Goal: Transaction & Acquisition: Purchase product/service

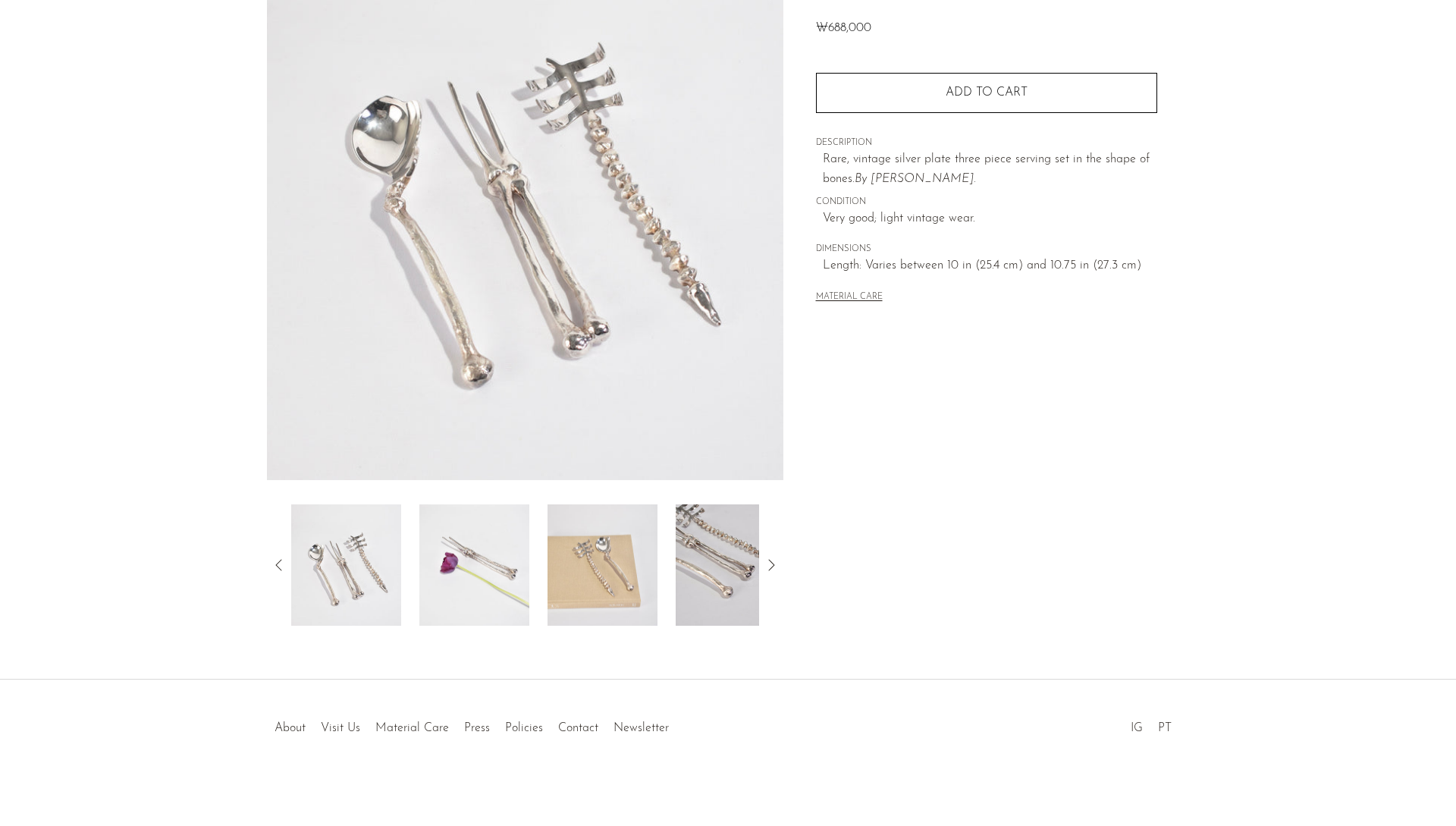
scroll to position [161, 0]
click at [776, 564] on icon at bounding box center [771, 562] width 18 height 18
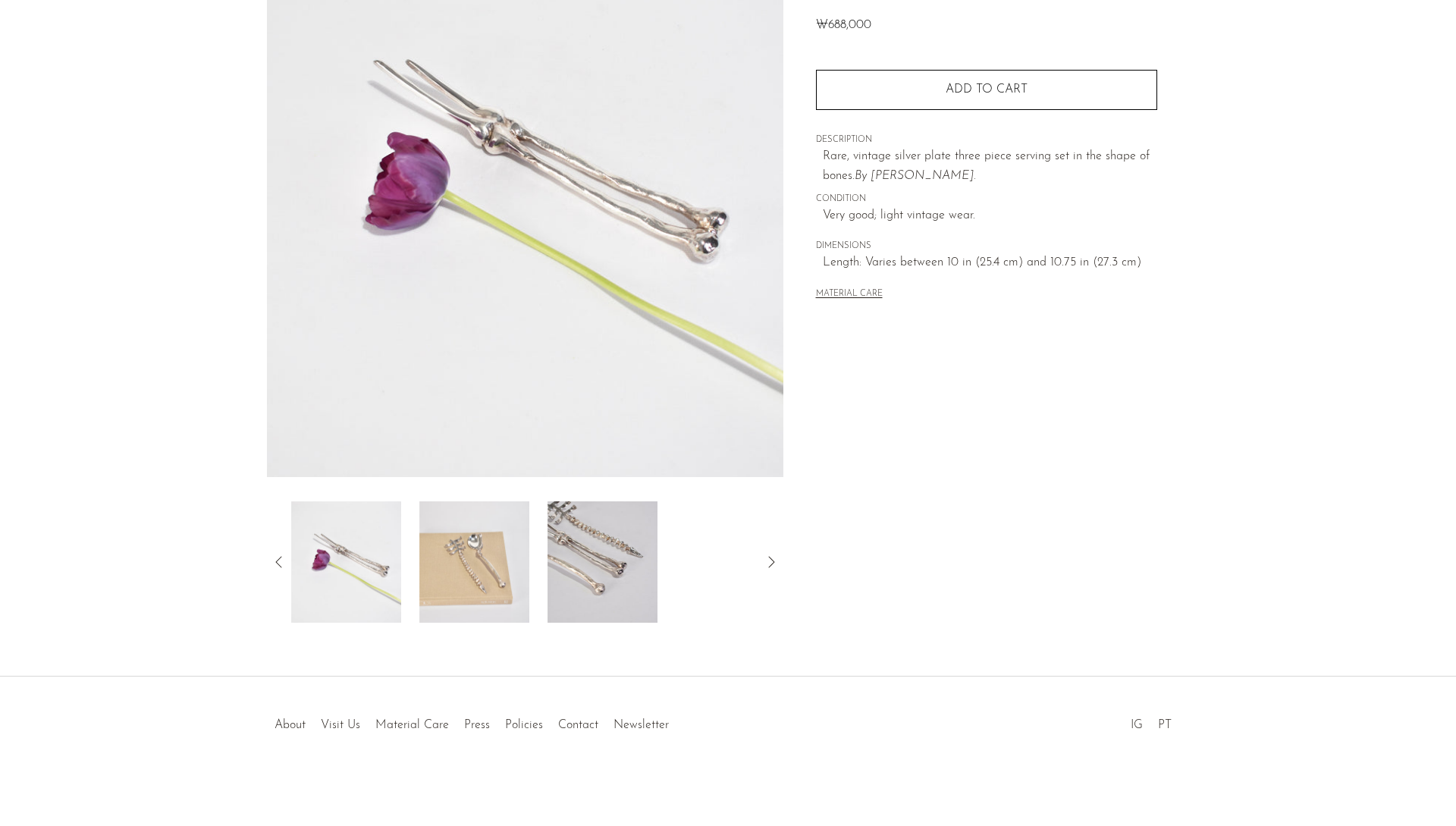
click at [776, 564] on icon at bounding box center [771, 562] width 18 height 18
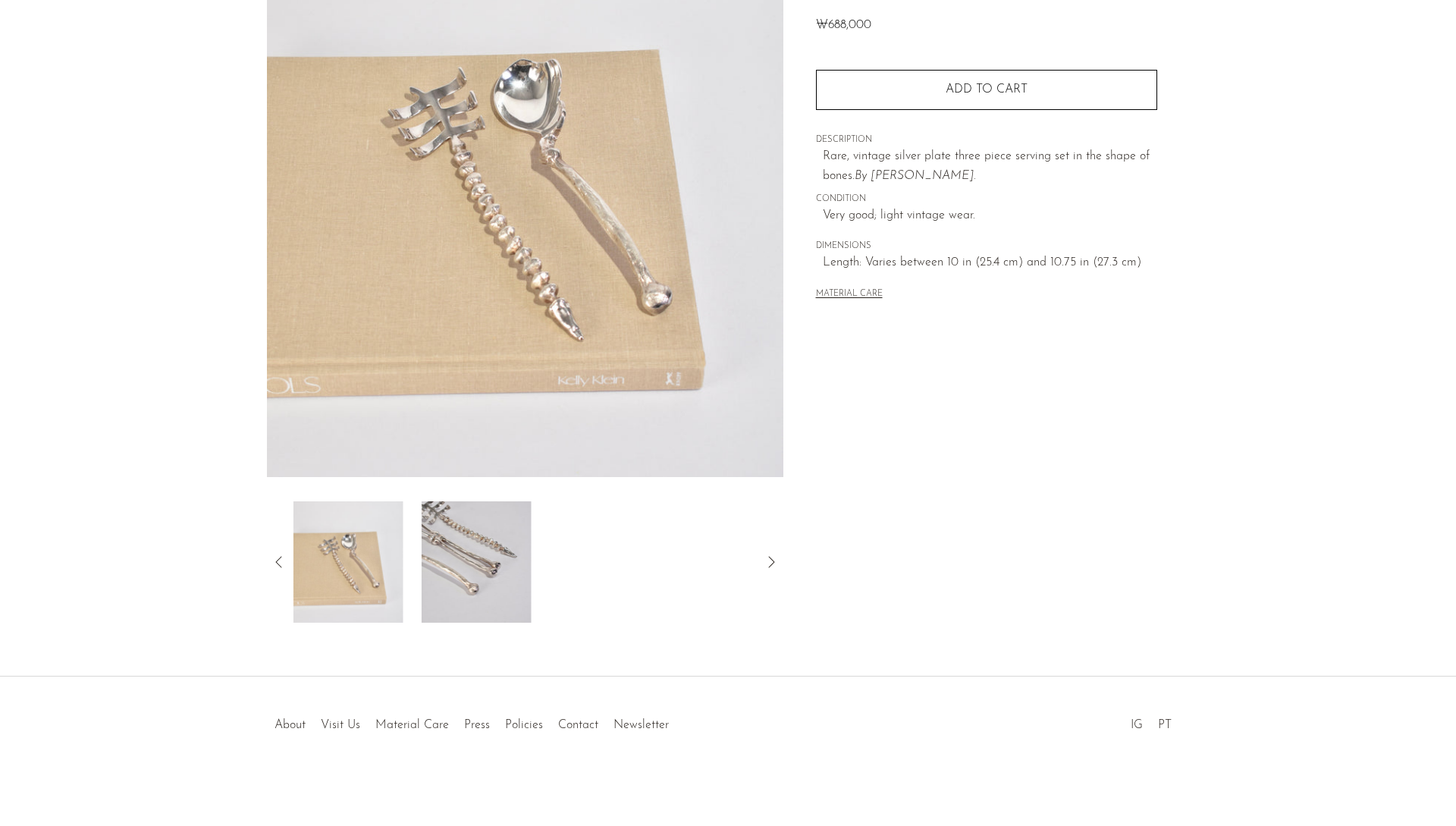
click at [776, 564] on icon at bounding box center [771, 562] width 18 height 18
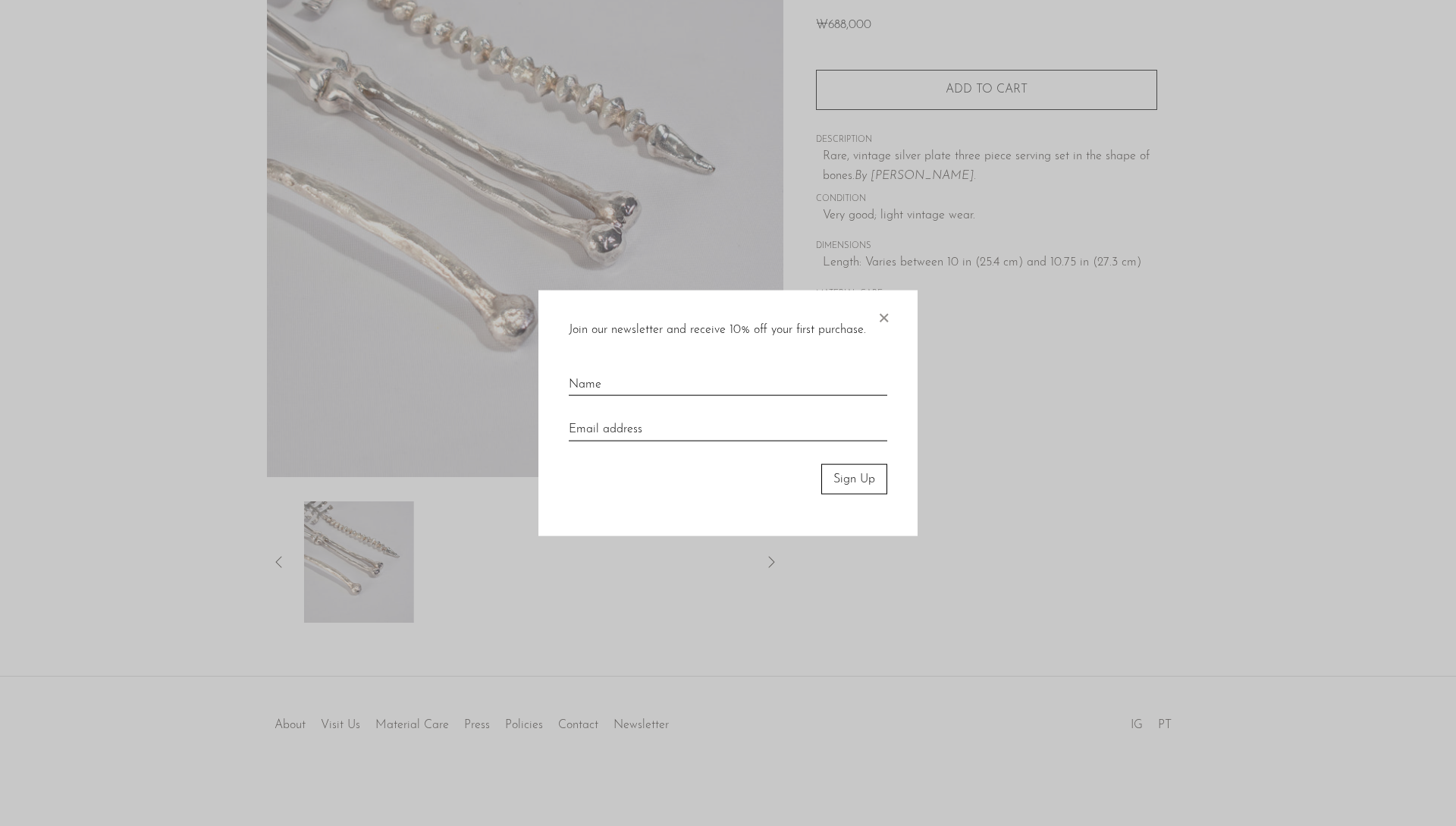
click at [776, 564] on div at bounding box center [728, 413] width 1456 height 826
click at [884, 315] on span "×" at bounding box center [883, 314] width 15 height 49
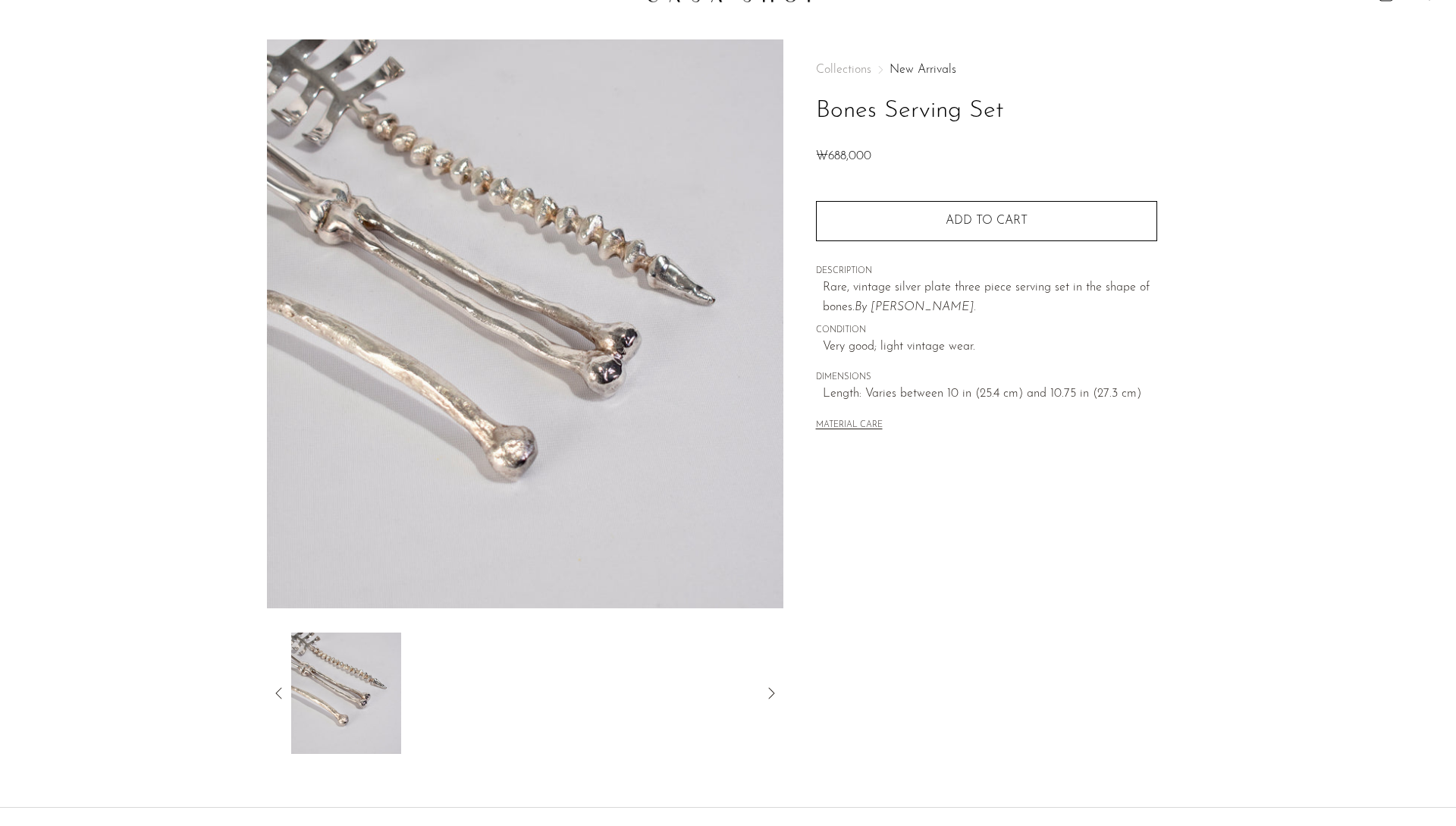
scroll to position [0, 0]
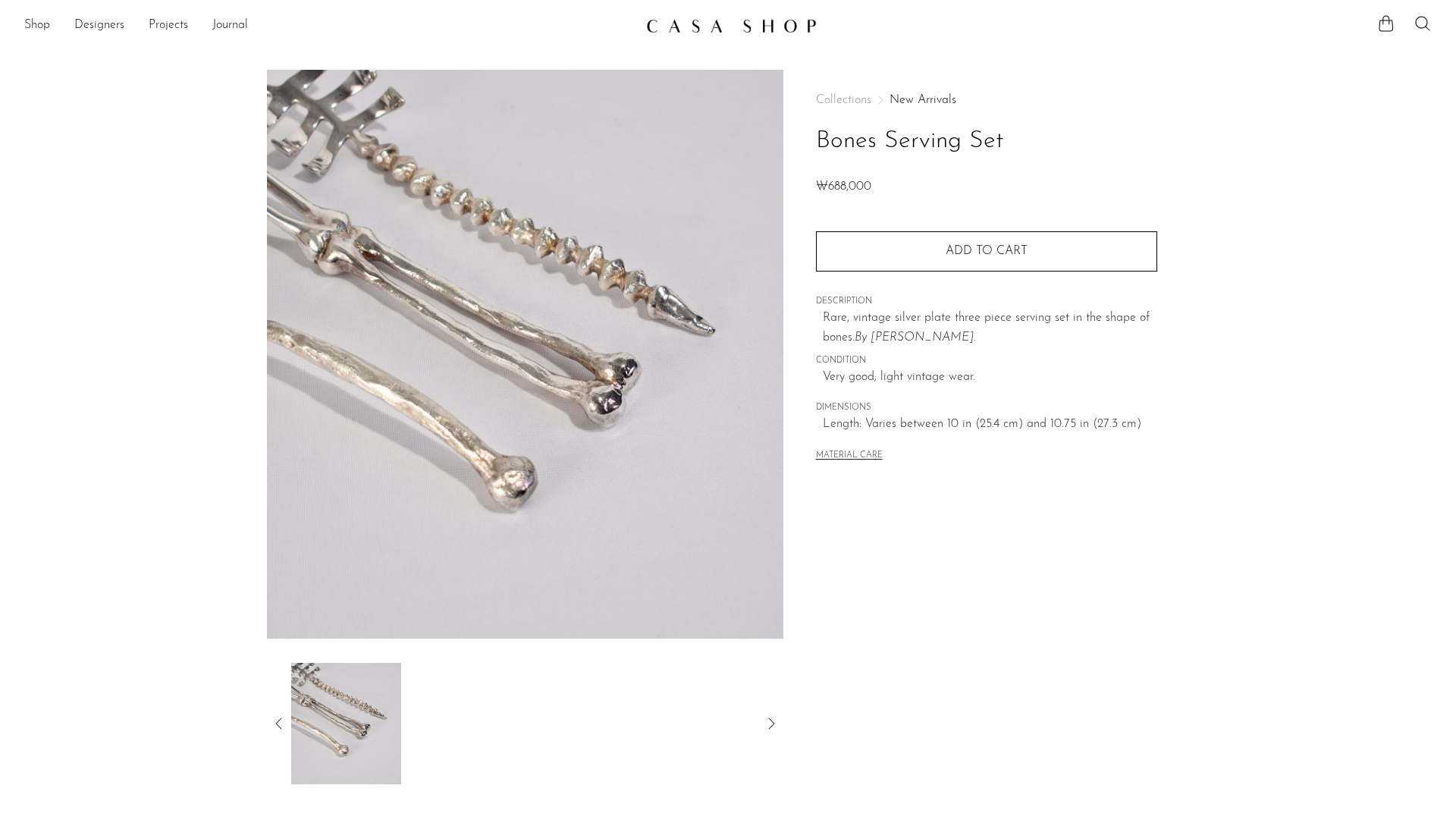
click at [737, 30] on img at bounding box center [730, 25] width 170 height 15
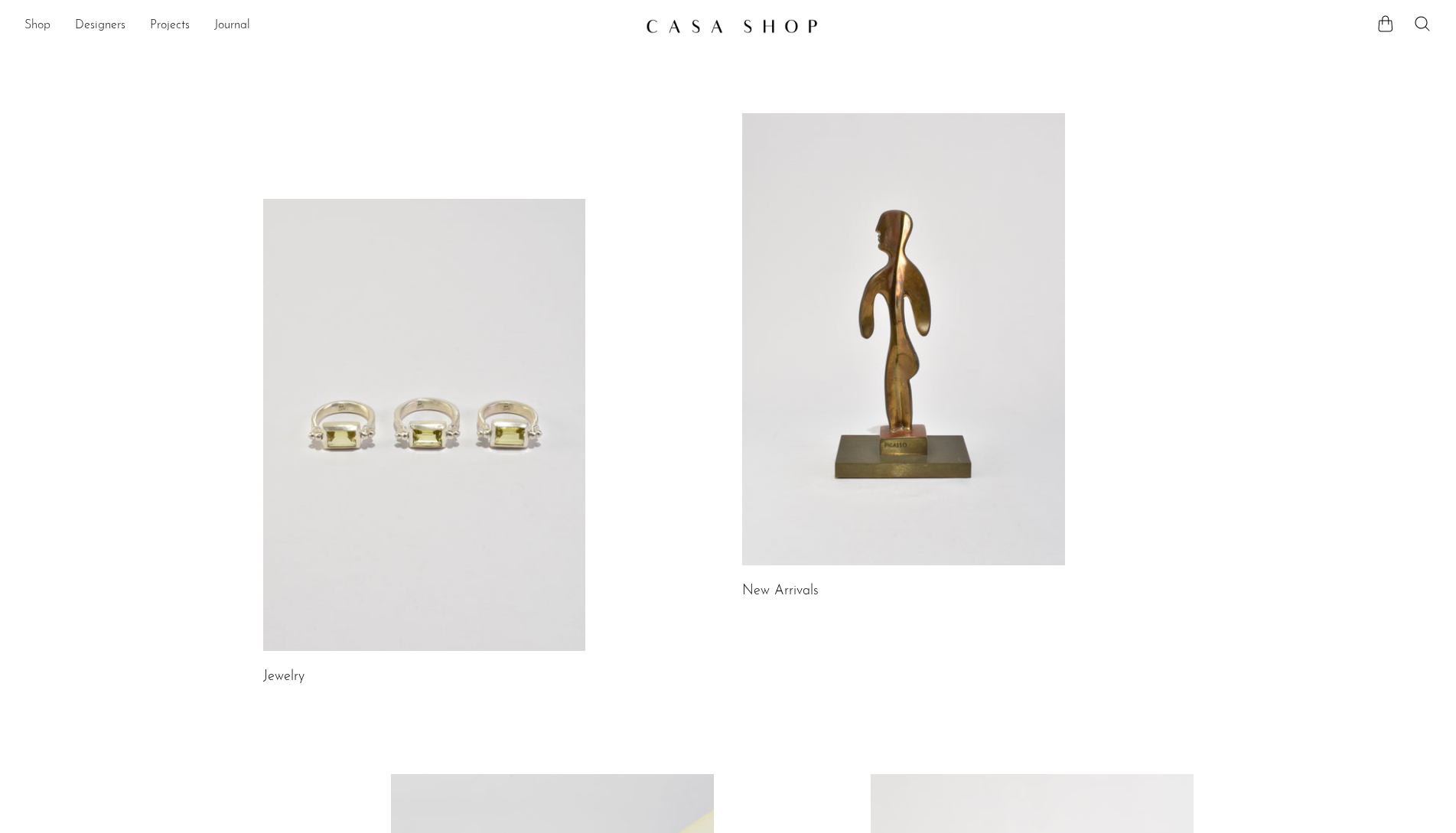
click at [27, 17] on link "Shop" at bounding box center [37, 26] width 26 height 20
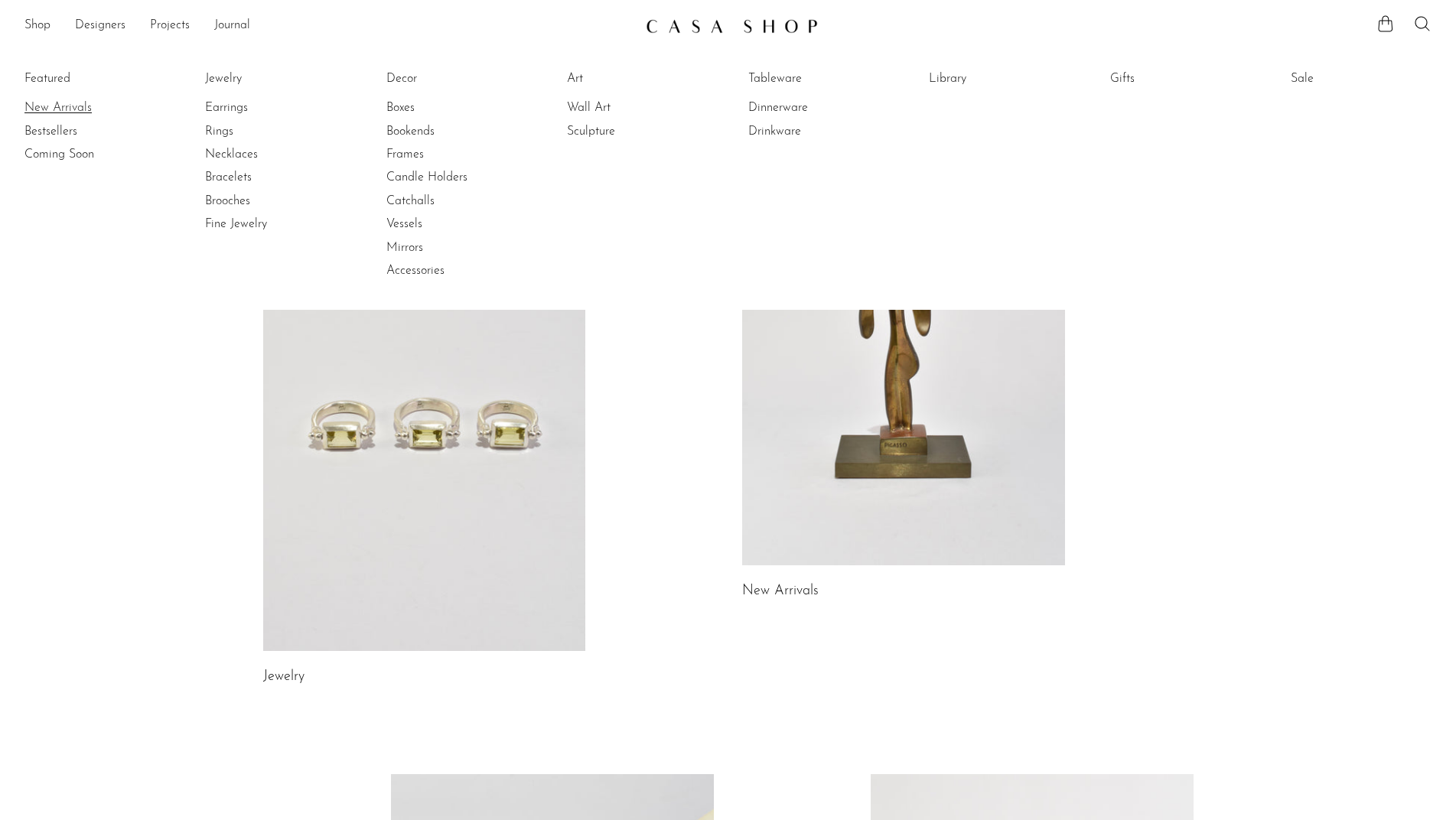
click at [82, 108] on link "New Arrivals" at bounding box center [82, 107] width 114 height 17
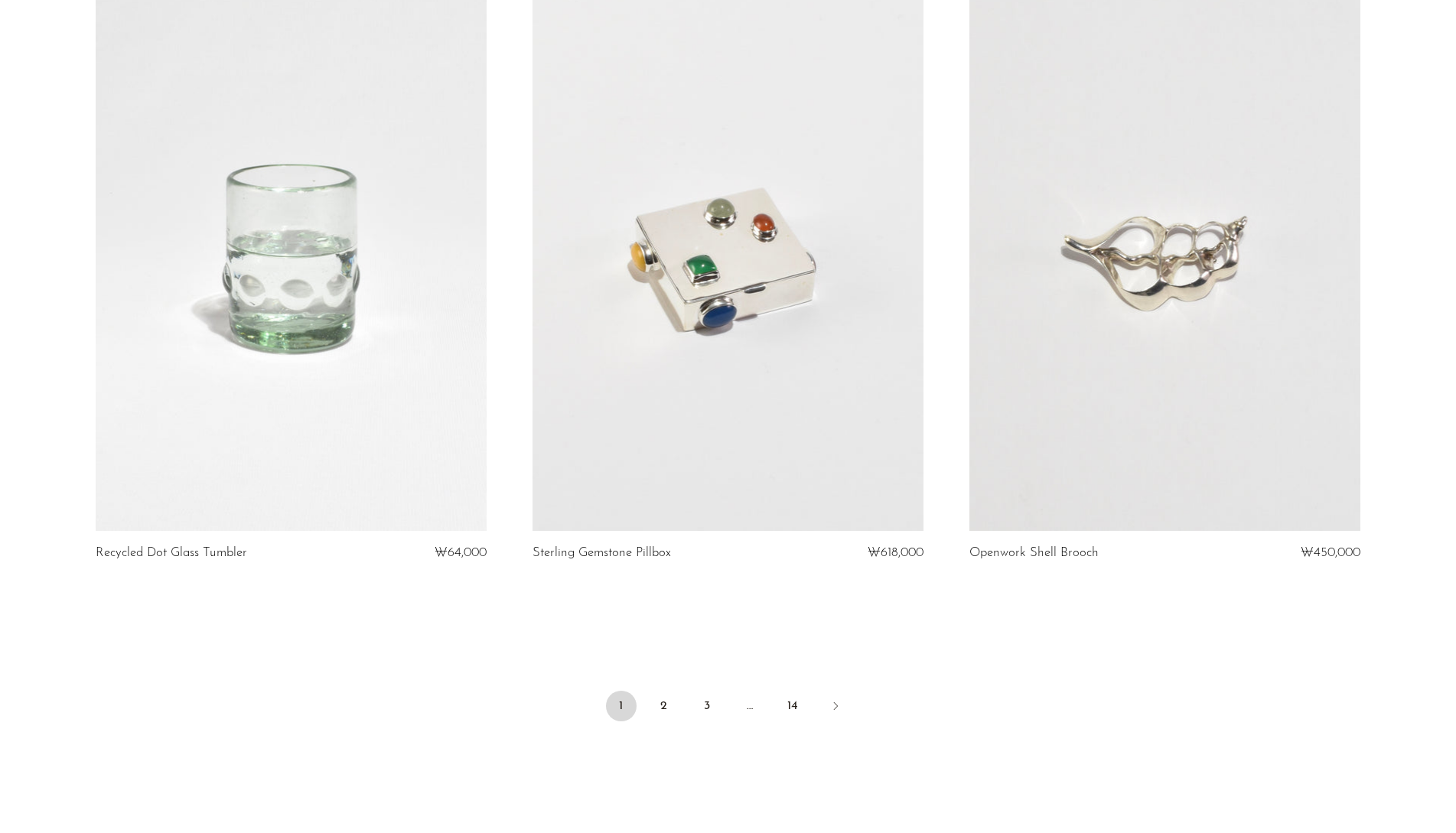
scroll to position [7041, 0]
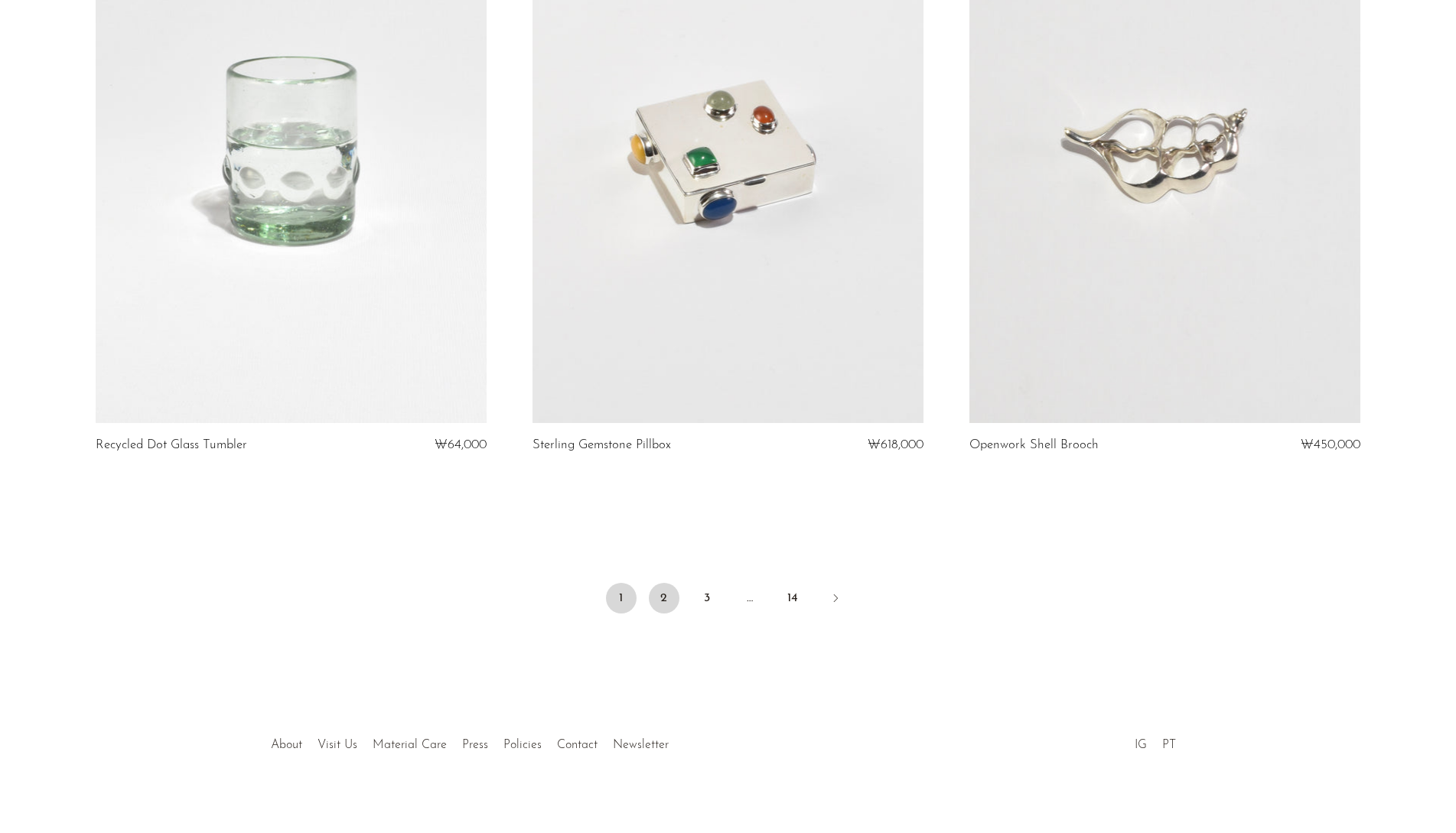
click at [663, 585] on link "2" at bounding box center [664, 599] width 31 height 31
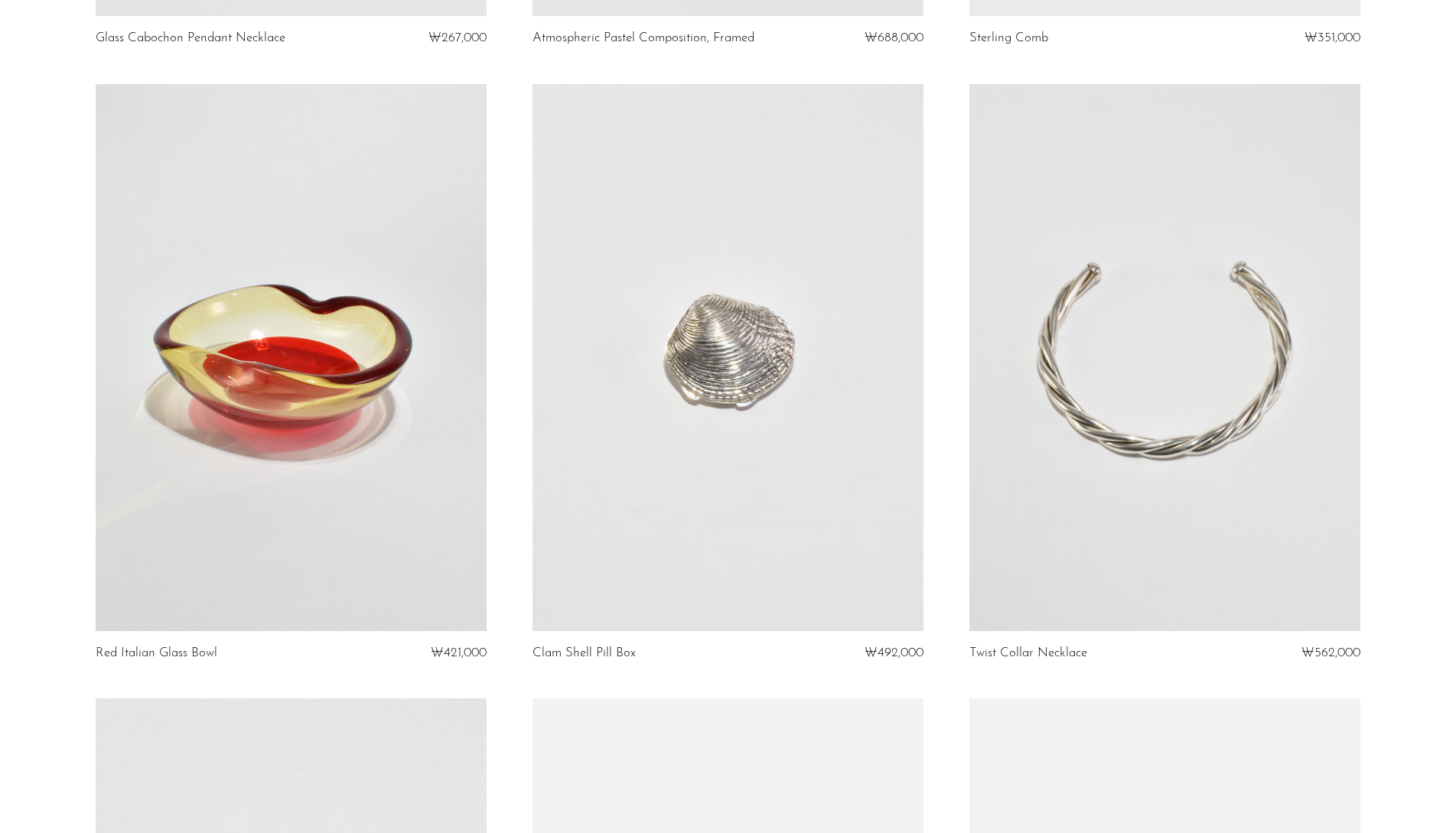
scroll to position [1912, 0]
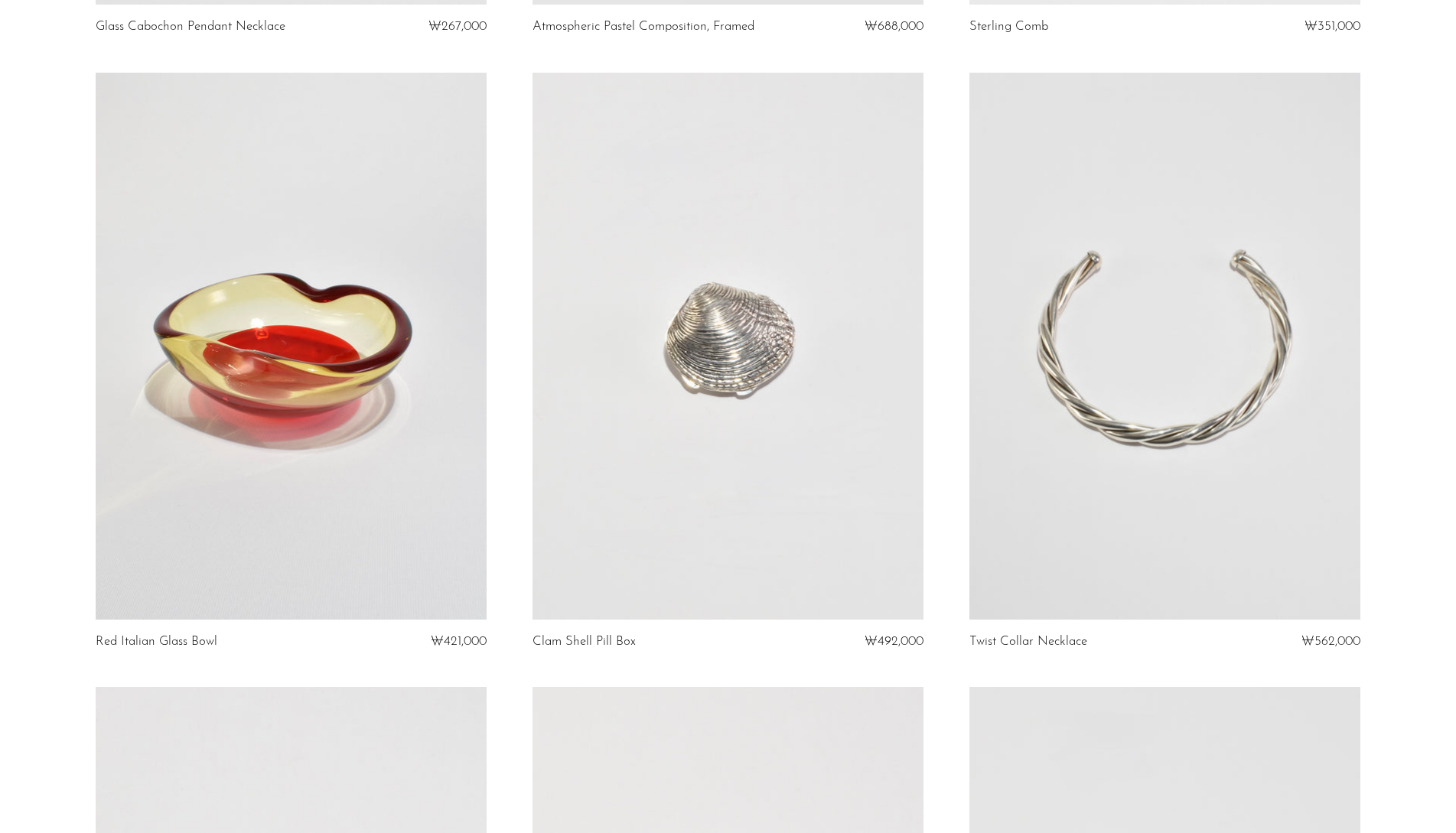
click at [1065, 346] on link at bounding box center [1164, 346] width 391 height 547
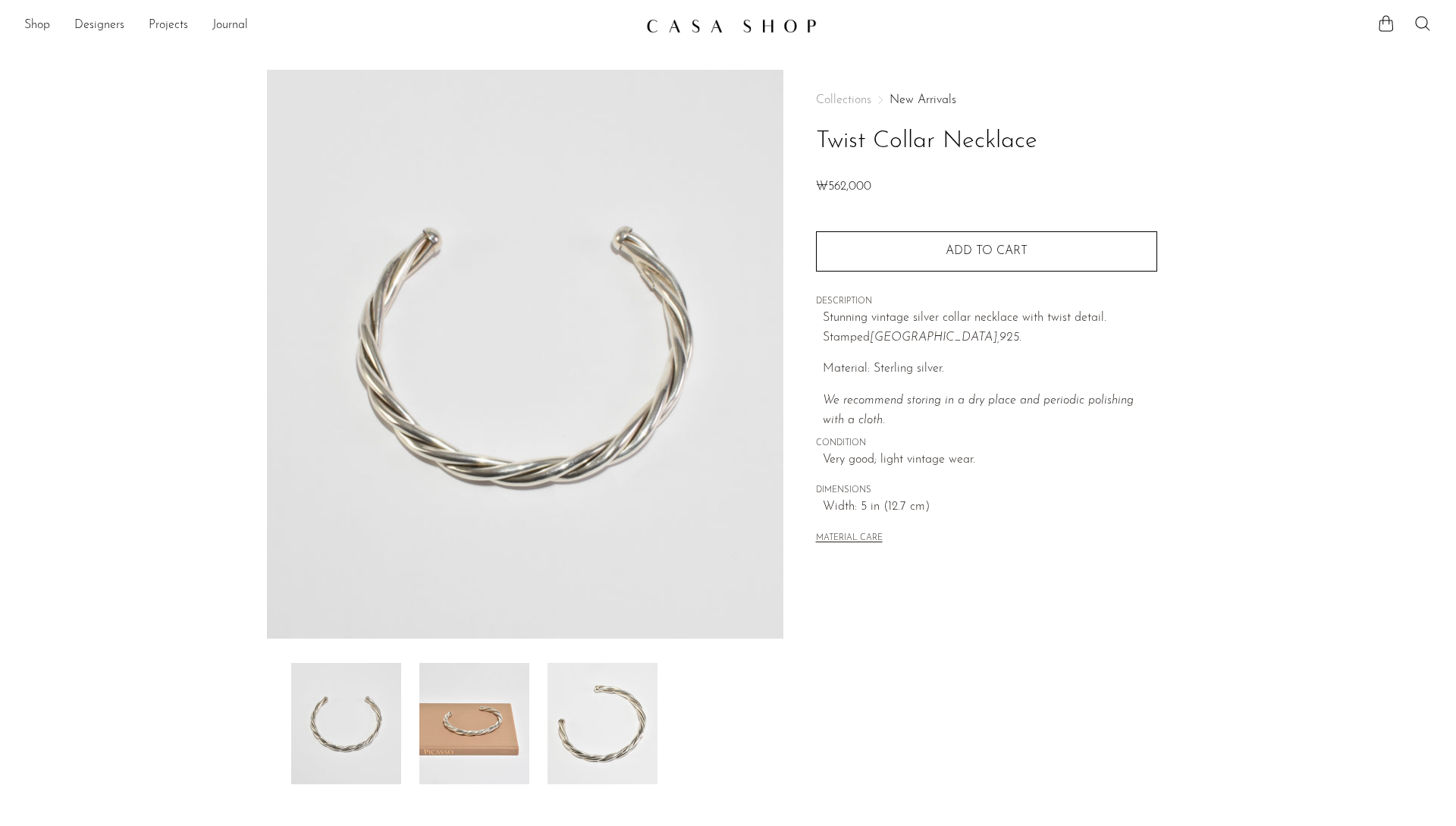
click at [785, 31] on img at bounding box center [730, 25] width 170 height 15
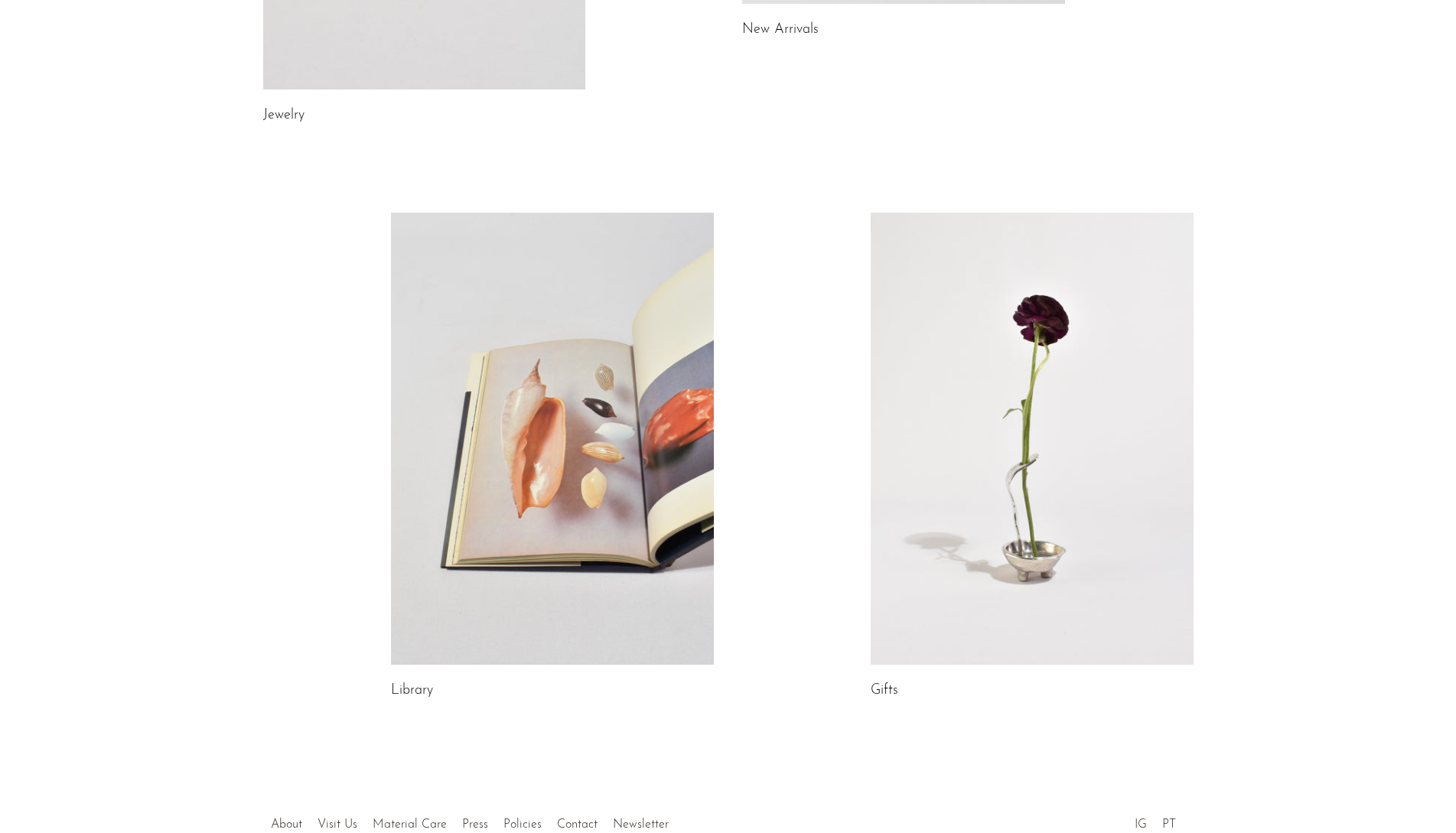
scroll to position [655, 0]
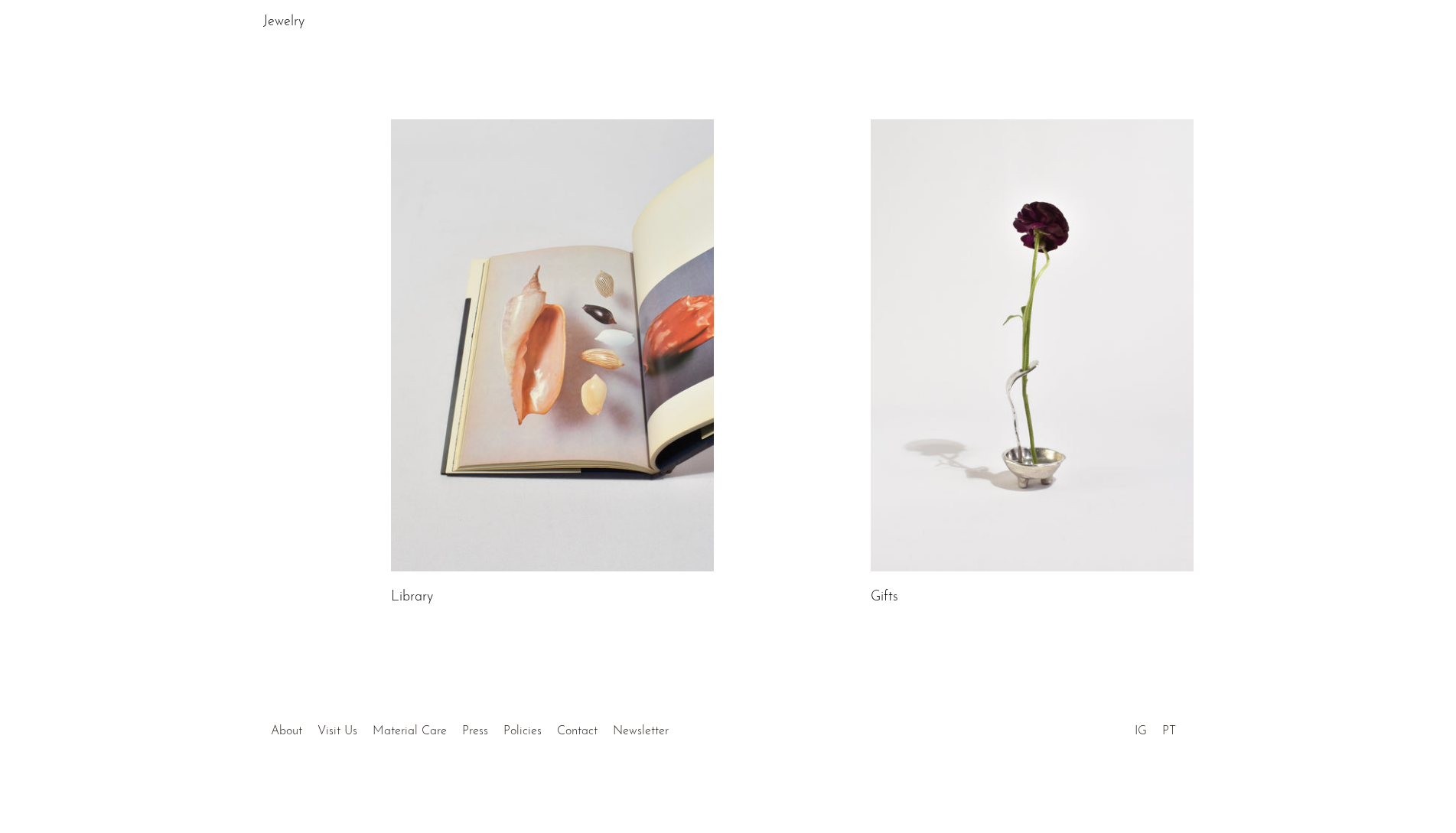
click at [1064, 426] on link at bounding box center [1031, 345] width 322 height 452
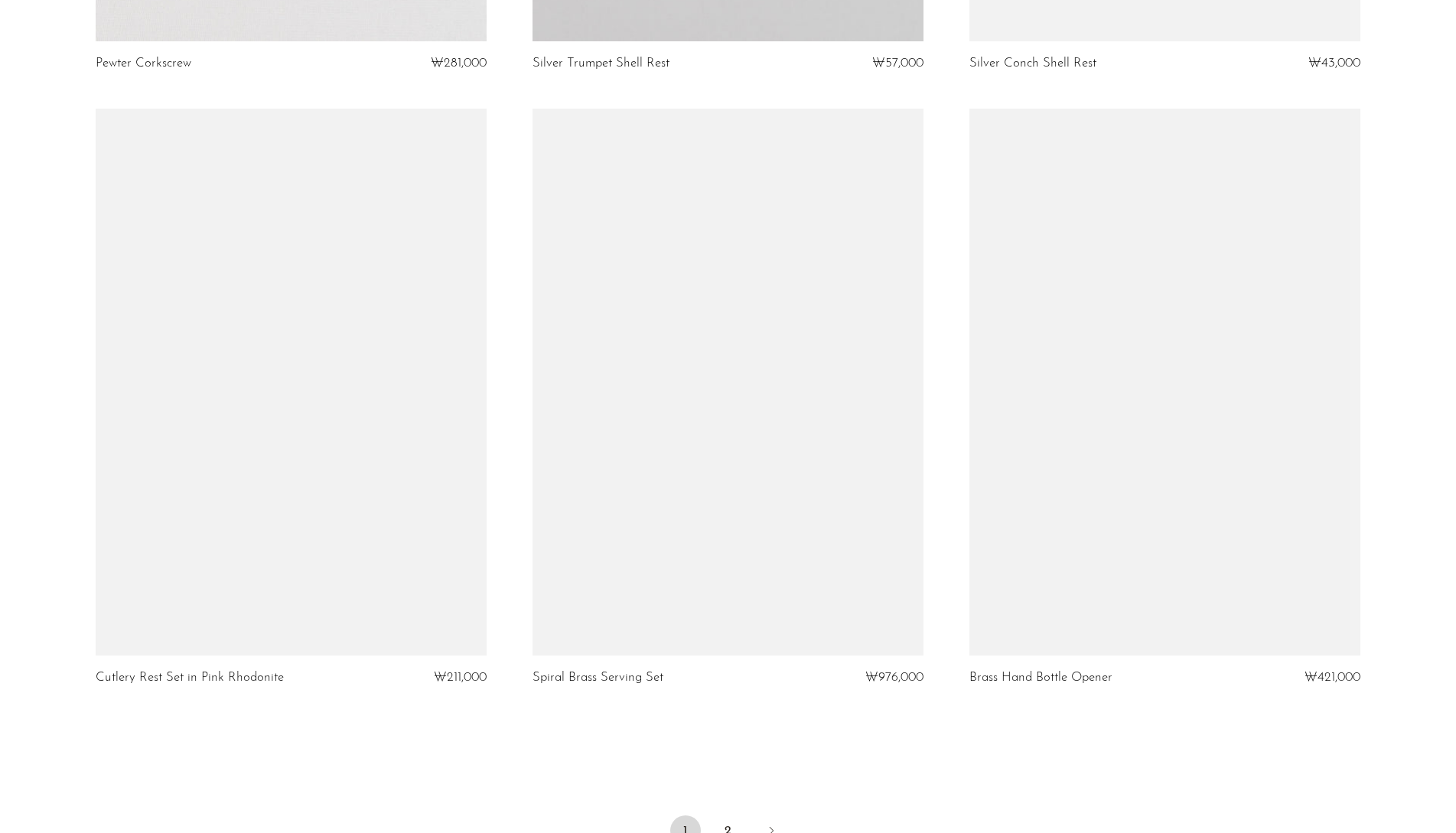
scroll to position [6885, 0]
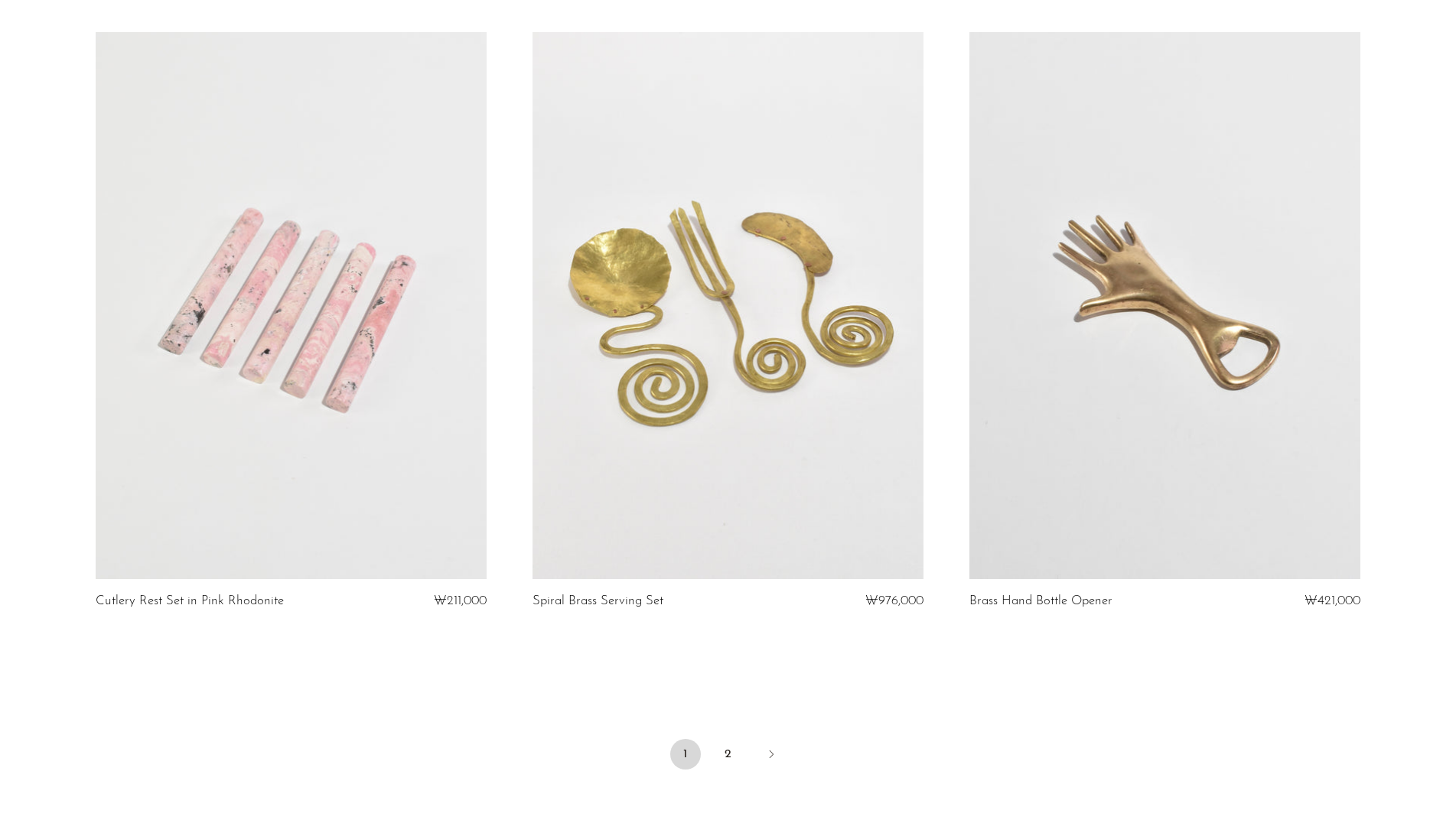
click at [361, 341] on link at bounding box center [291, 305] width 391 height 547
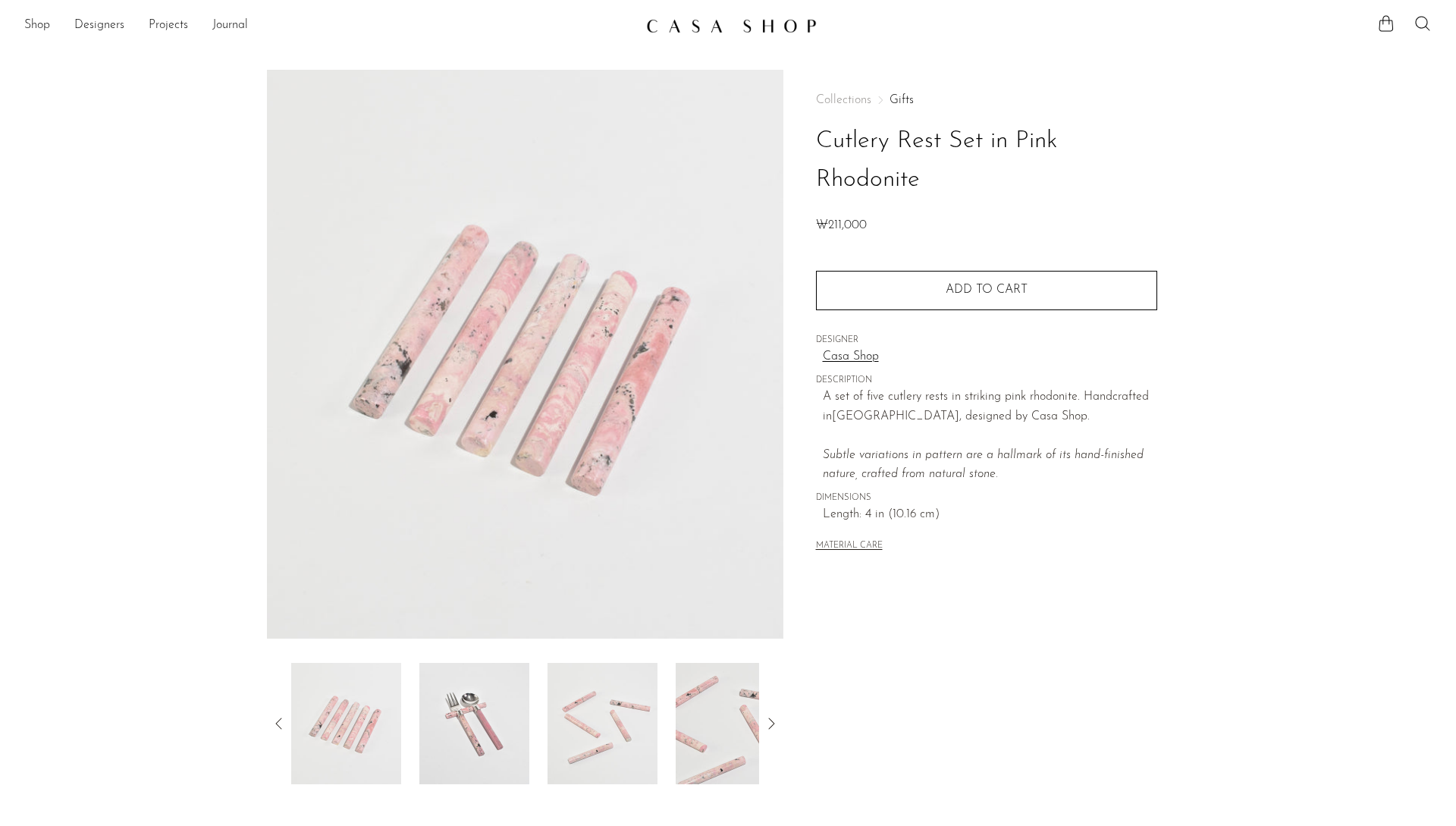
click at [861, 356] on link "Casa Shop" at bounding box center [990, 358] width 334 height 20
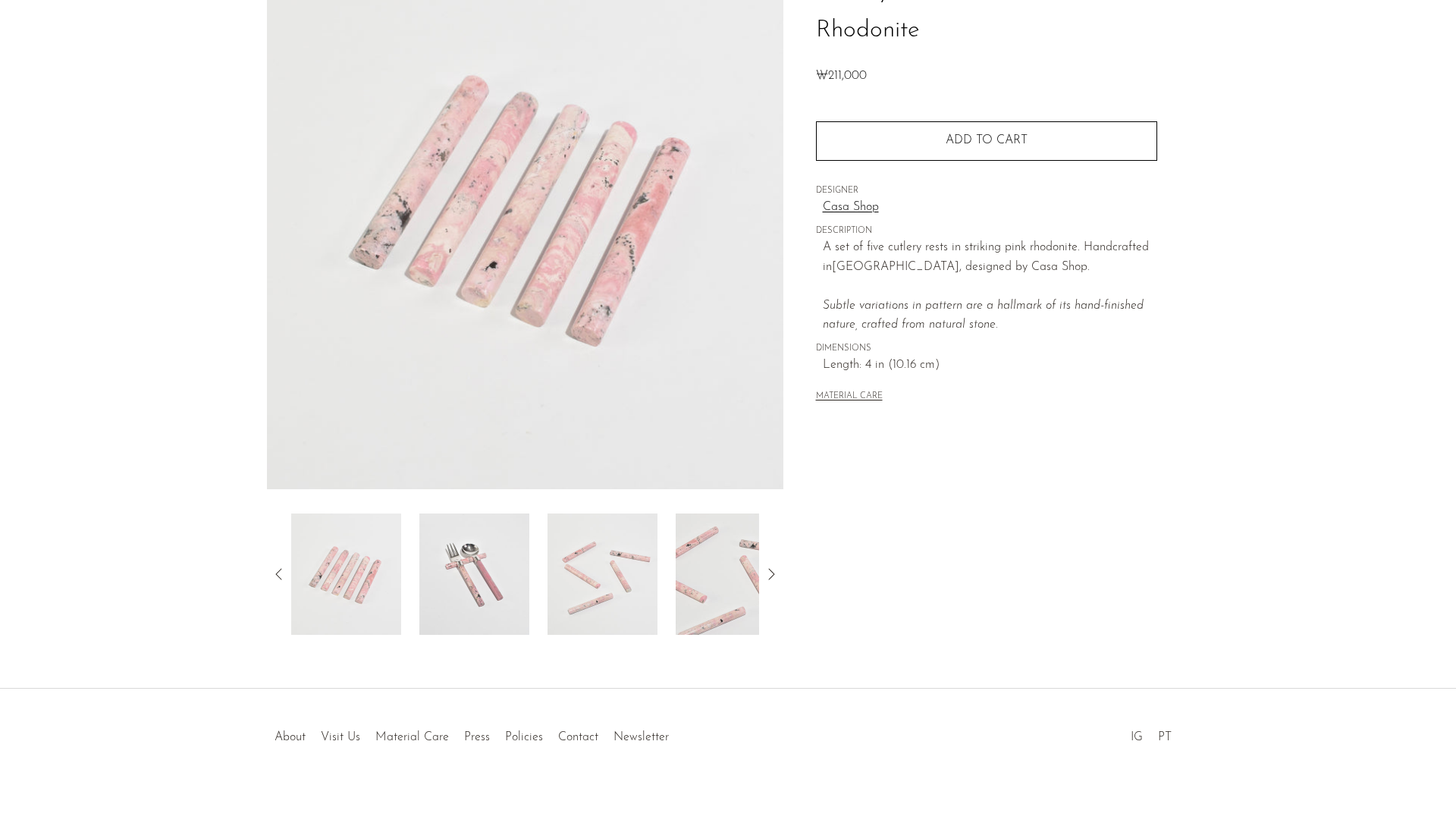
scroll to position [161, 0]
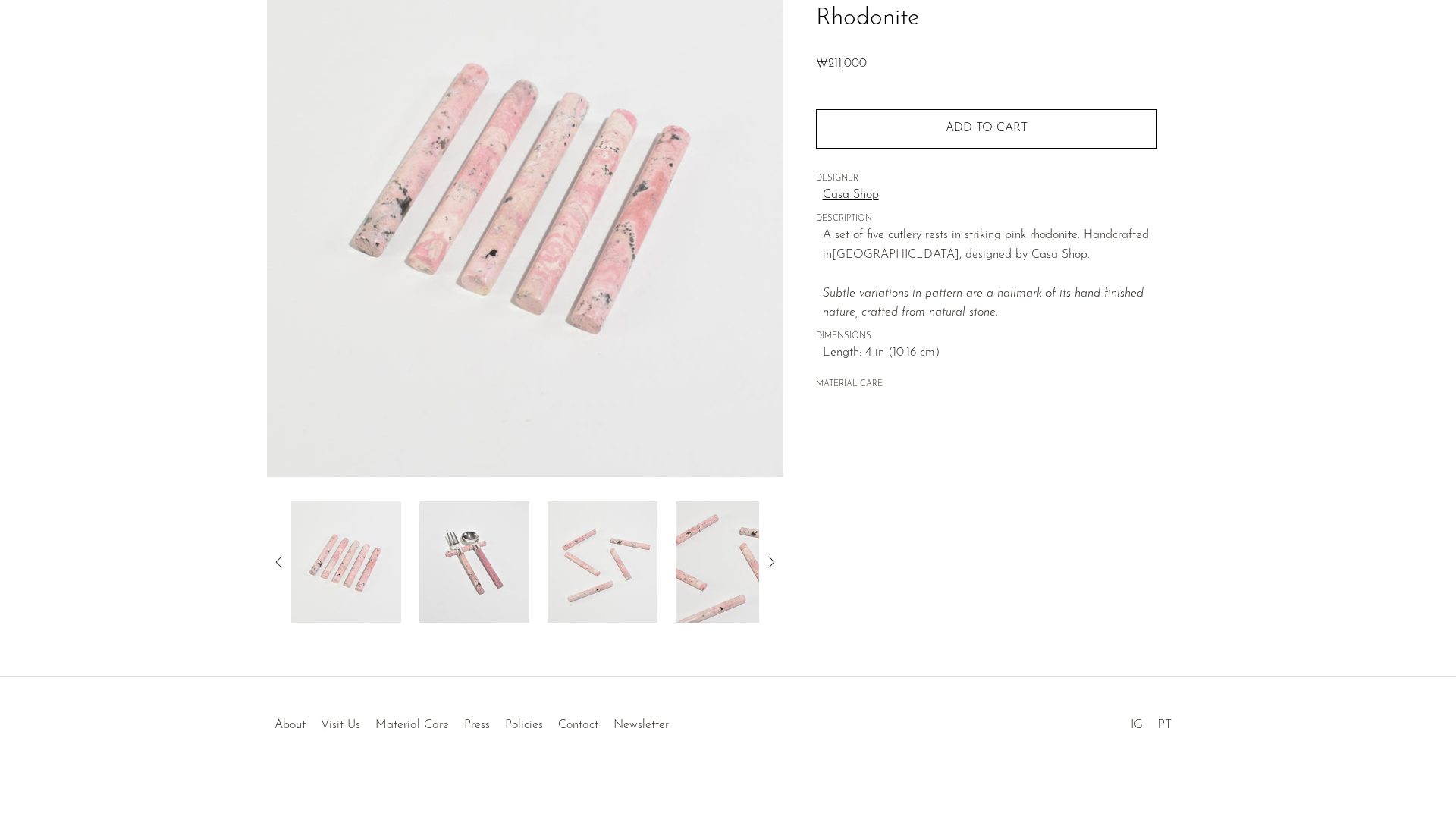
click at [347, 721] on link "Visit Us" at bounding box center [340, 724] width 40 height 12
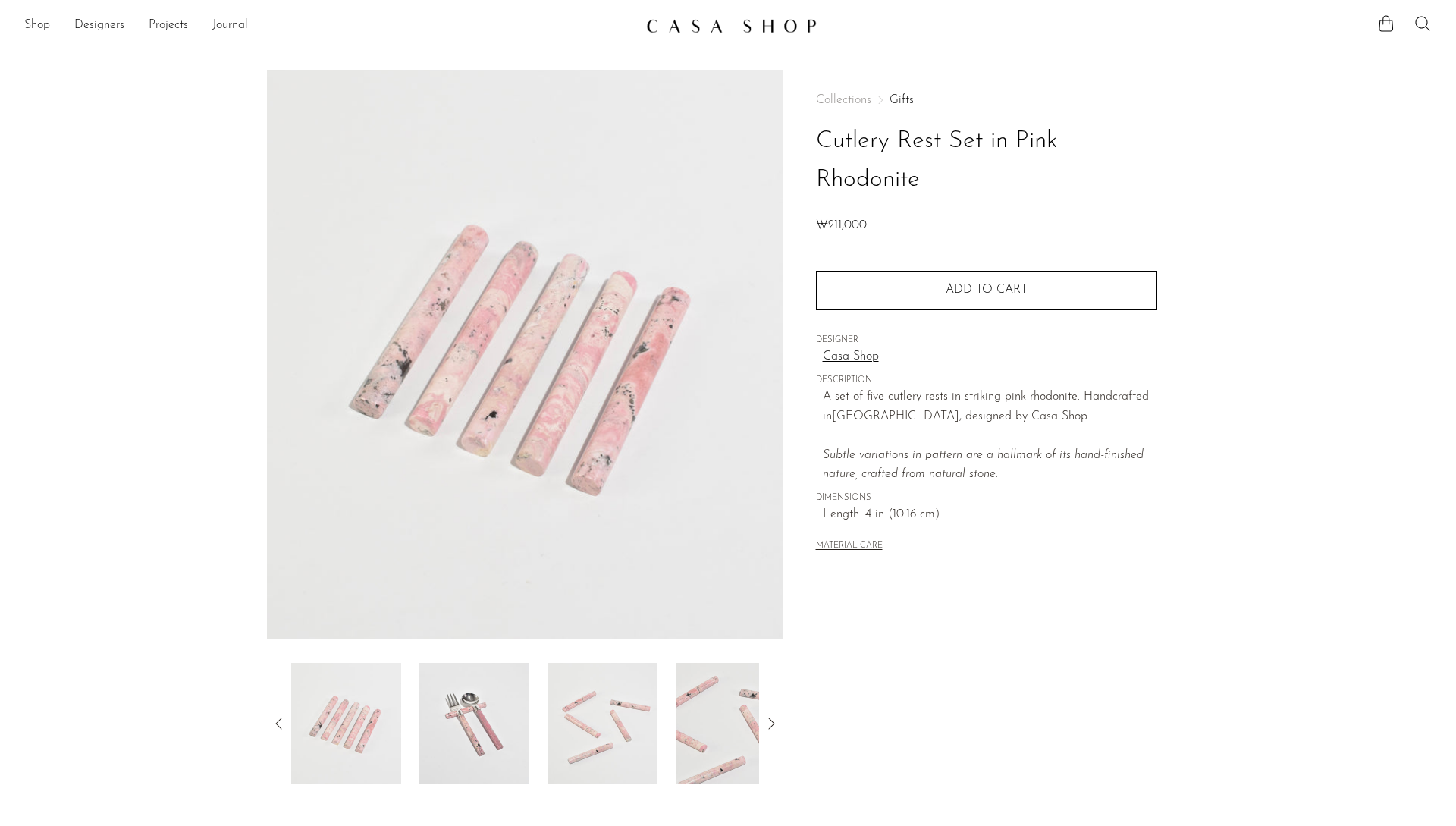
scroll to position [161, 0]
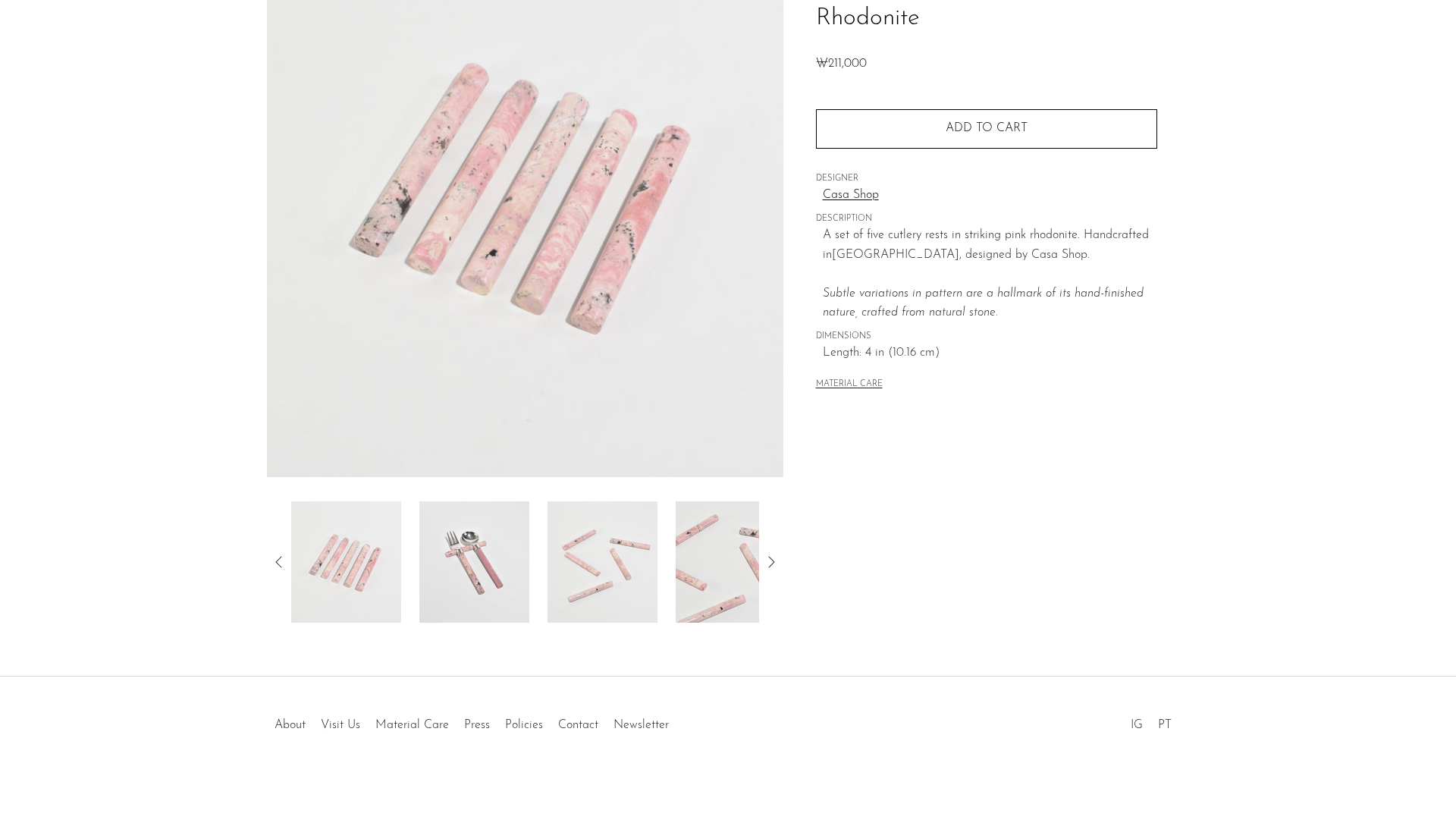
click at [771, 563] on icon at bounding box center [771, 562] width 18 height 18
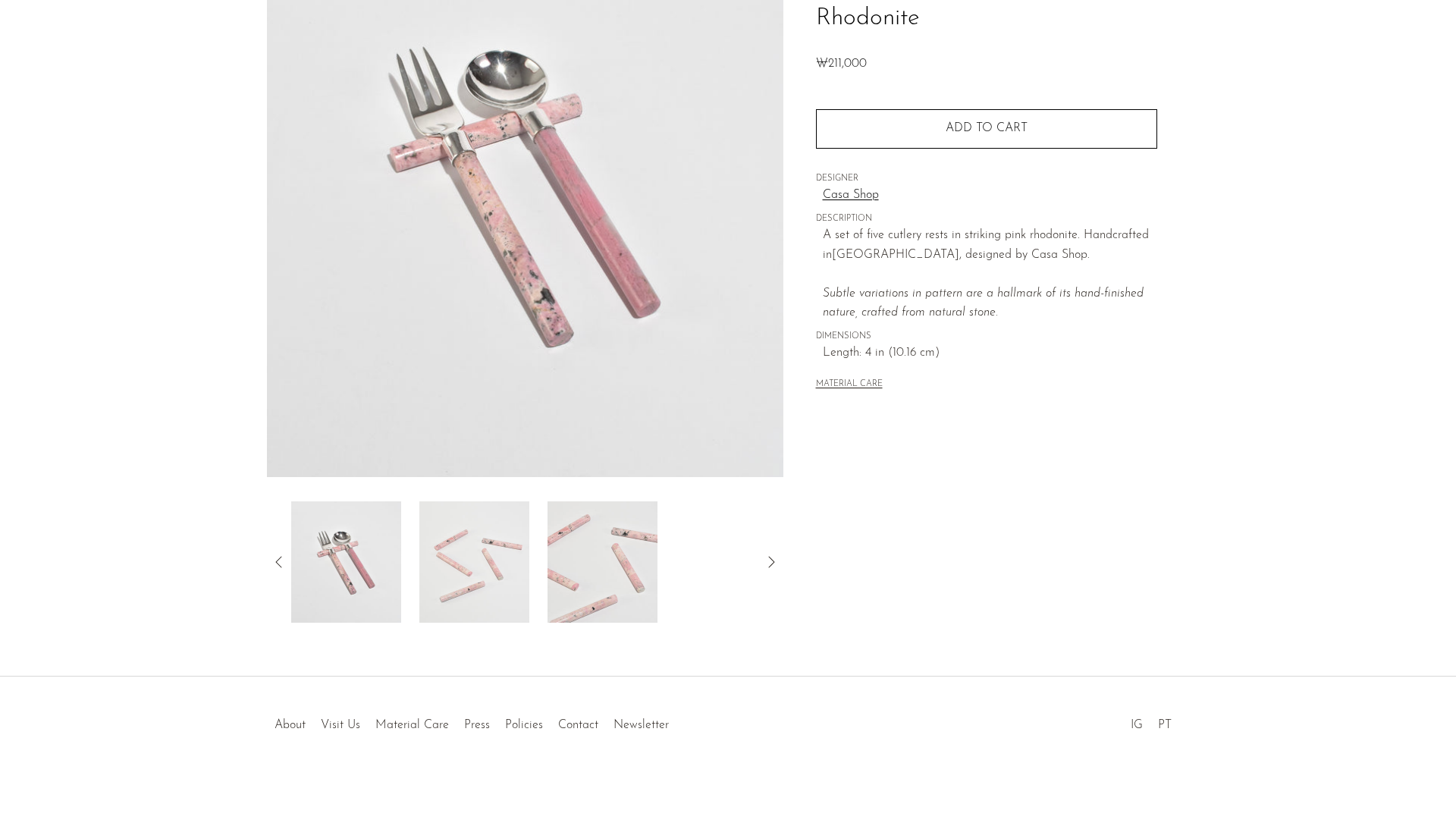
click at [771, 563] on icon at bounding box center [771, 562] width 18 height 18
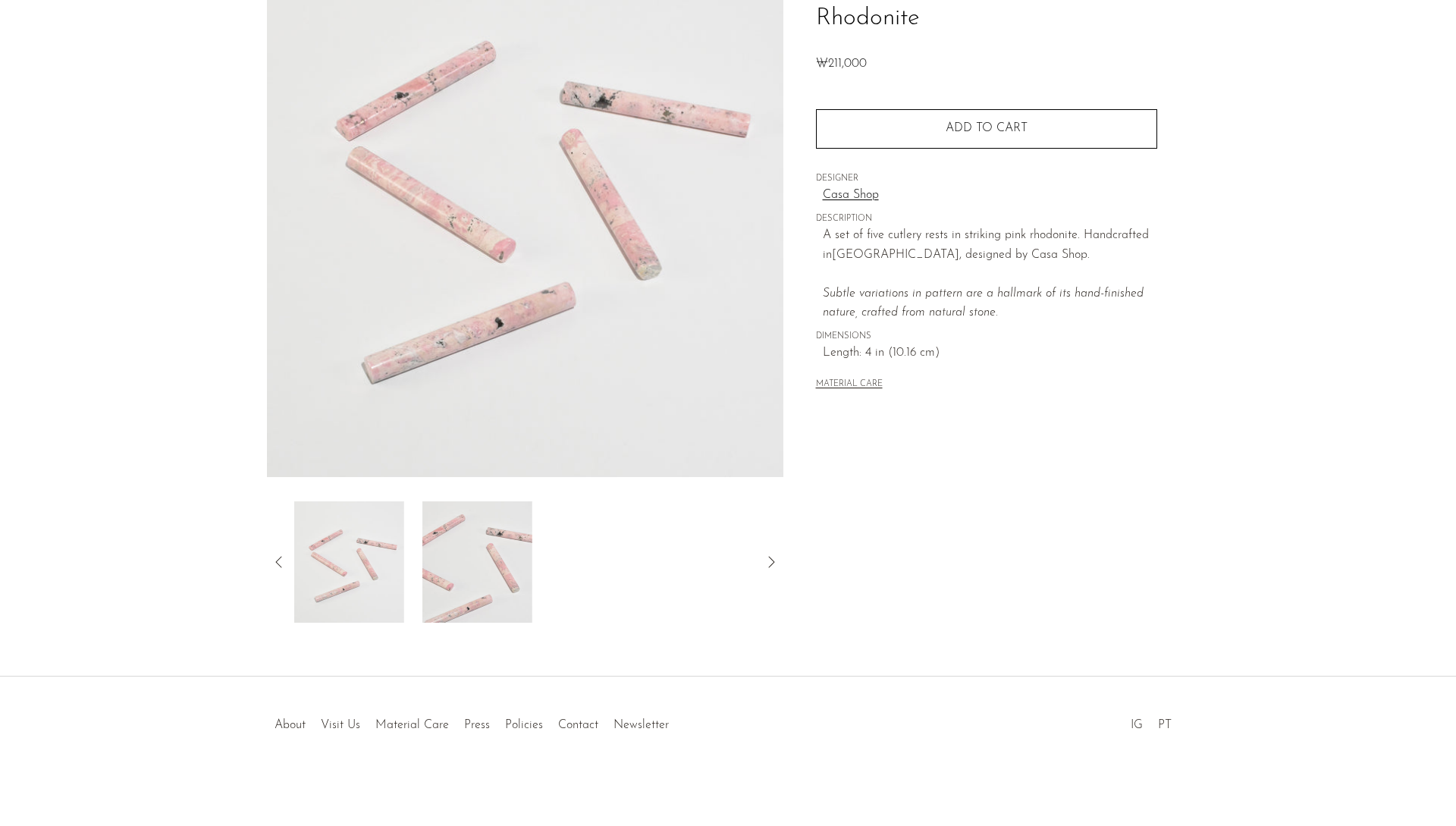
click at [771, 563] on icon at bounding box center [771, 562] width 18 height 18
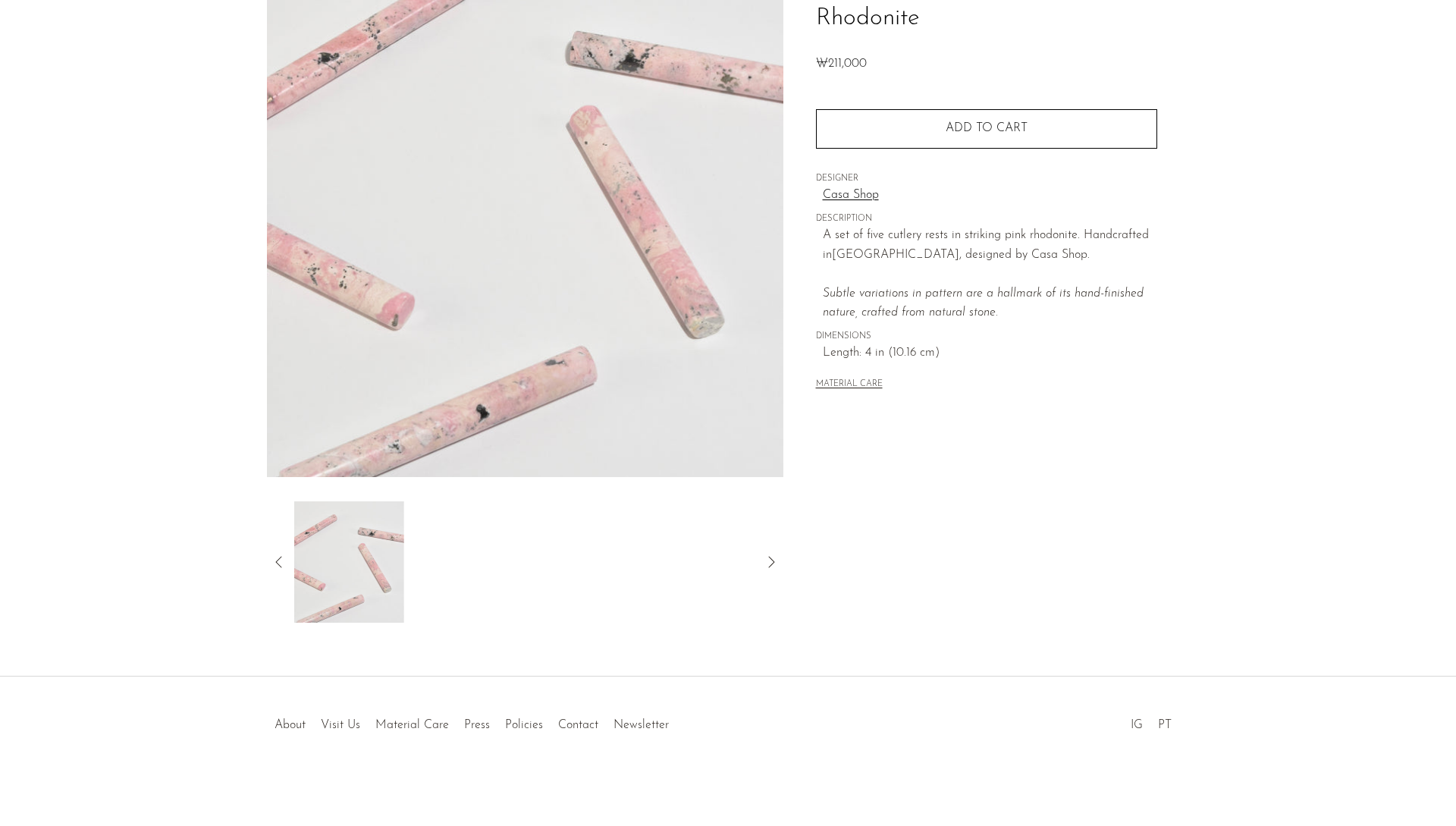
click at [771, 563] on icon at bounding box center [771, 562] width 18 height 18
click at [281, 558] on icon at bounding box center [278, 561] width 6 height 12
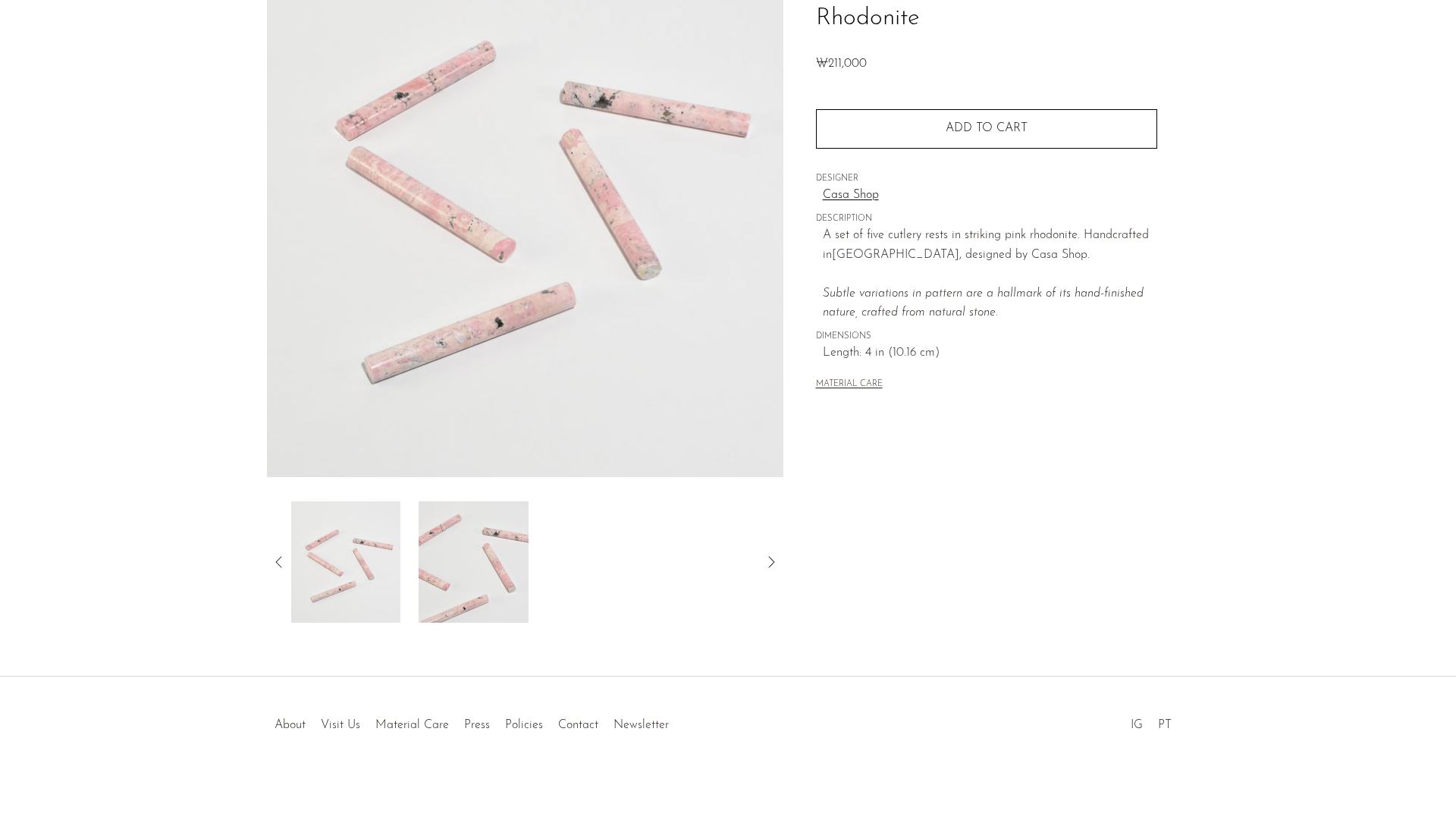
click at [281, 558] on icon at bounding box center [278, 561] width 6 height 12
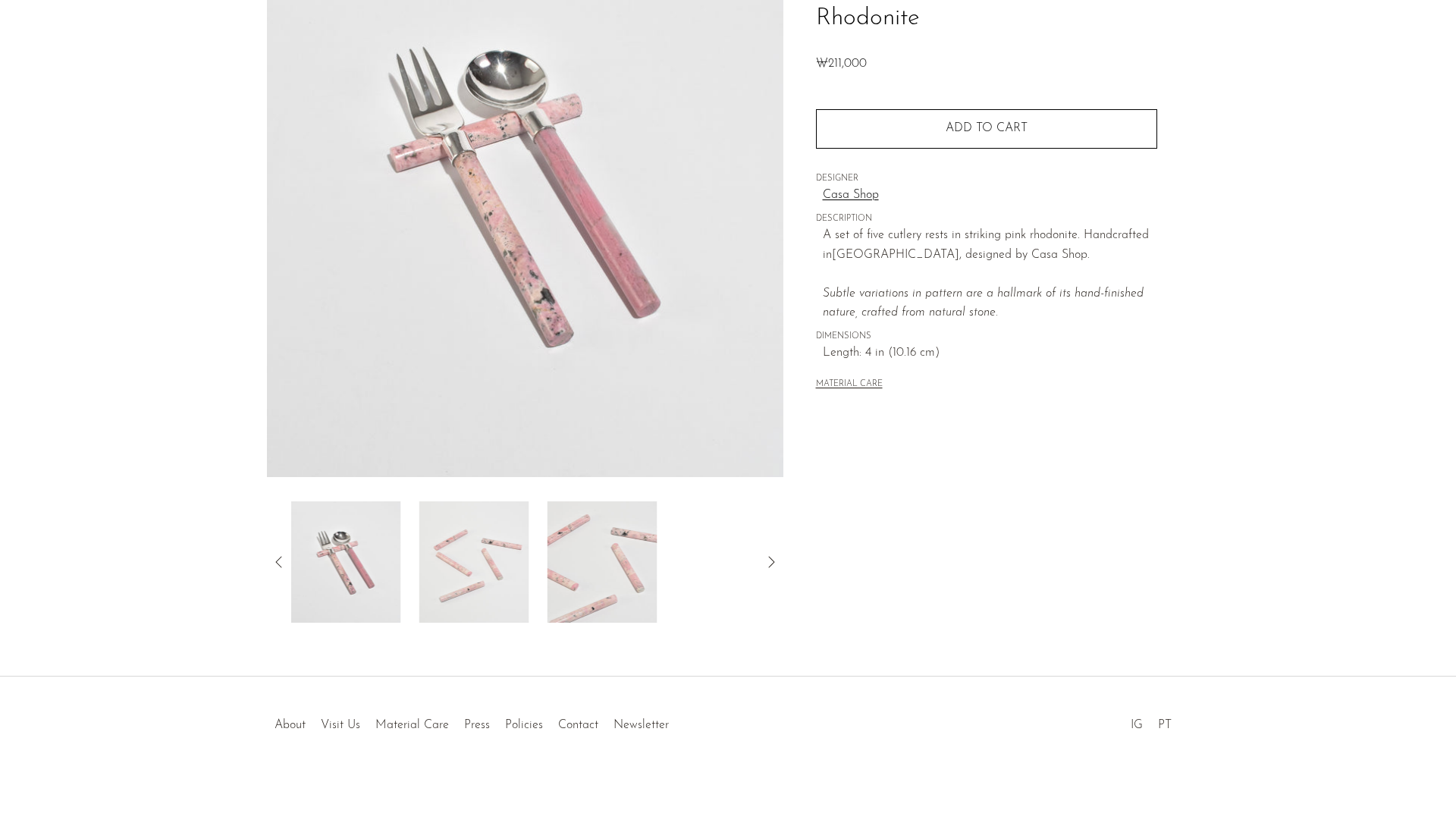
click at [281, 558] on icon at bounding box center [278, 561] width 6 height 12
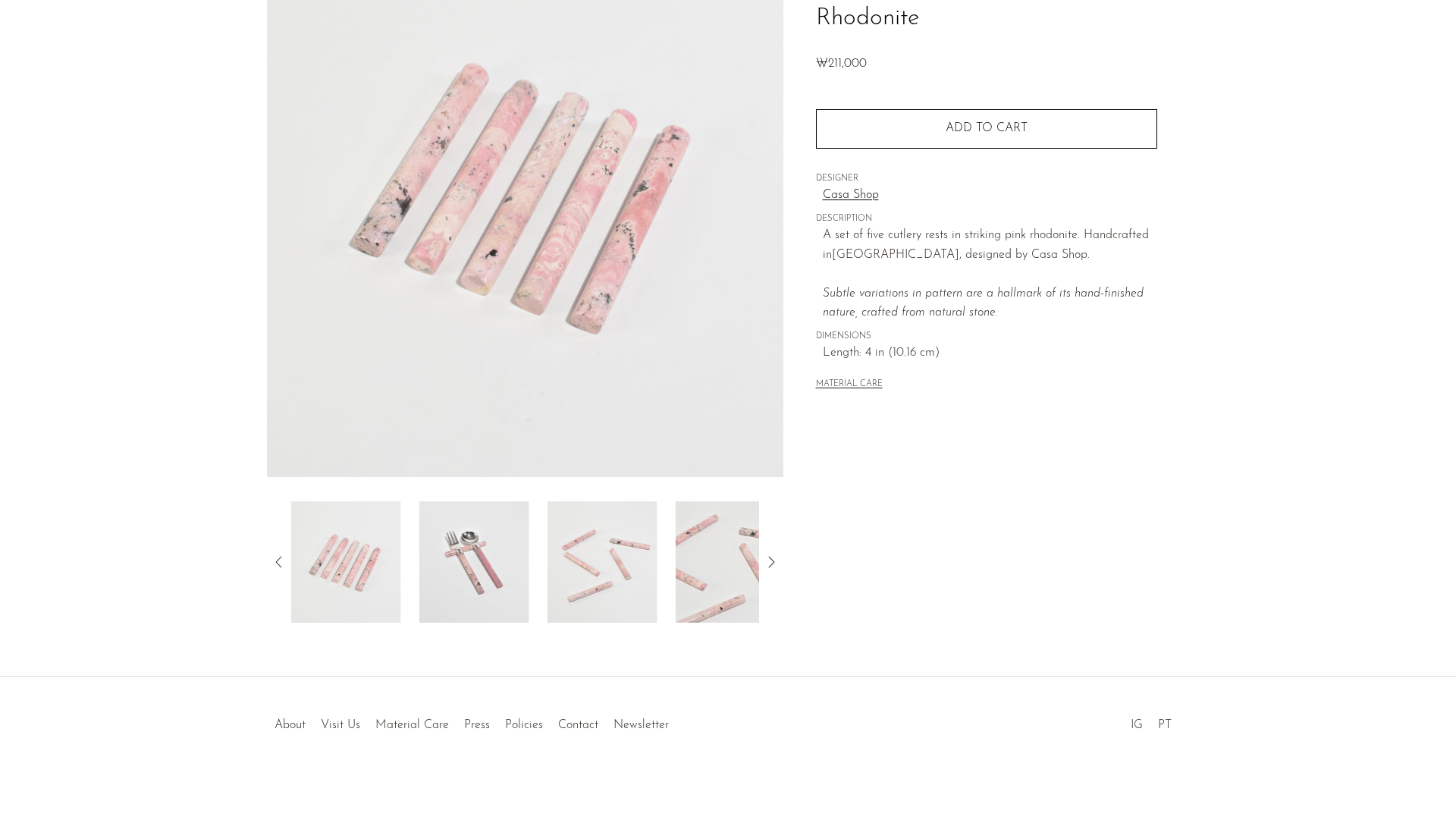
click at [281, 558] on icon at bounding box center [278, 561] width 6 height 12
click at [281, 557] on icon at bounding box center [279, 562] width 18 height 18
click at [384, 560] on img at bounding box center [346, 562] width 110 height 122
click at [477, 564] on img at bounding box center [475, 562] width 110 height 122
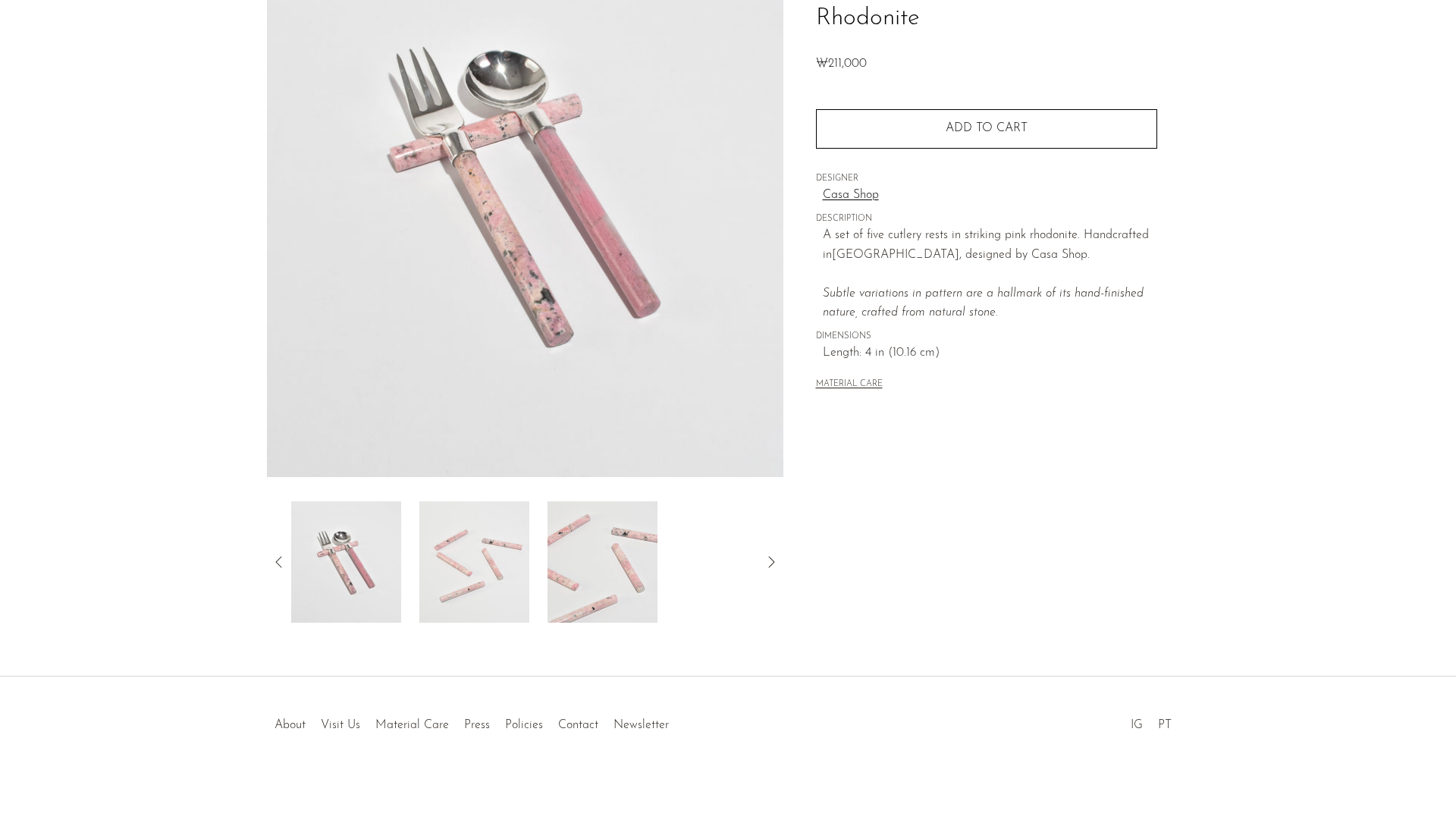
click at [469, 562] on img at bounding box center [475, 562] width 110 height 122
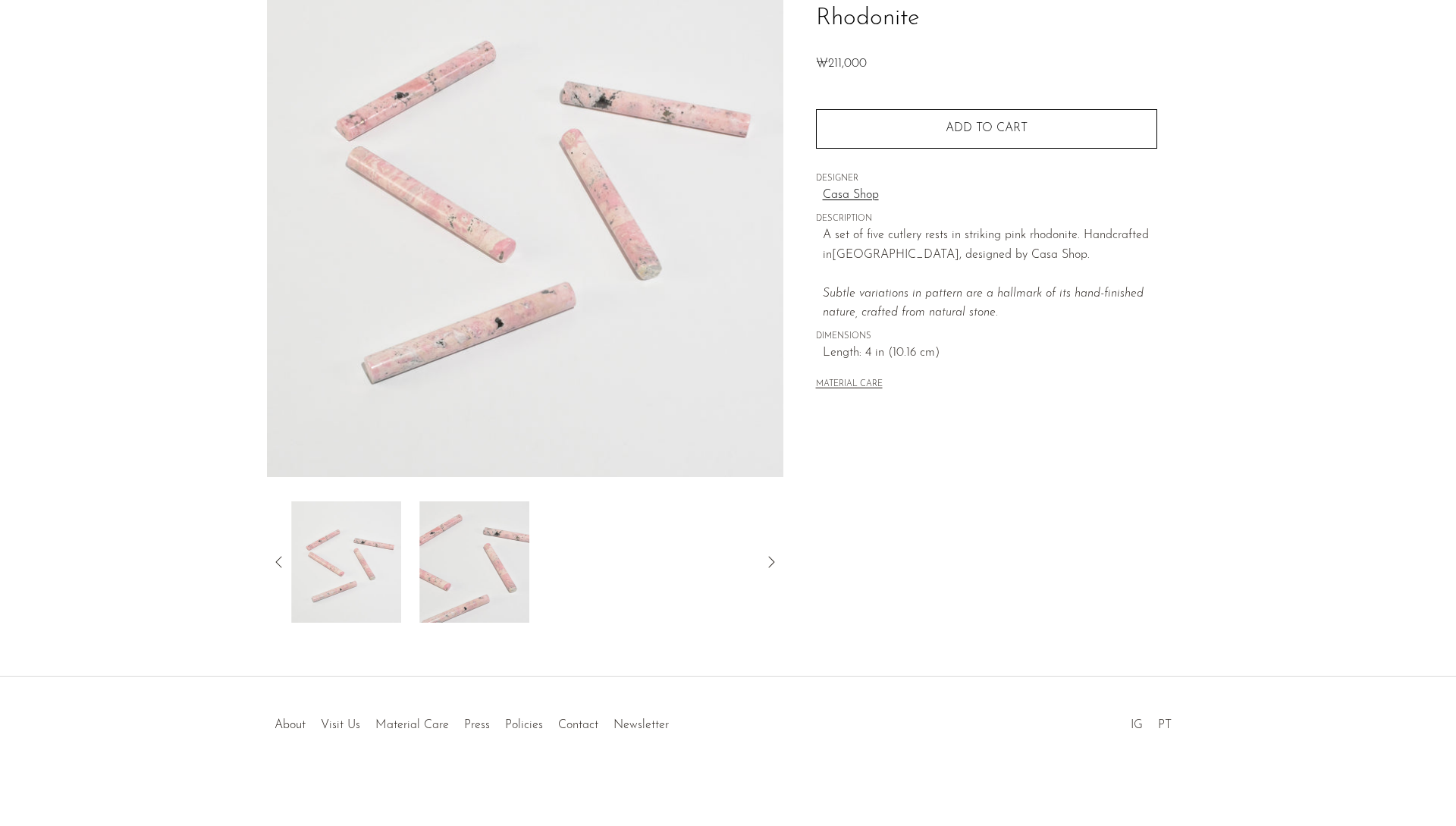
click at [497, 566] on img at bounding box center [475, 562] width 110 height 122
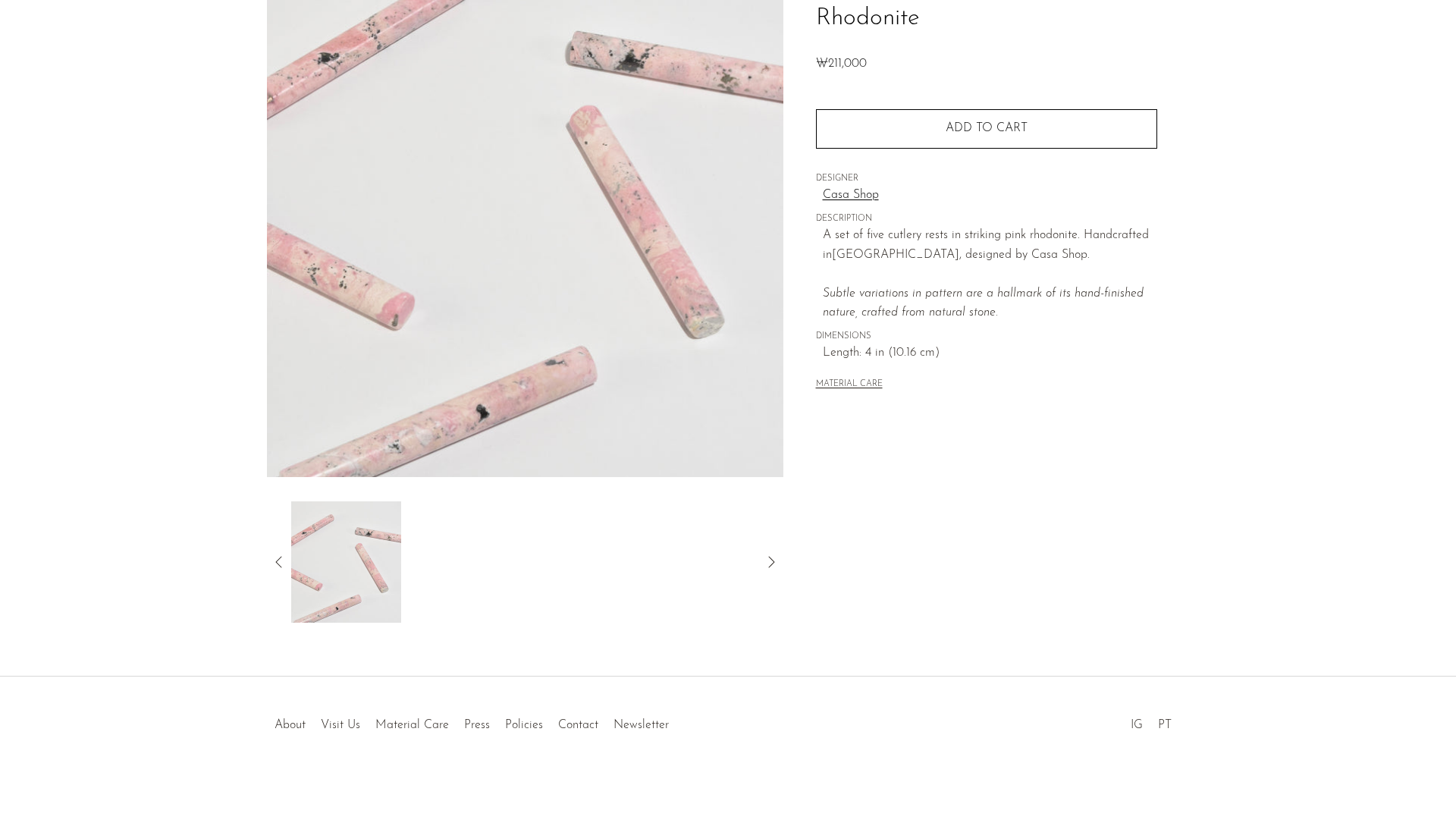
click at [770, 560] on icon at bounding box center [771, 562] width 18 height 18
click at [367, 568] on img at bounding box center [346, 562] width 110 height 122
click at [279, 562] on icon at bounding box center [279, 562] width 18 height 18
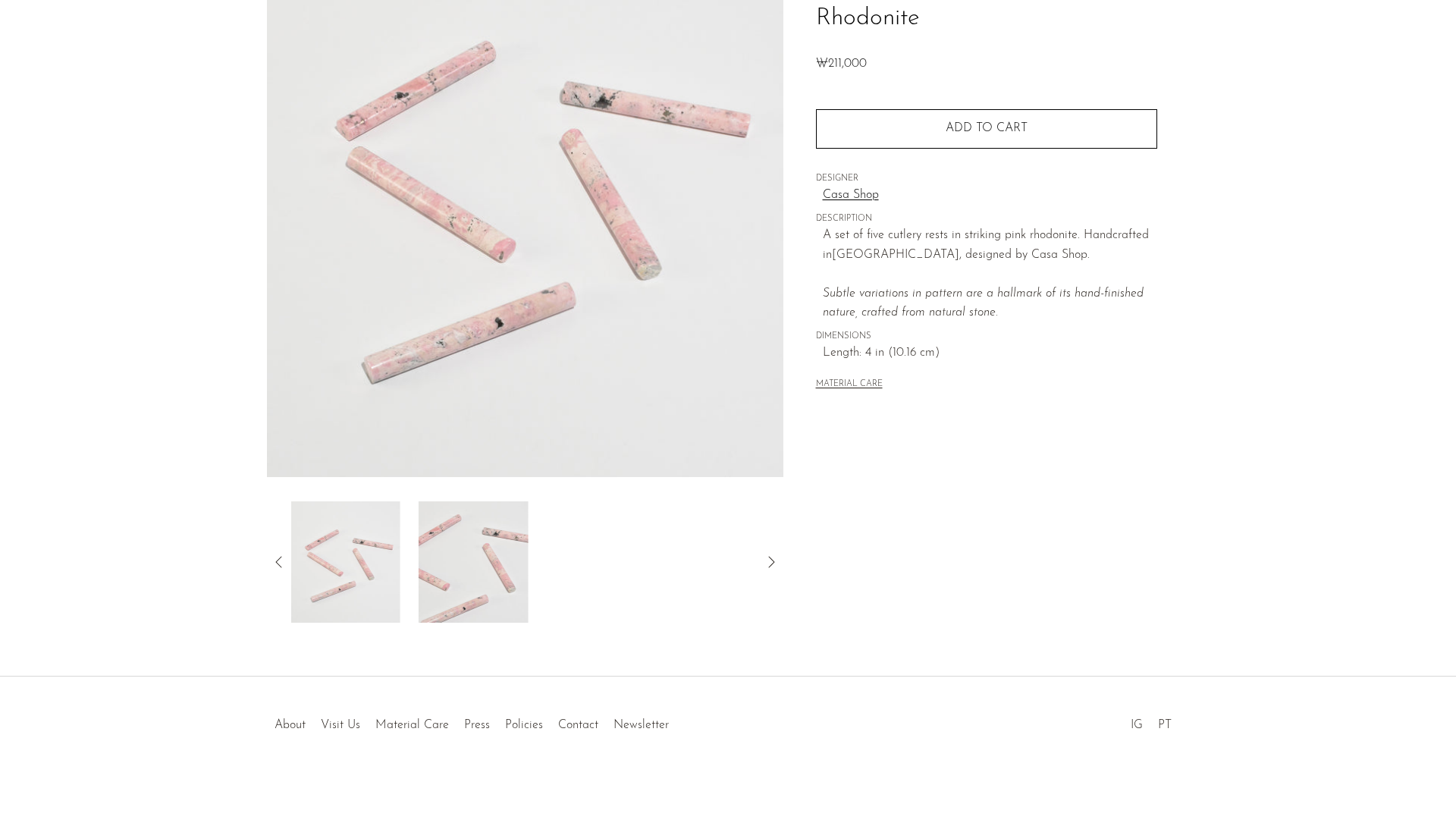
click at [279, 562] on icon at bounding box center [279, 562] width 18 height 18
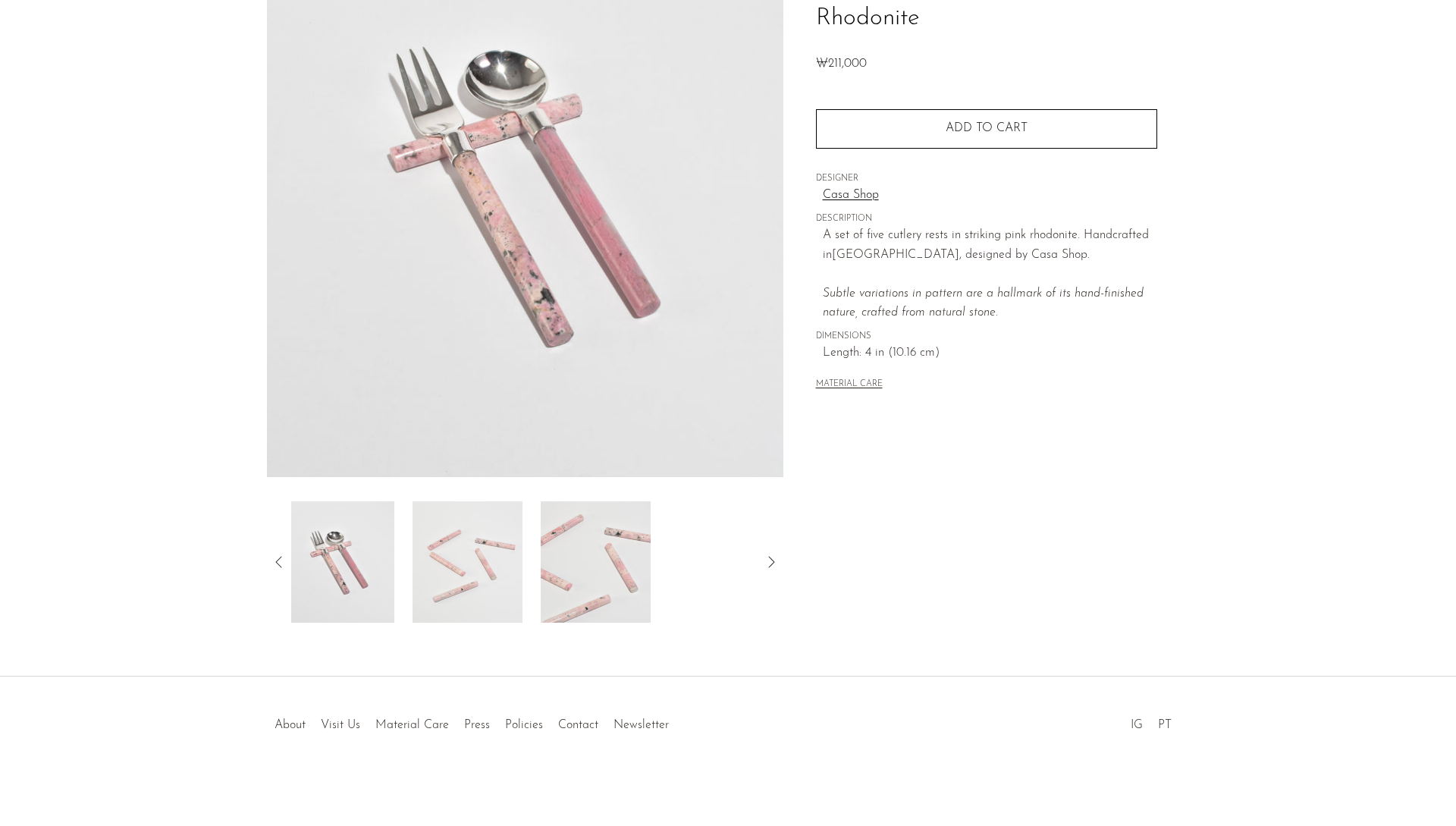
click at [279, 562] on icon at bounding box center [279, 562] width 18 height 18
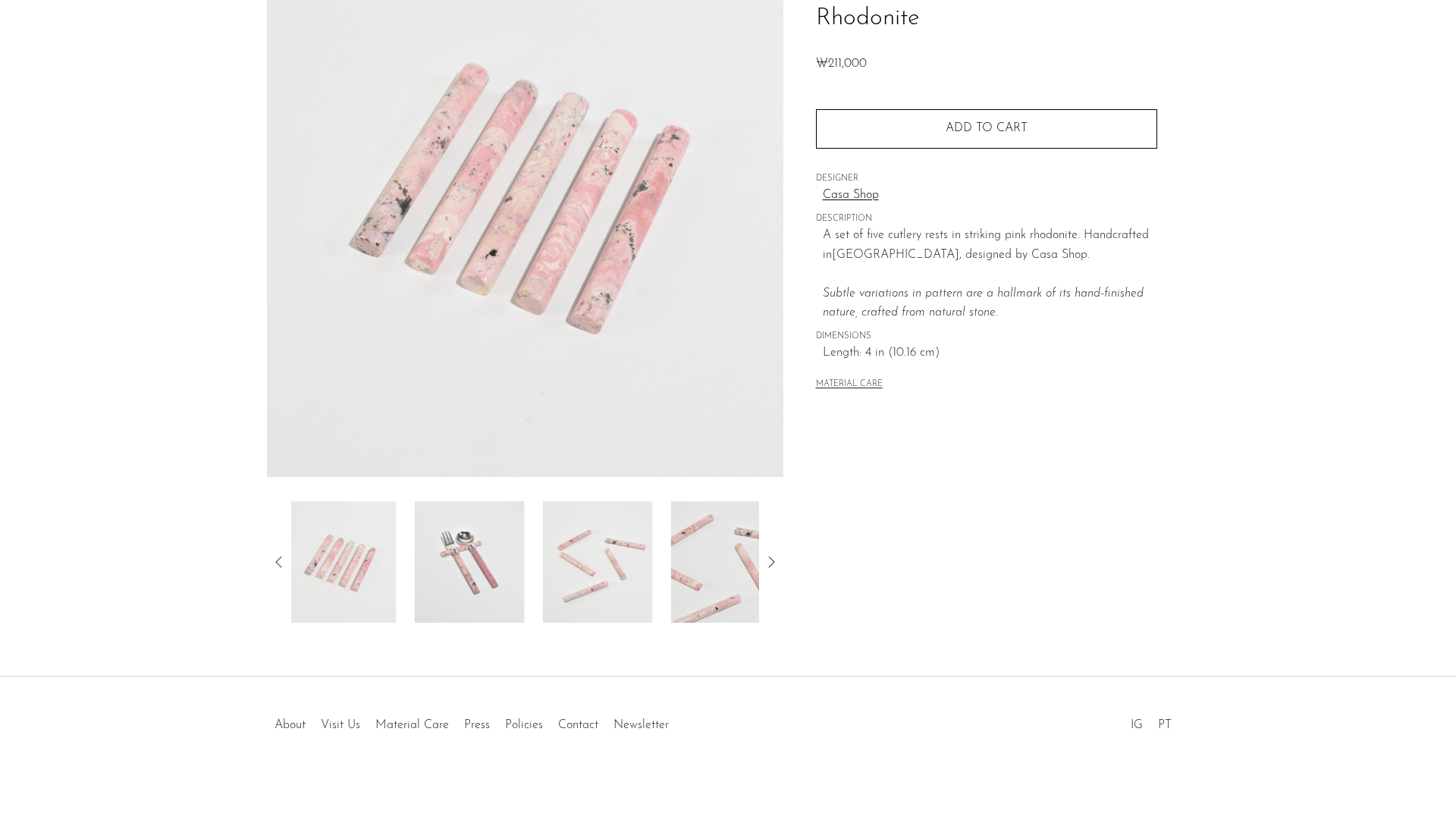
click at [279, 562] on icon at bounding box center [279, 562] width 18 height 18
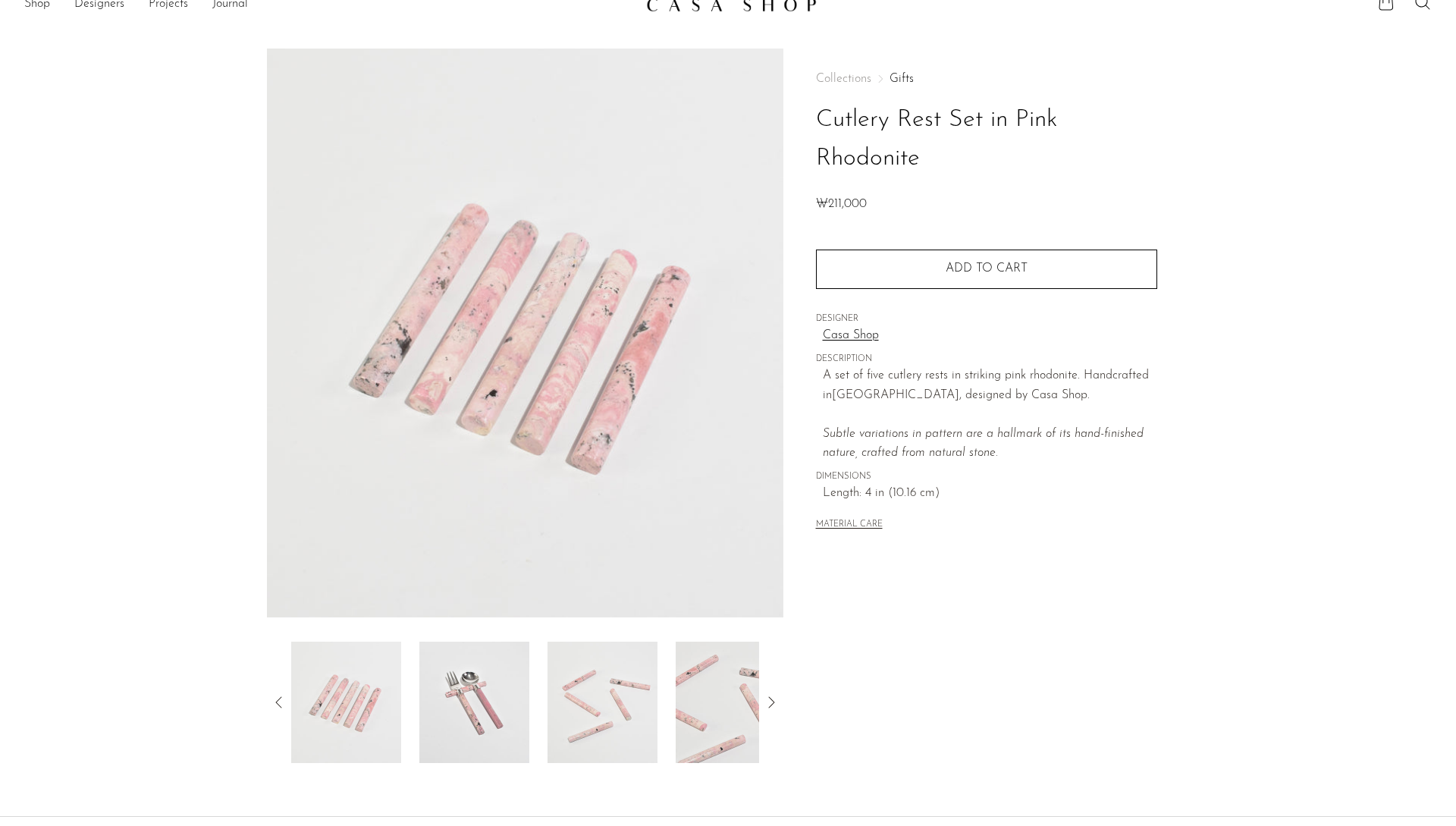
scroll to position [0, 0]
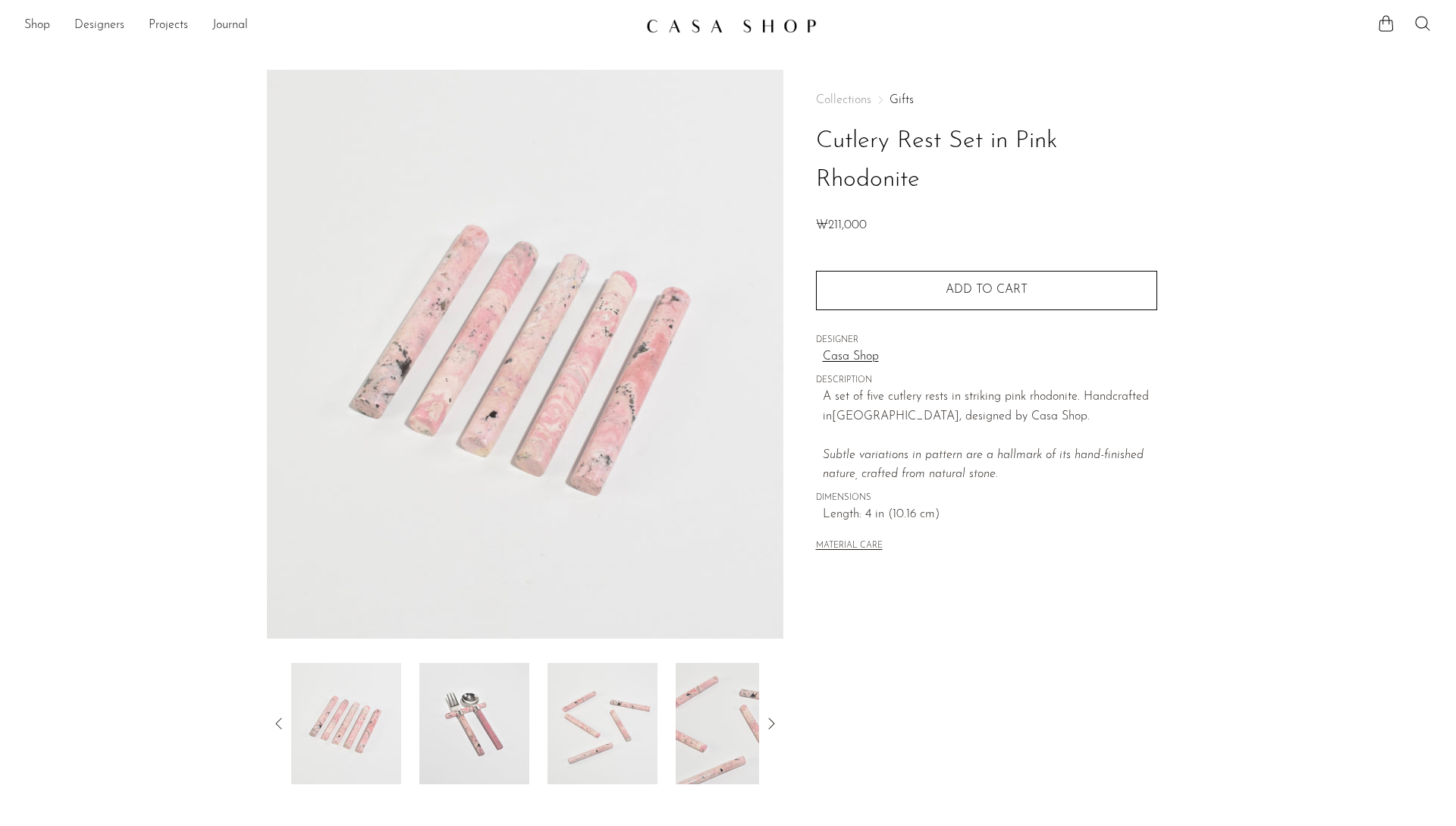
click at [102, 26] on link "Designers" at bounding box center [100, 26] width 50 height 20
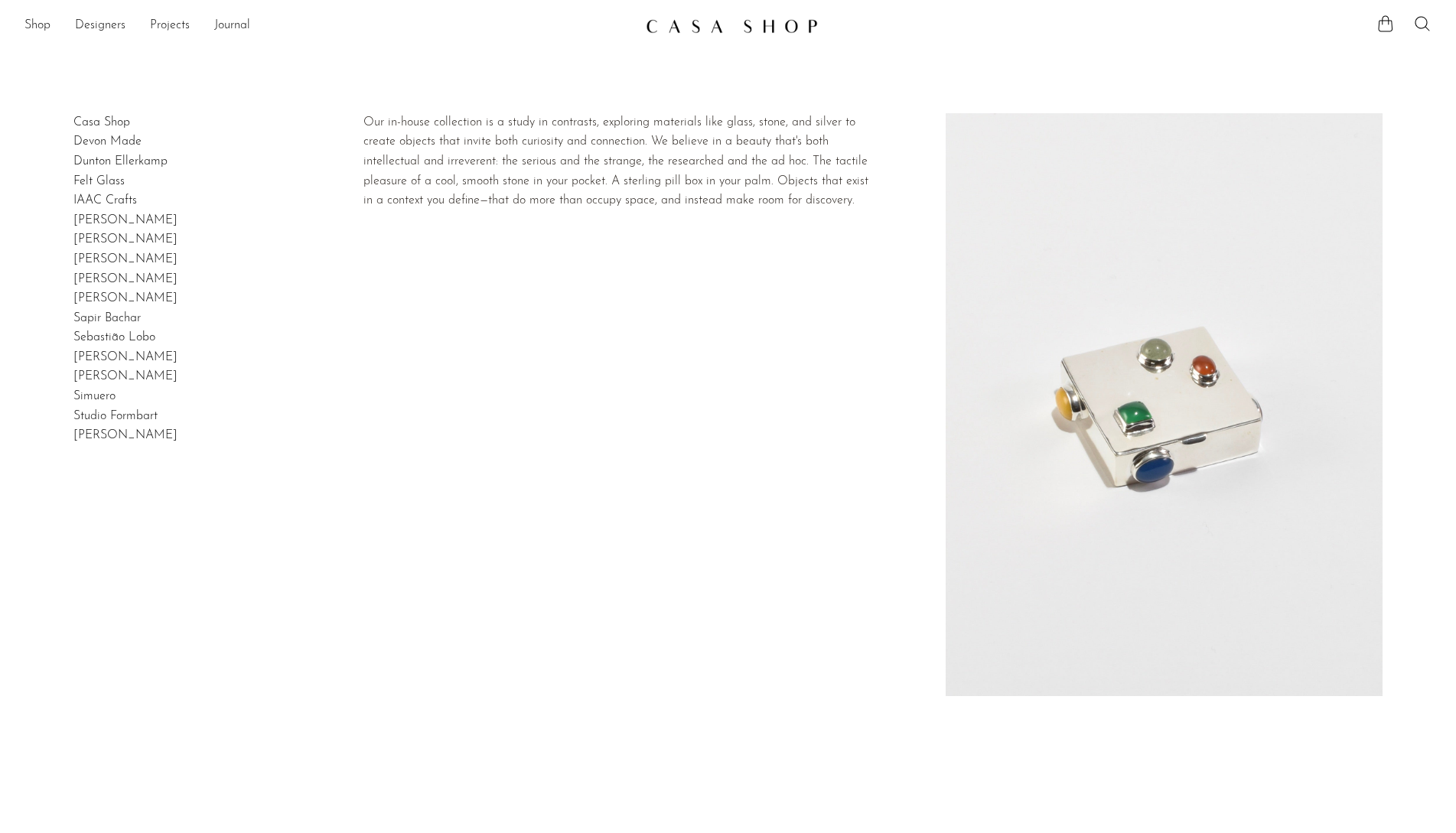
click at [74, 116] on link "Casa Shop" at bounding box center [102, 122] width 56 height 12
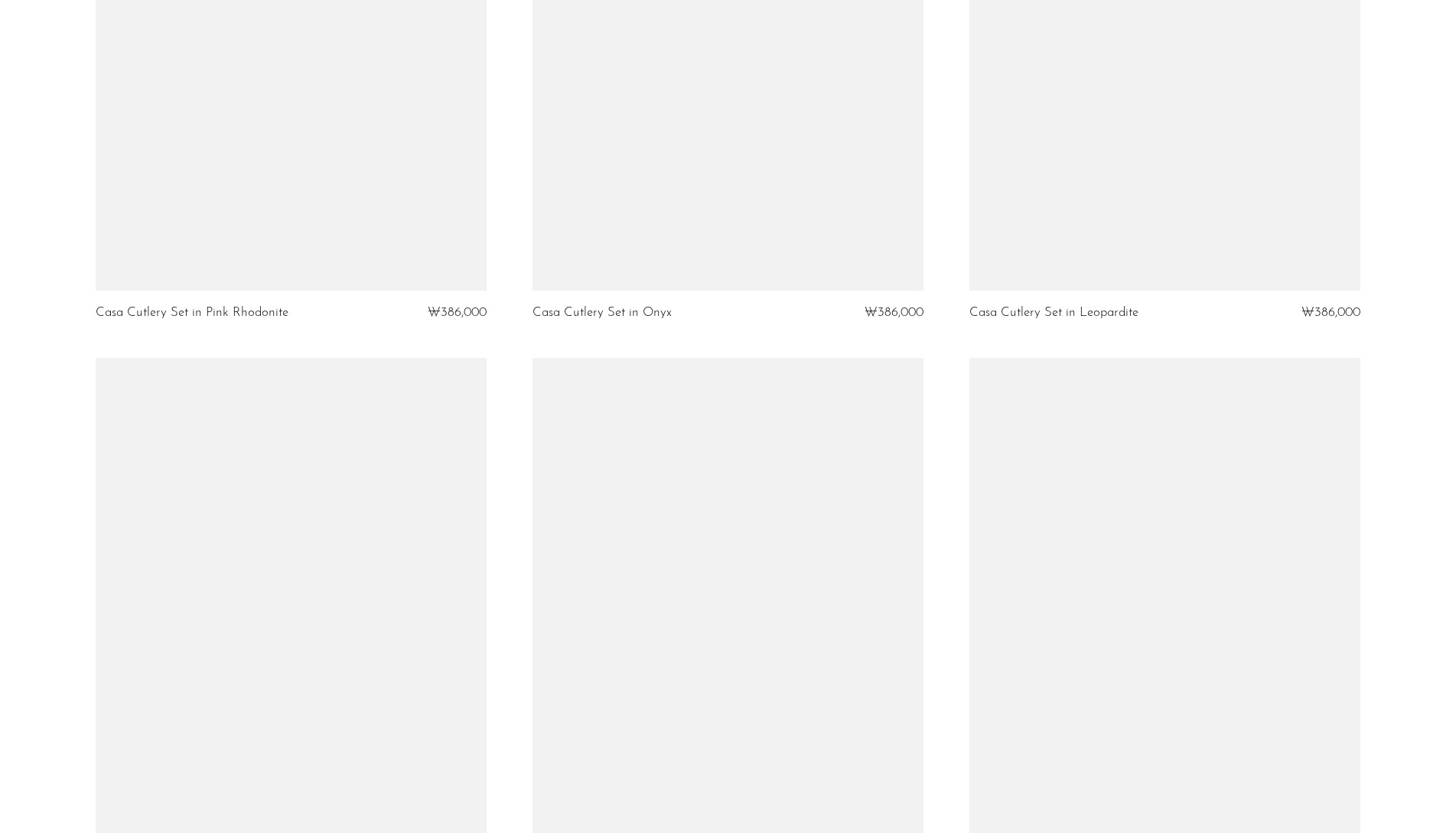
scroll to position [1950, 0]
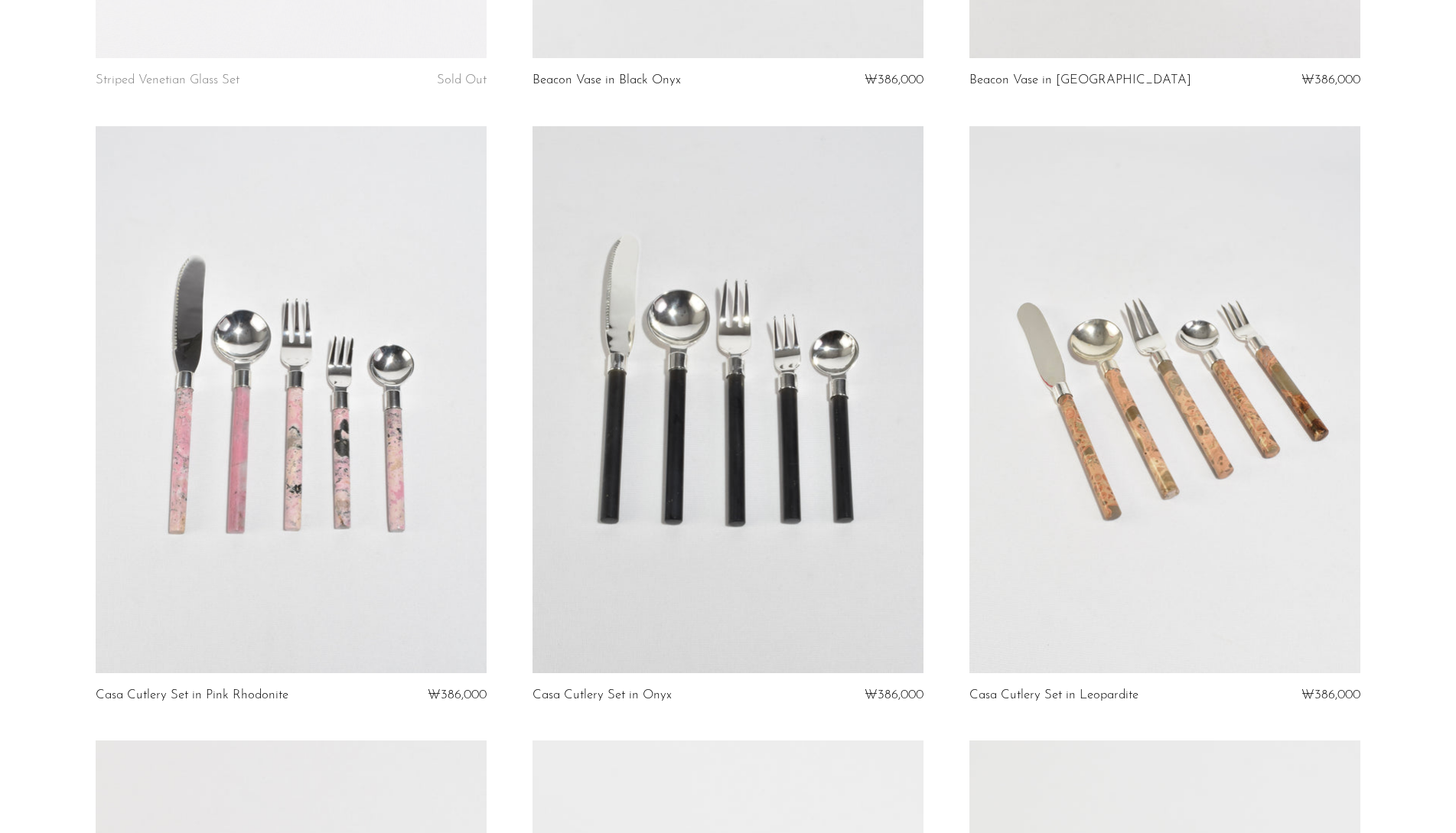
click at [226, 431] on link at bounding box center [291, 400] width 391 height 547
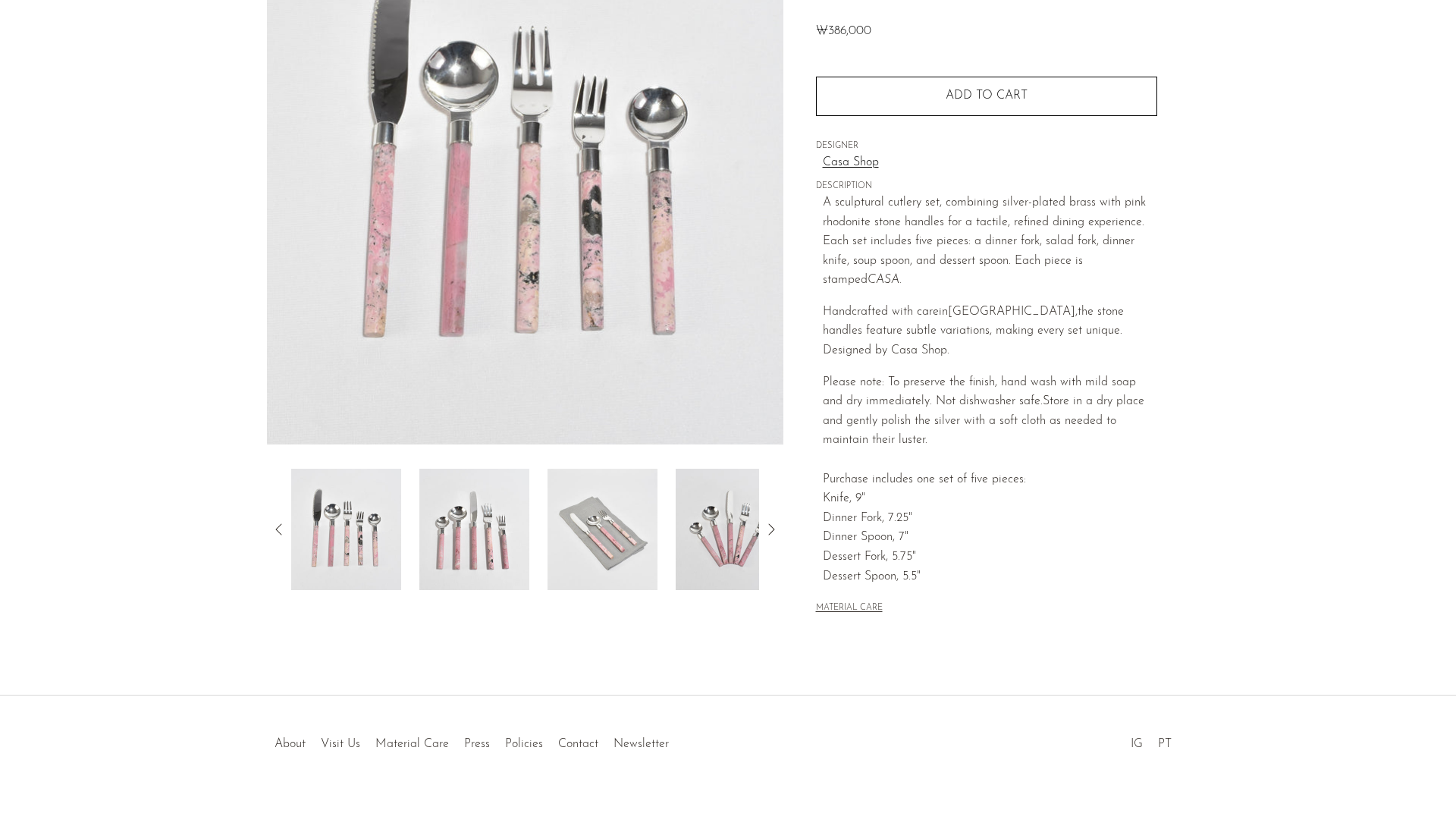
scroll to position [195, 0]
click at [771, 531] on icon at bounding box center [771, 530] width 18 height 18
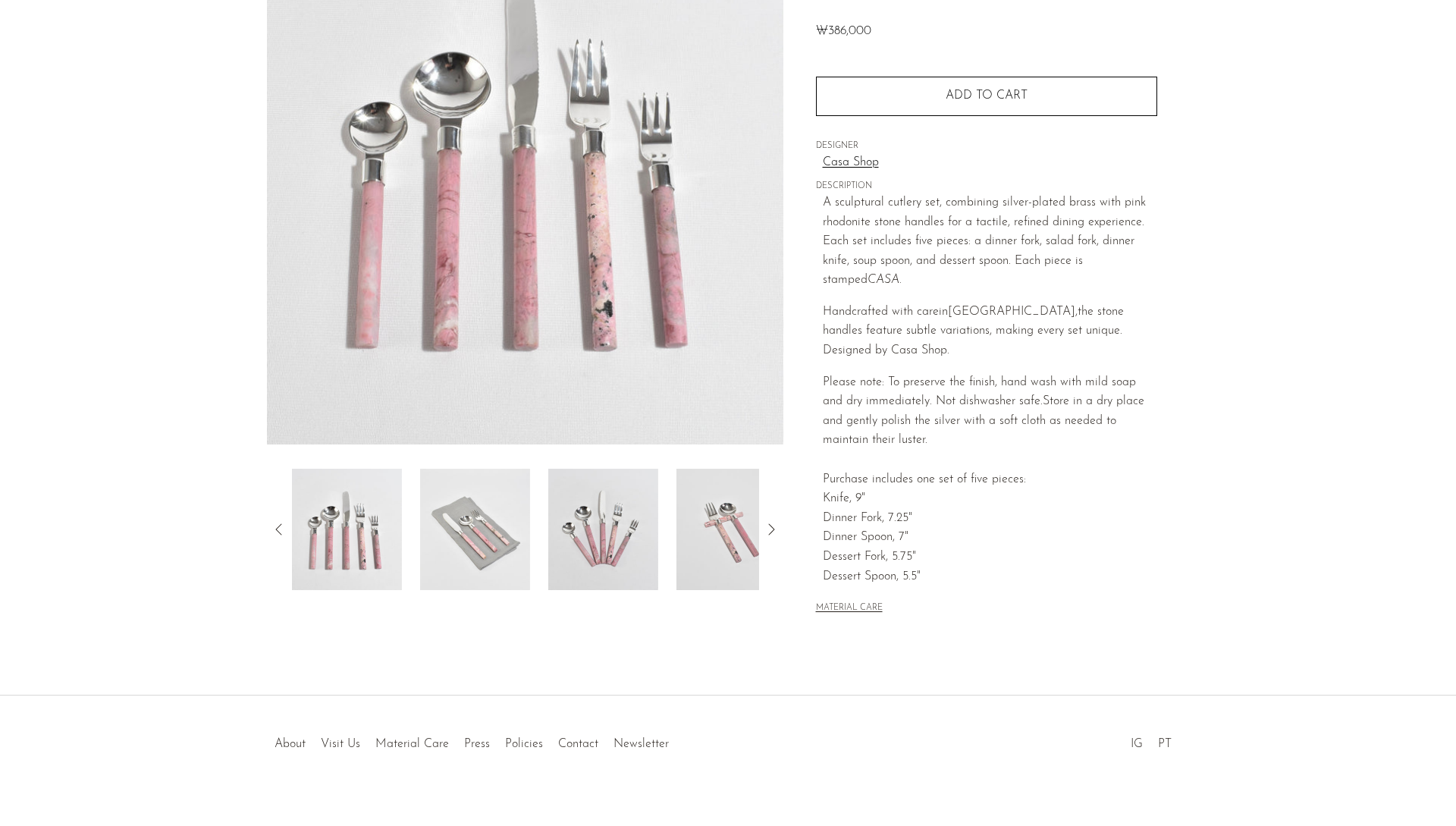
click at [593, 550] on img at bounding box center [603, 529] width 110 height 122
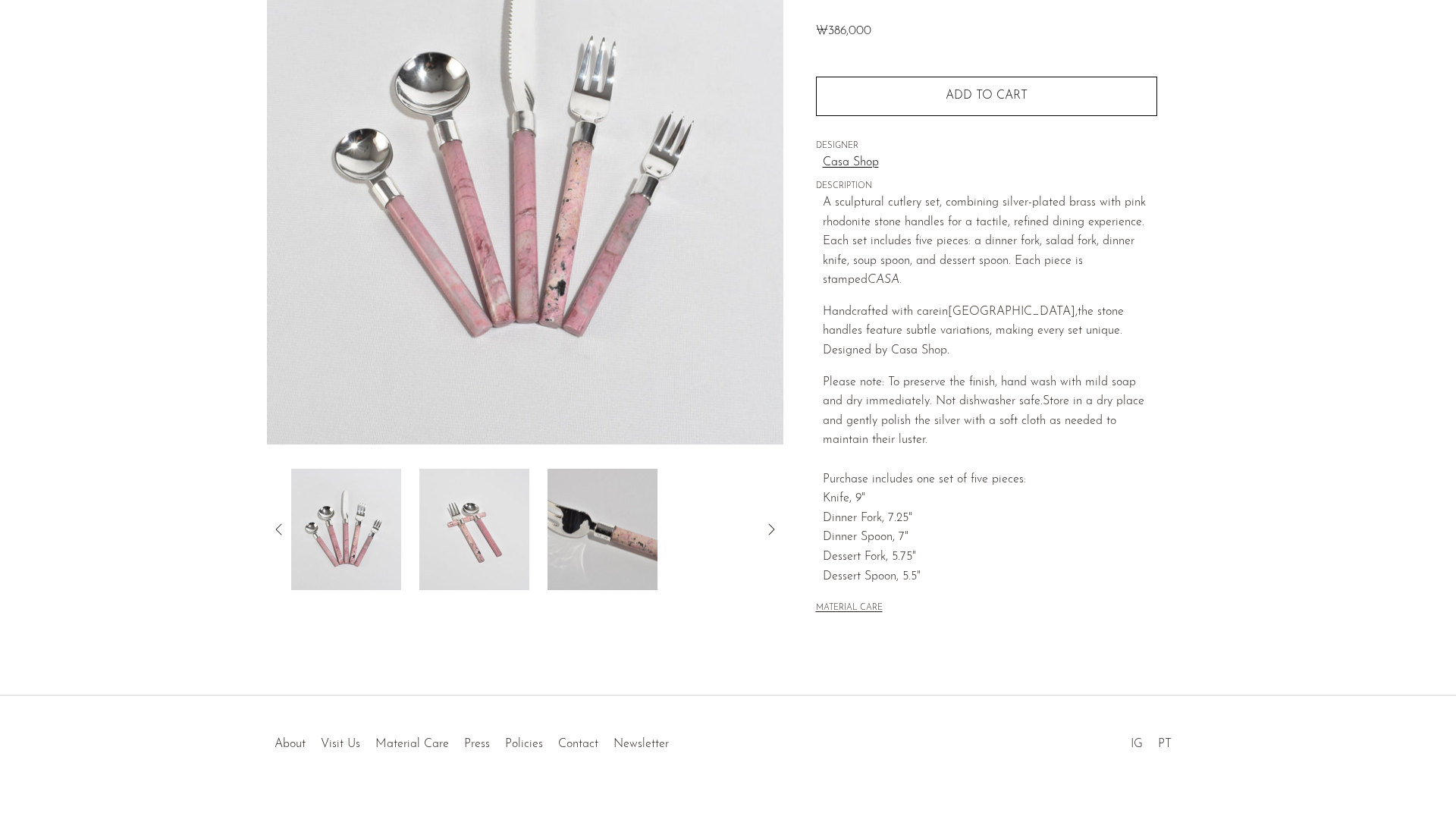
click at [616, 538] on img at bounding box center [602, 529] width 110 height 122
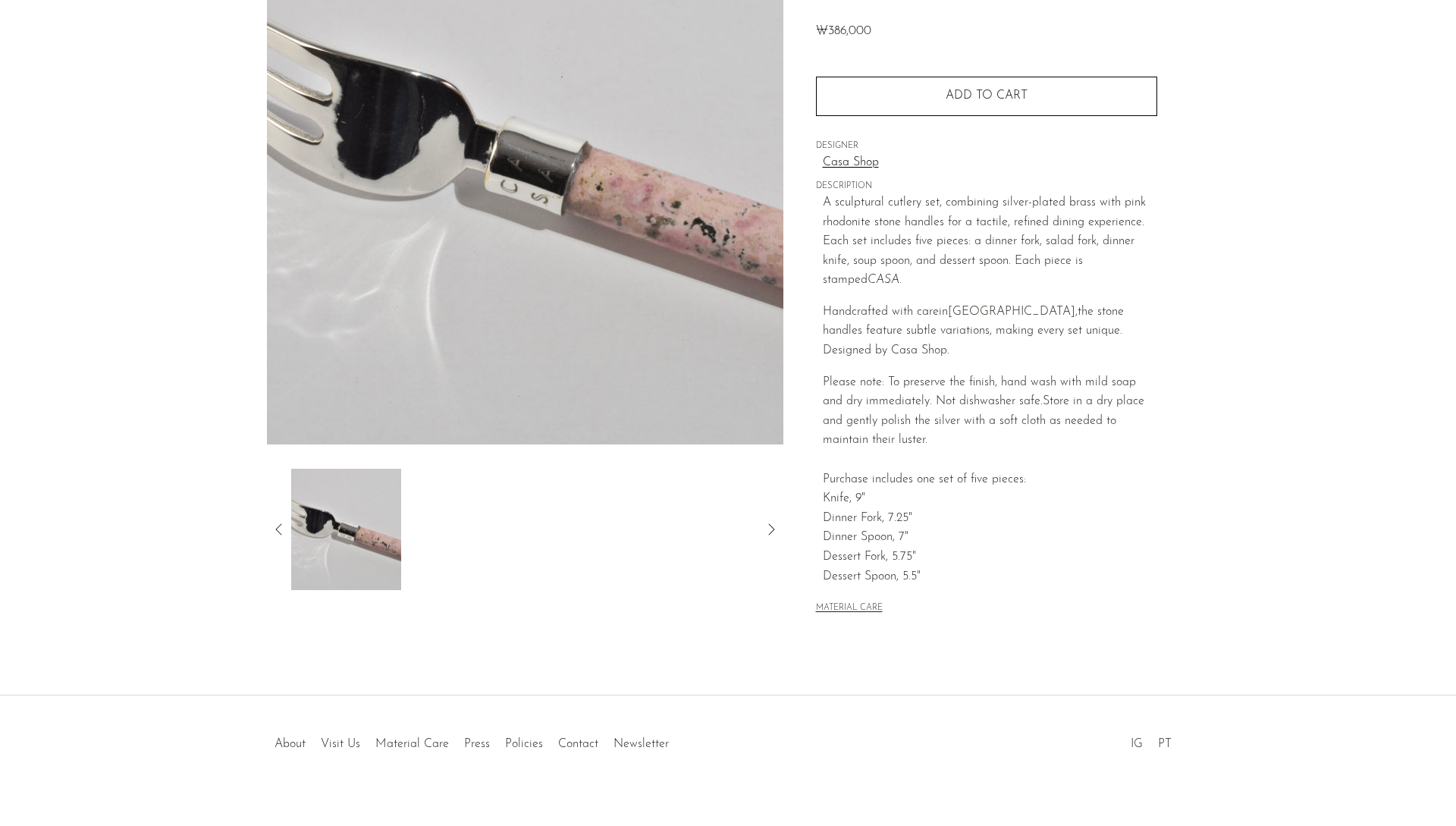
click at [770, 526] on icon at bounding box center [771, 530] width 18 height 18
click at [276, 526] on icon at bounding box center [279, 530] width 18 height 18
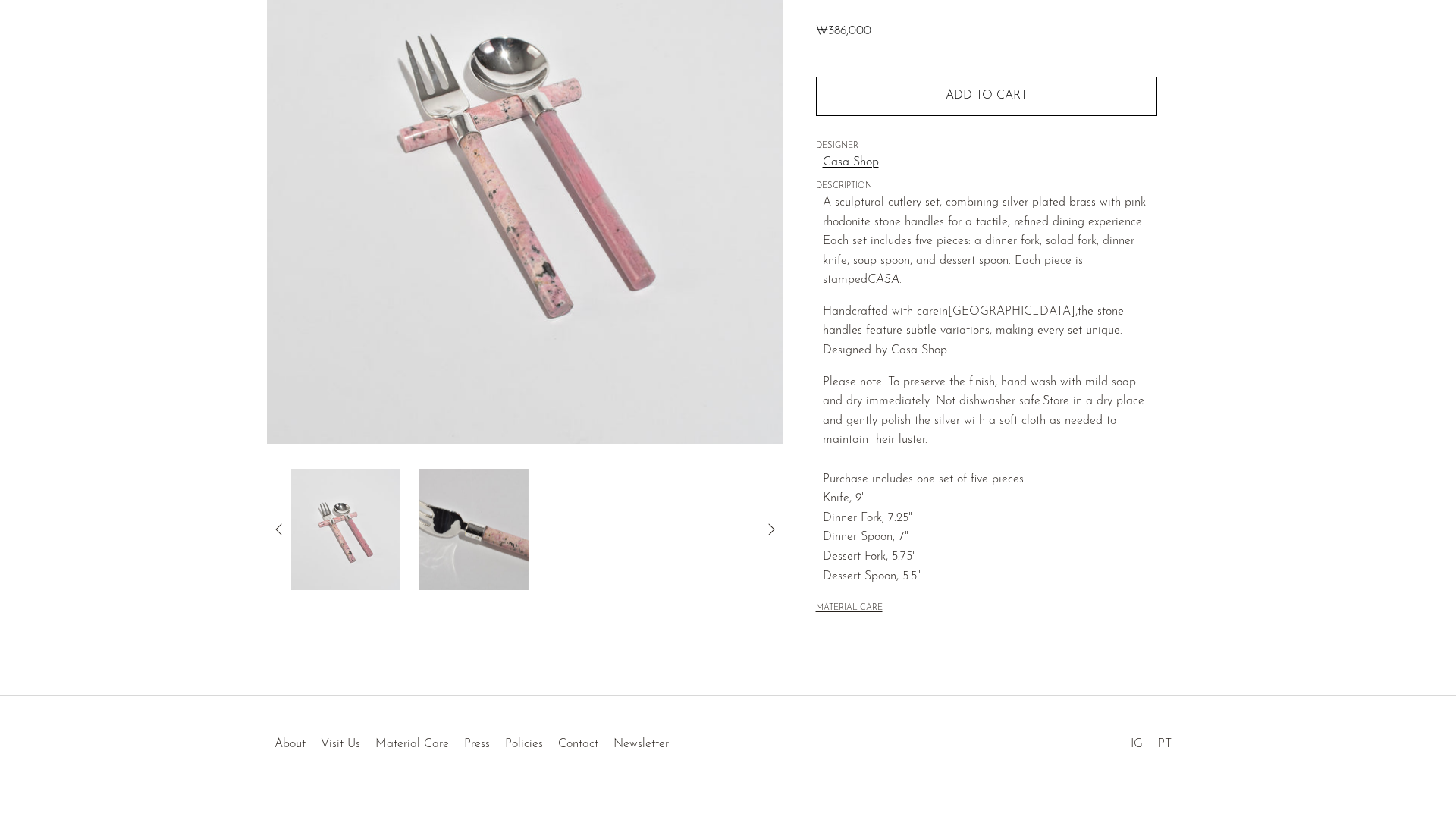
click at [363, 538] on img at bounding box center [346, 529] width 110 height 122
click at [281, 531] on icon at bounding box center [279, 530] width 18 height 18
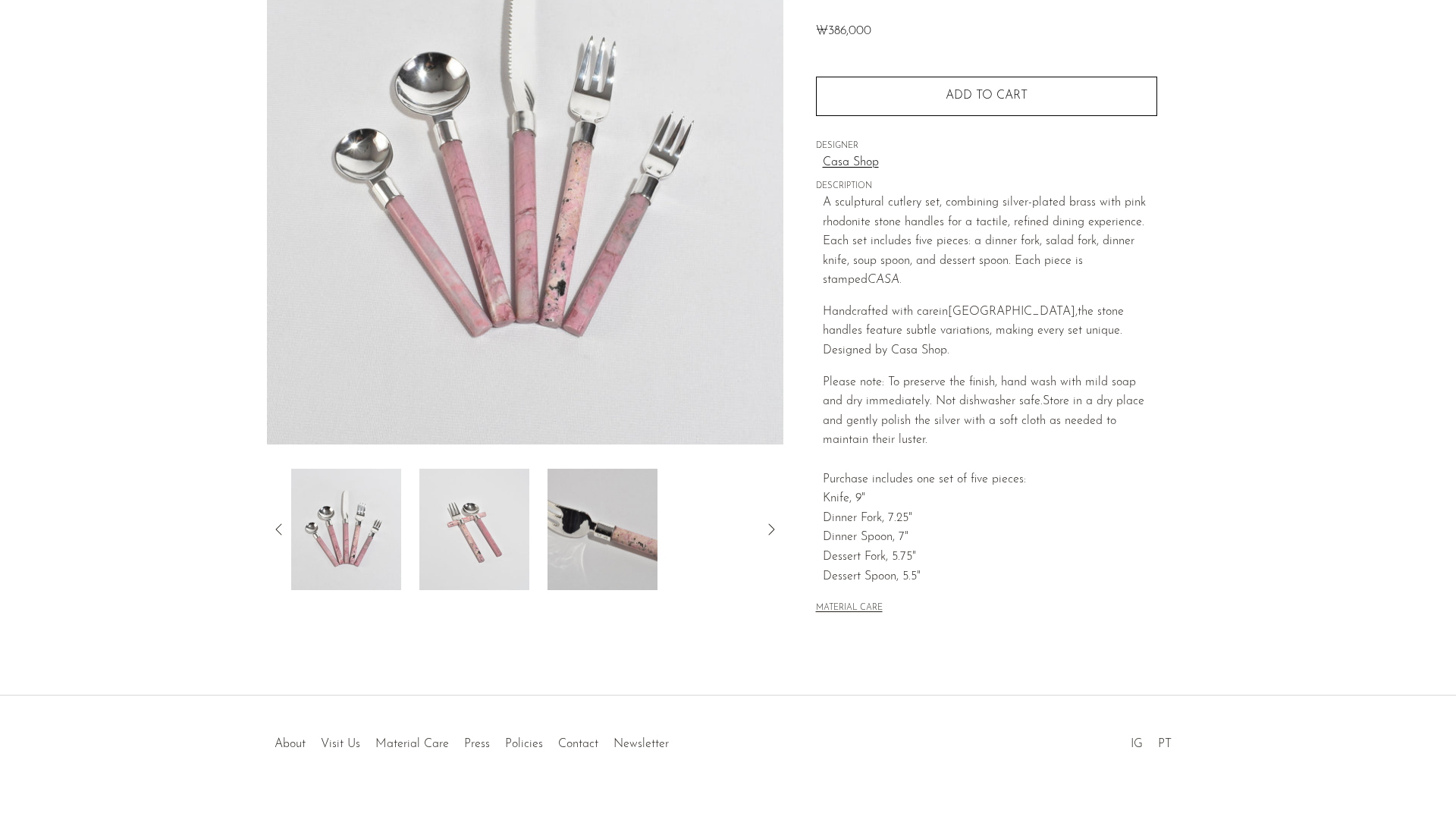
click at [382, 542] on img at bounding box center [346, 529] width 110 height 122
click at [277, 527] on icon at bounding box center [279, 530] width 18 height 18
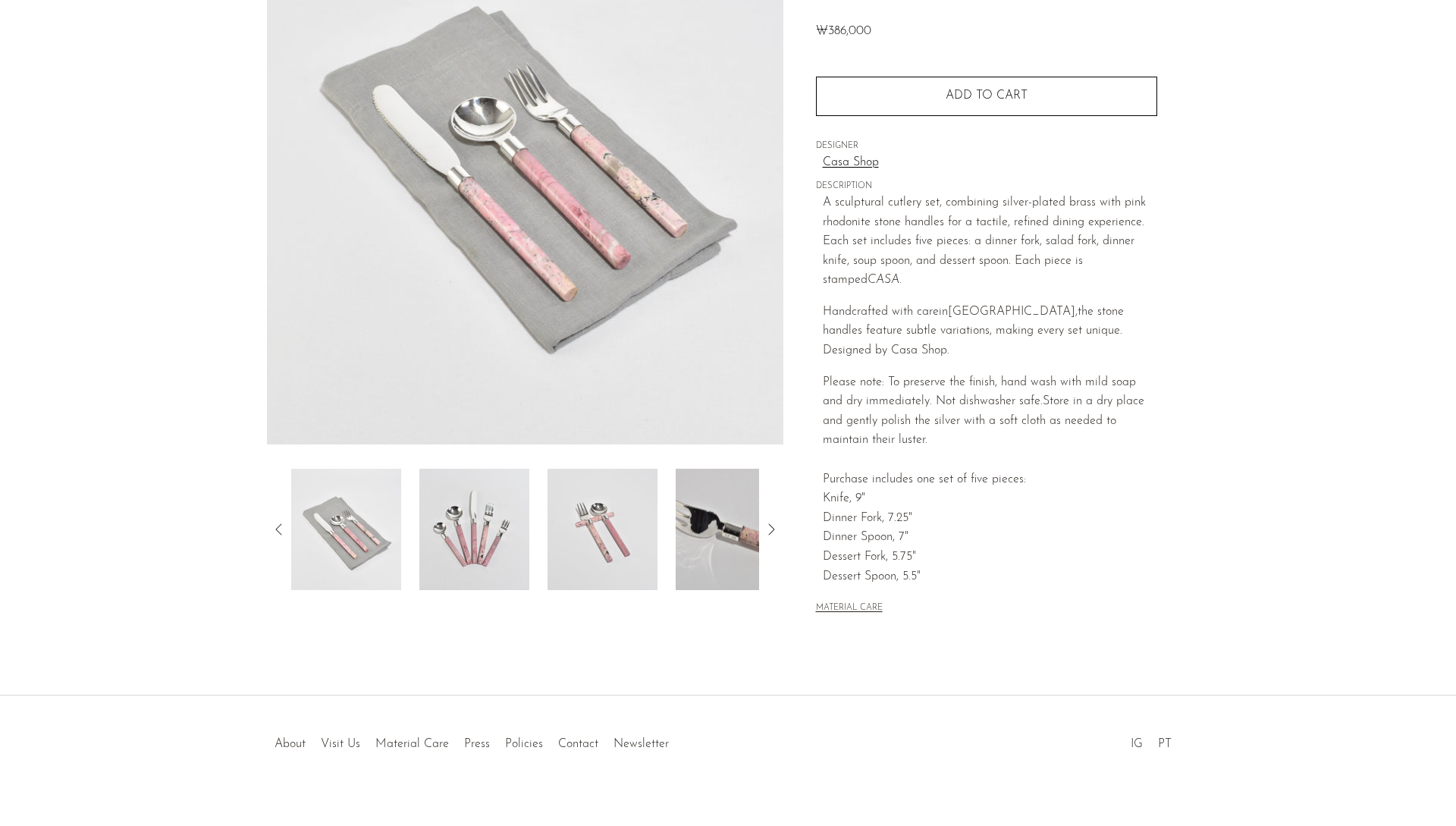
click at [277, 527] on icon at bounding box center [279, 530] width 18 height 18
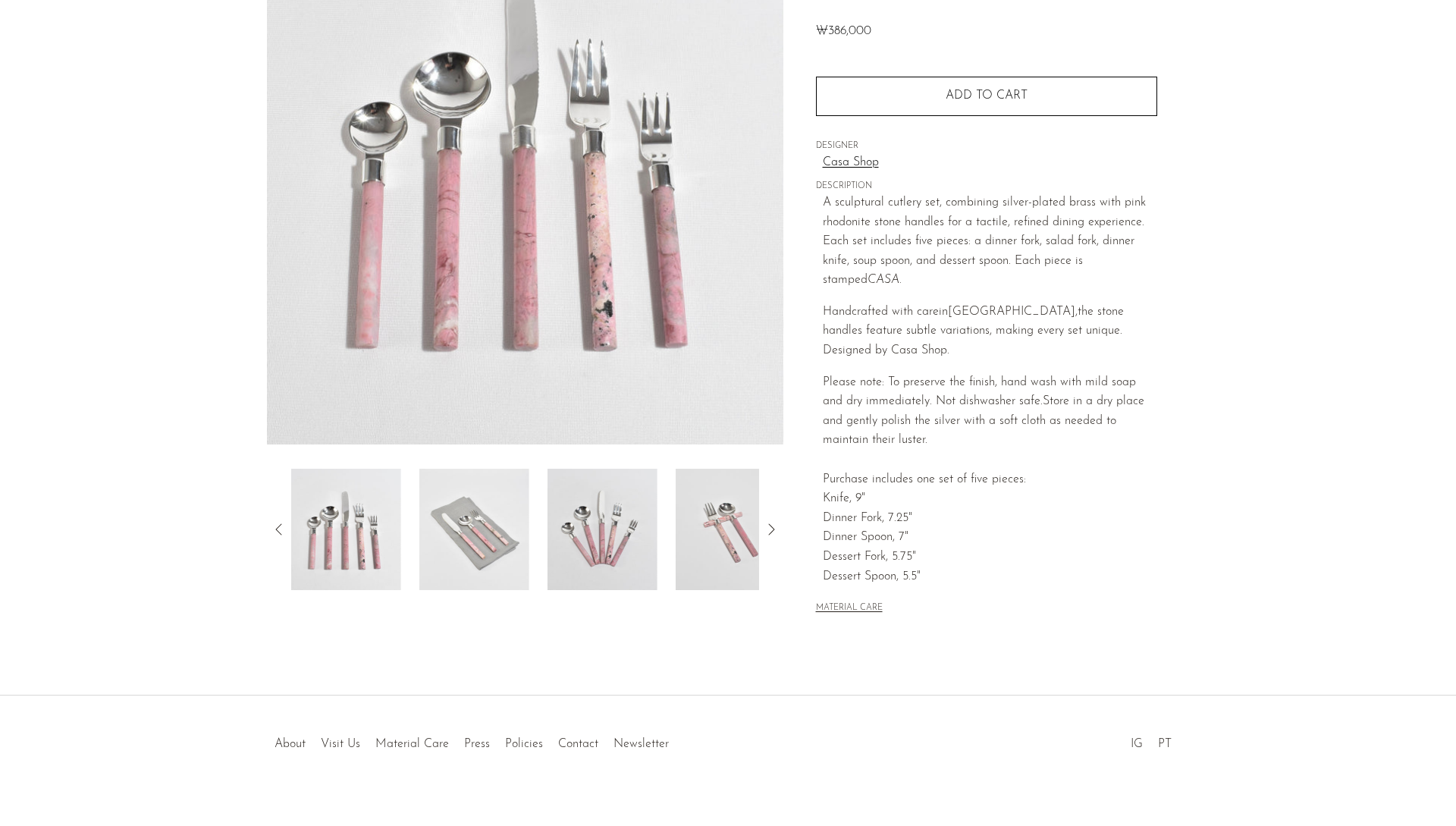
click at [277, 527] on icon at bounding box center [279, 530] width 18 height 18
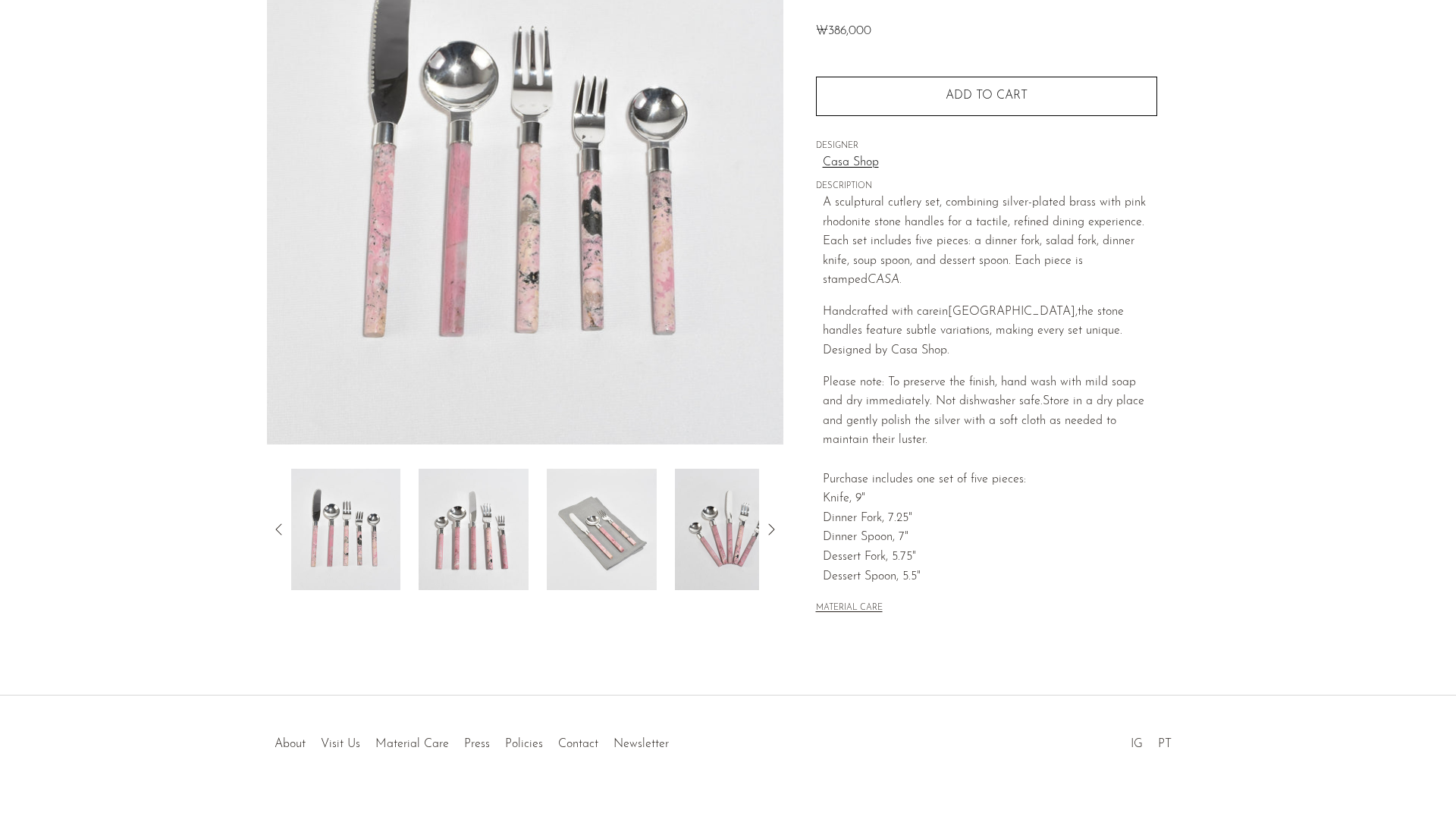
click at [277, 527] on icon at bounding box center [279, 530] width 18 height 18
click at [346, 546] on img at bounding box center [346, 529] width 110 height 122
click at [448, 546] on img at bounding box center [475, 529] width 110 height 122
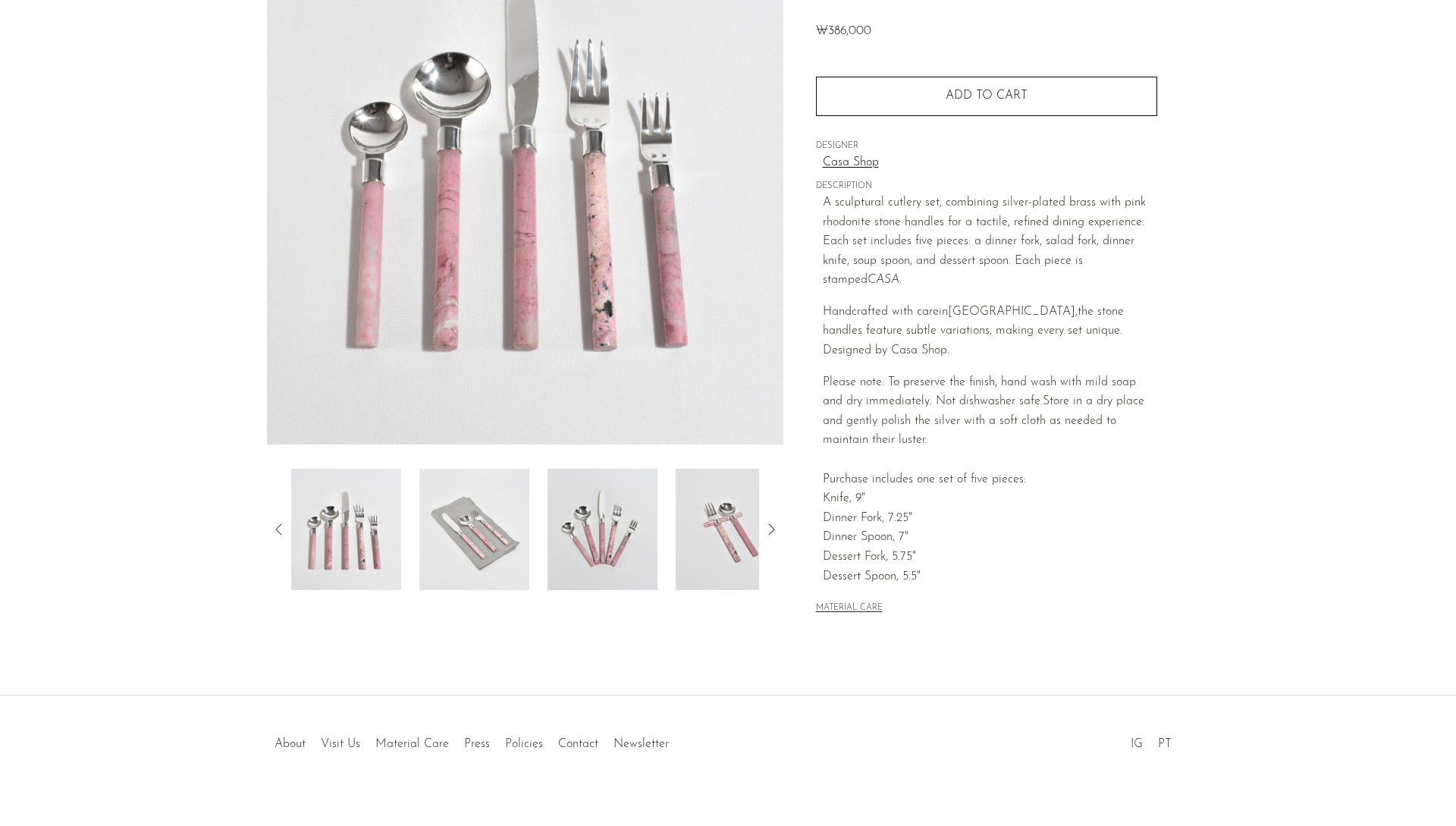
click at [276, 533] on icon at bounding box center [279, 530] width 18 height 18
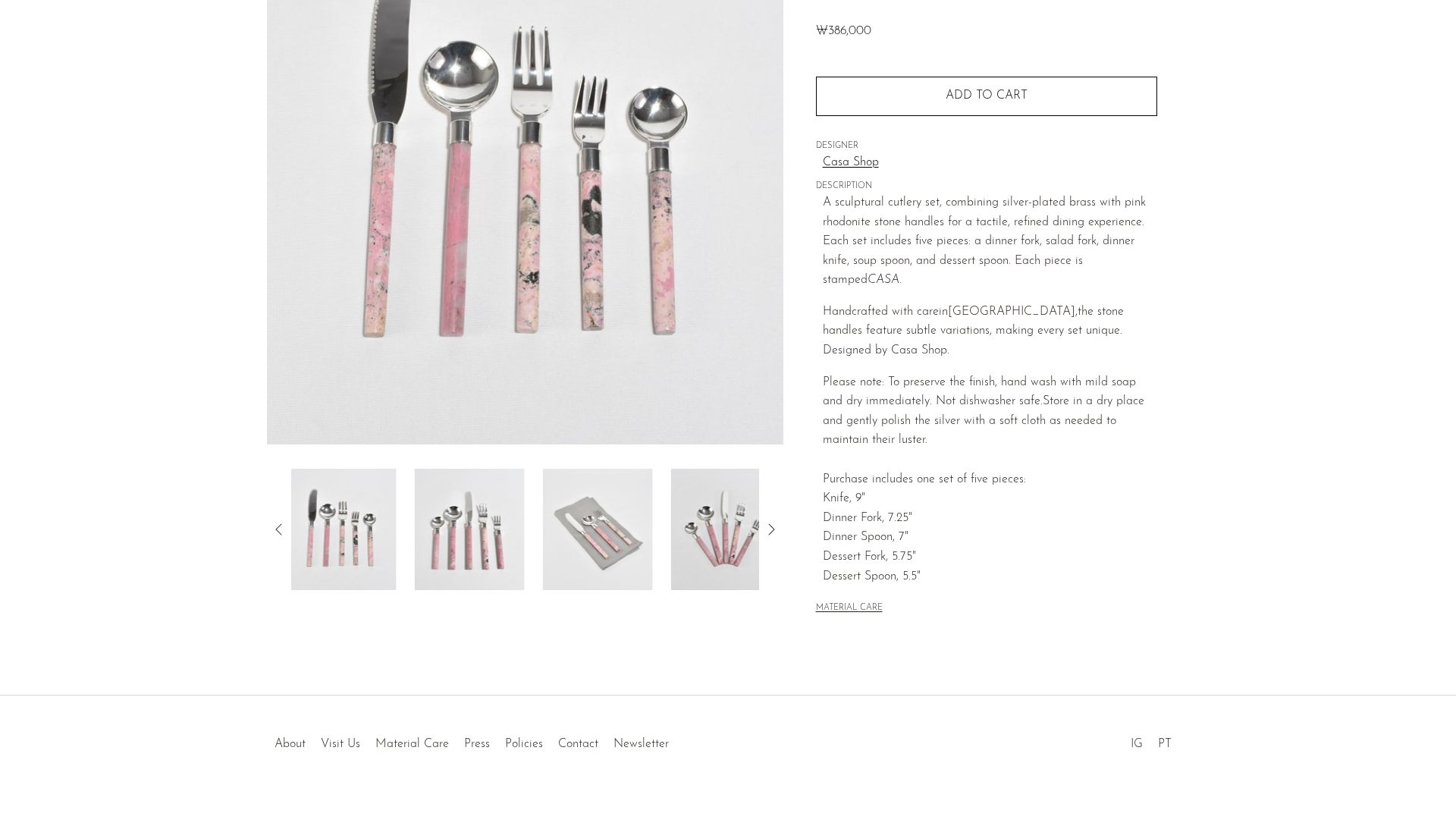
click at [276, 533] on icon at bounding box center [279, 530] width 18 height 18
click at [515, 644] on div "Casa Cutlery Set in Pink Rhodonite ₩386,000" at bounding box center [728, 286] width 1456 height 820
click at [770, 525] on icon at bounding box center [771, 529] width 6 height 12
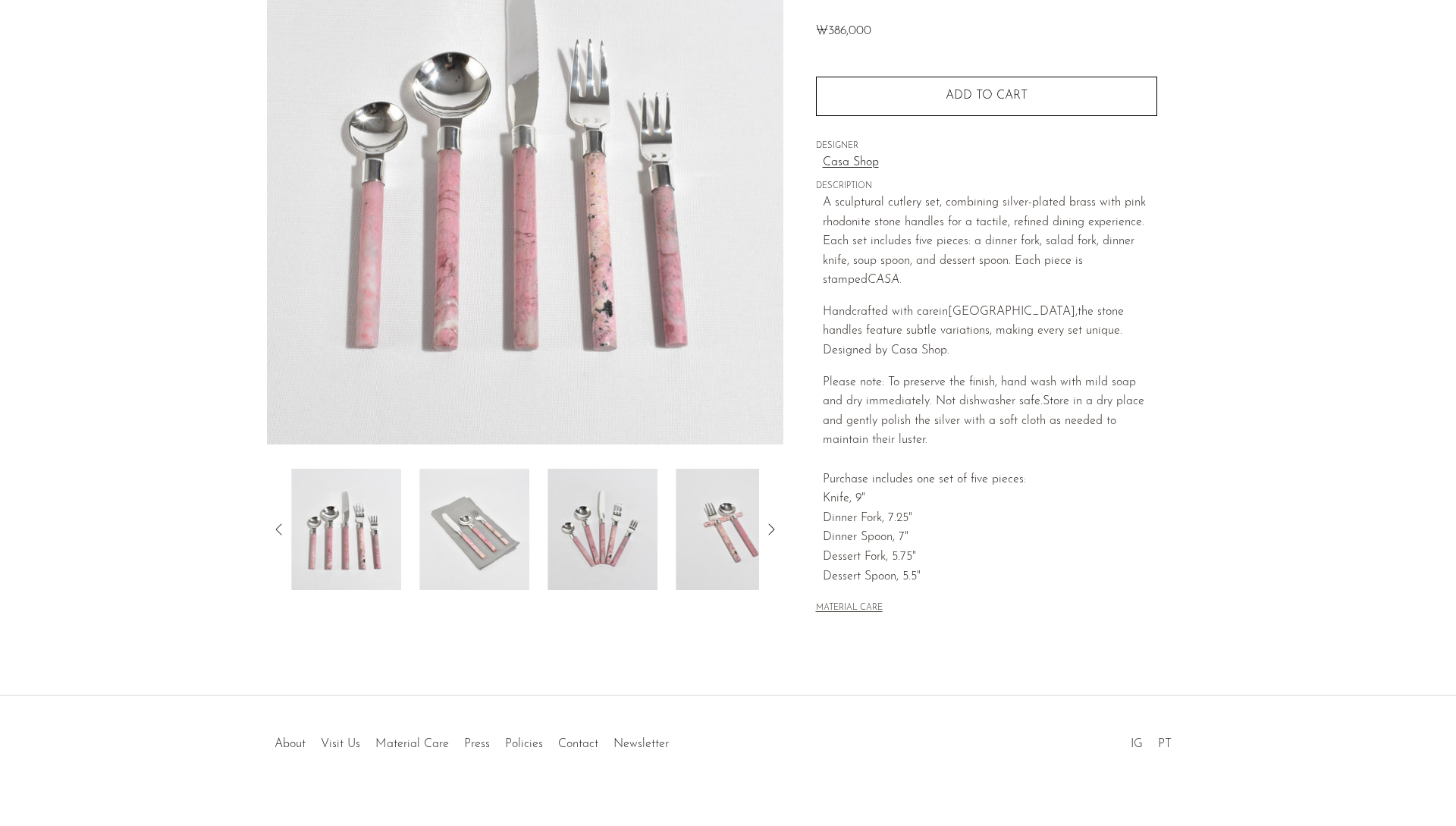
click at [771, 525] on icon at bounding box center [771, 530] width 18 height 18
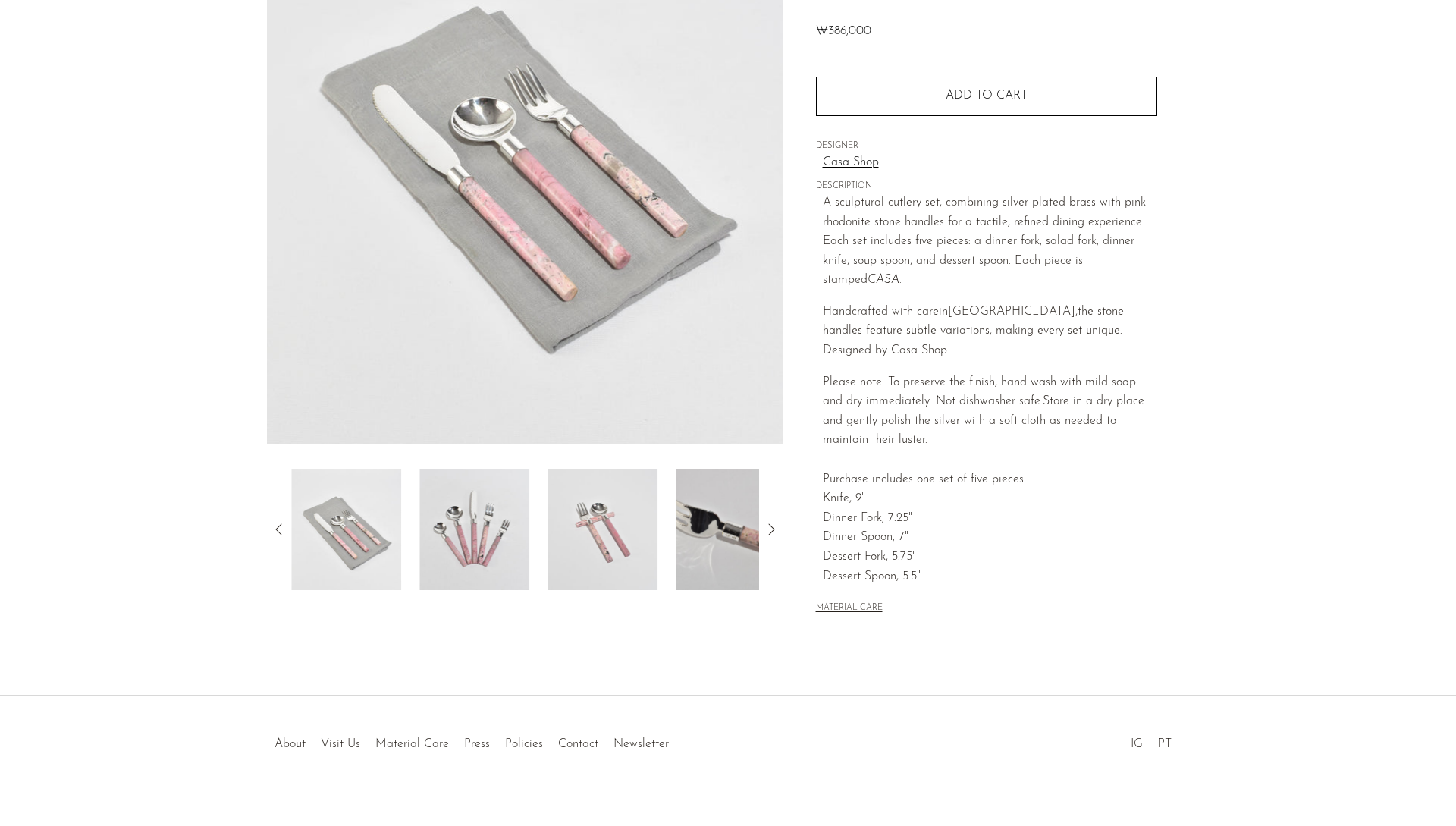
click at [771, 525] on icon at bounding box center [771, 530] width 18 height 18
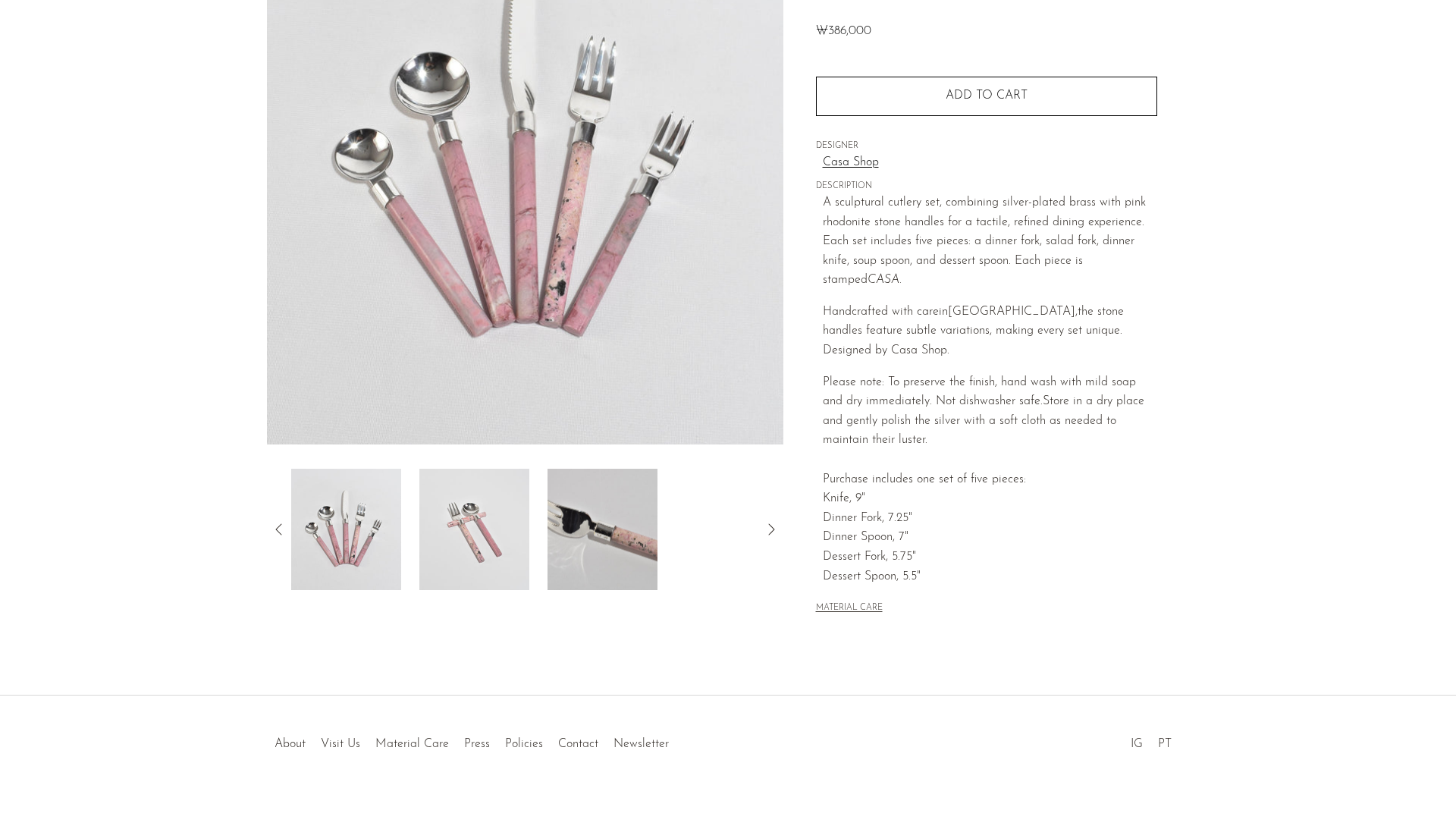
click at [771, 525] on icon at bounding box center [771, 530] width 18 height 18
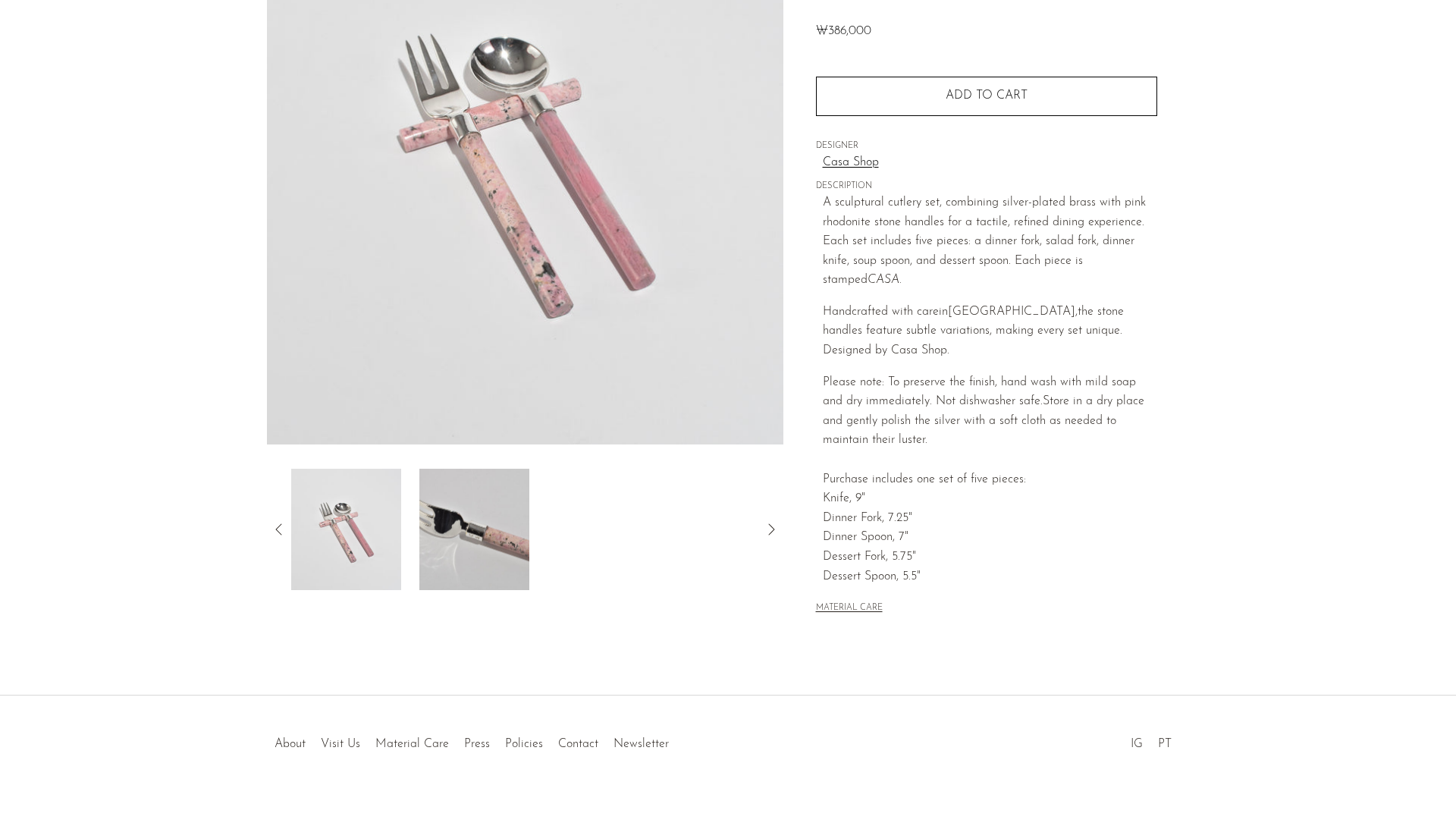
click at [281, 530] on icon at bounding box center [279, 530] width 18 height 18
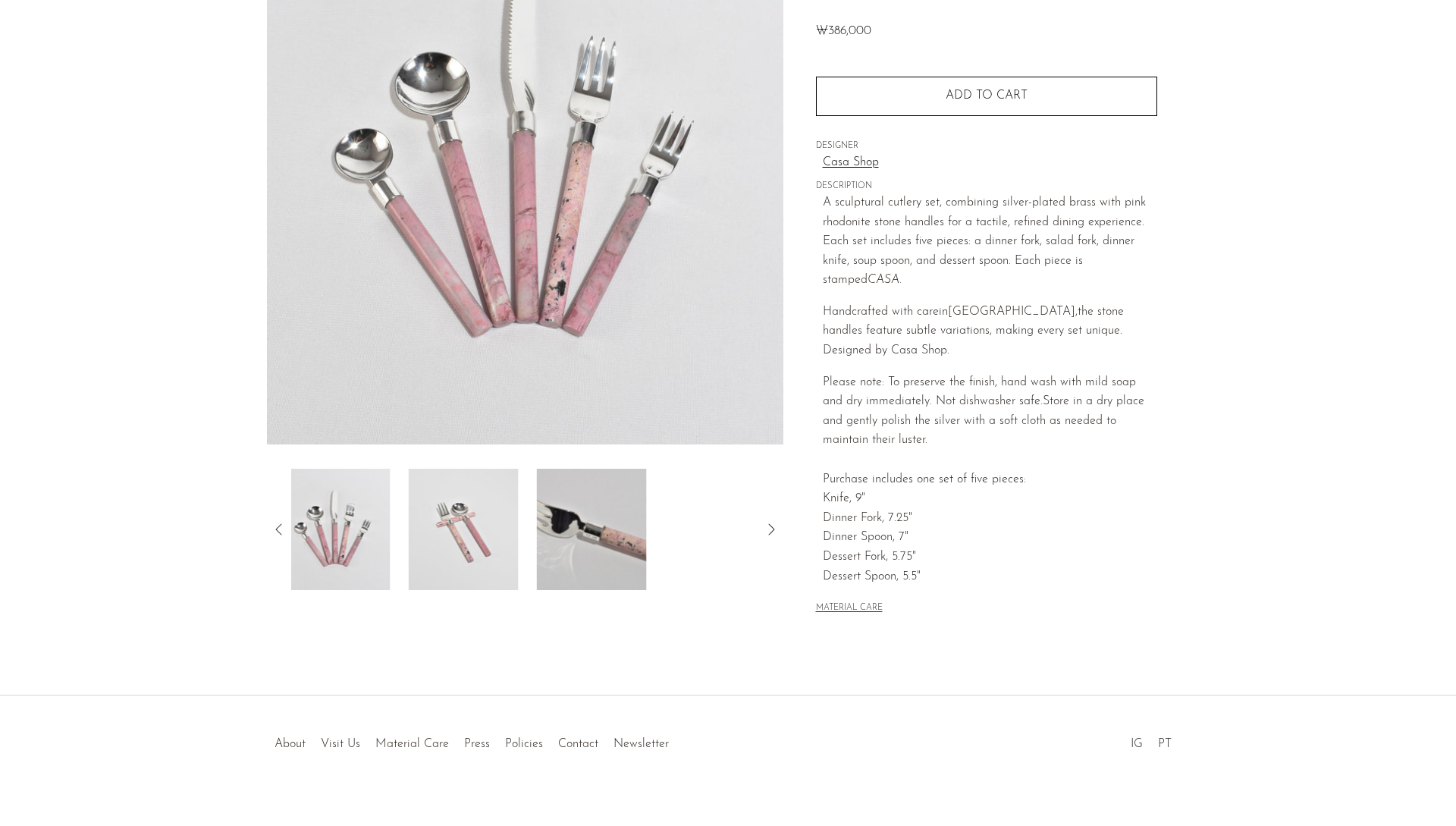
click at [281, 530] on icon at bounding box center [279, 530] width 18 height 18
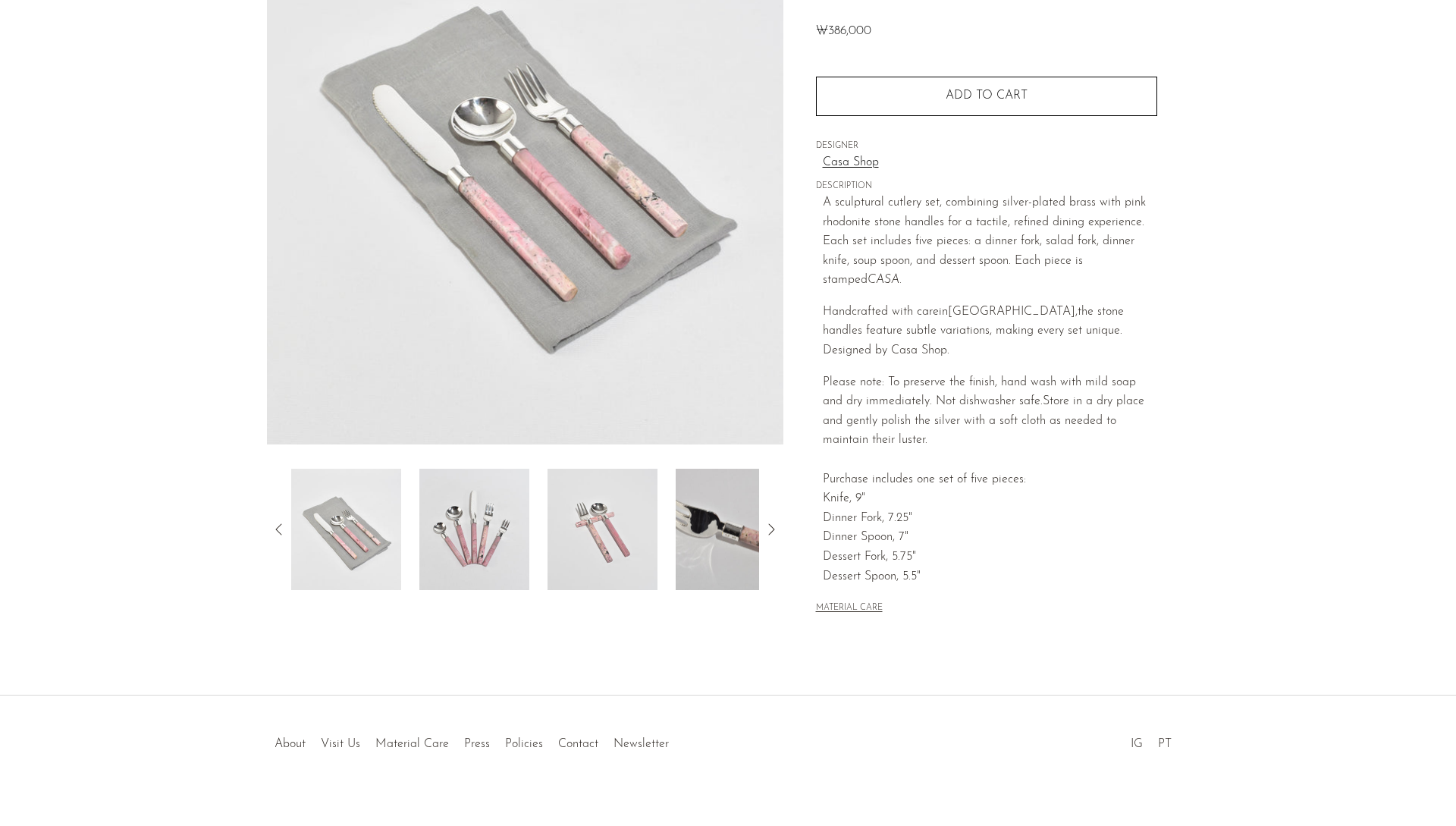
click at [1122, 645] on div "Casa Cutlery Set in Pink Rhodonite ₩386,000" at bounding box center [728, 286] width 1456 height 820
click at [1097, 550] on p "Please note: To preserve the finish, hand wash with mild soap and dry immediate…" at bounding box center [990, 479] width 334 height 213
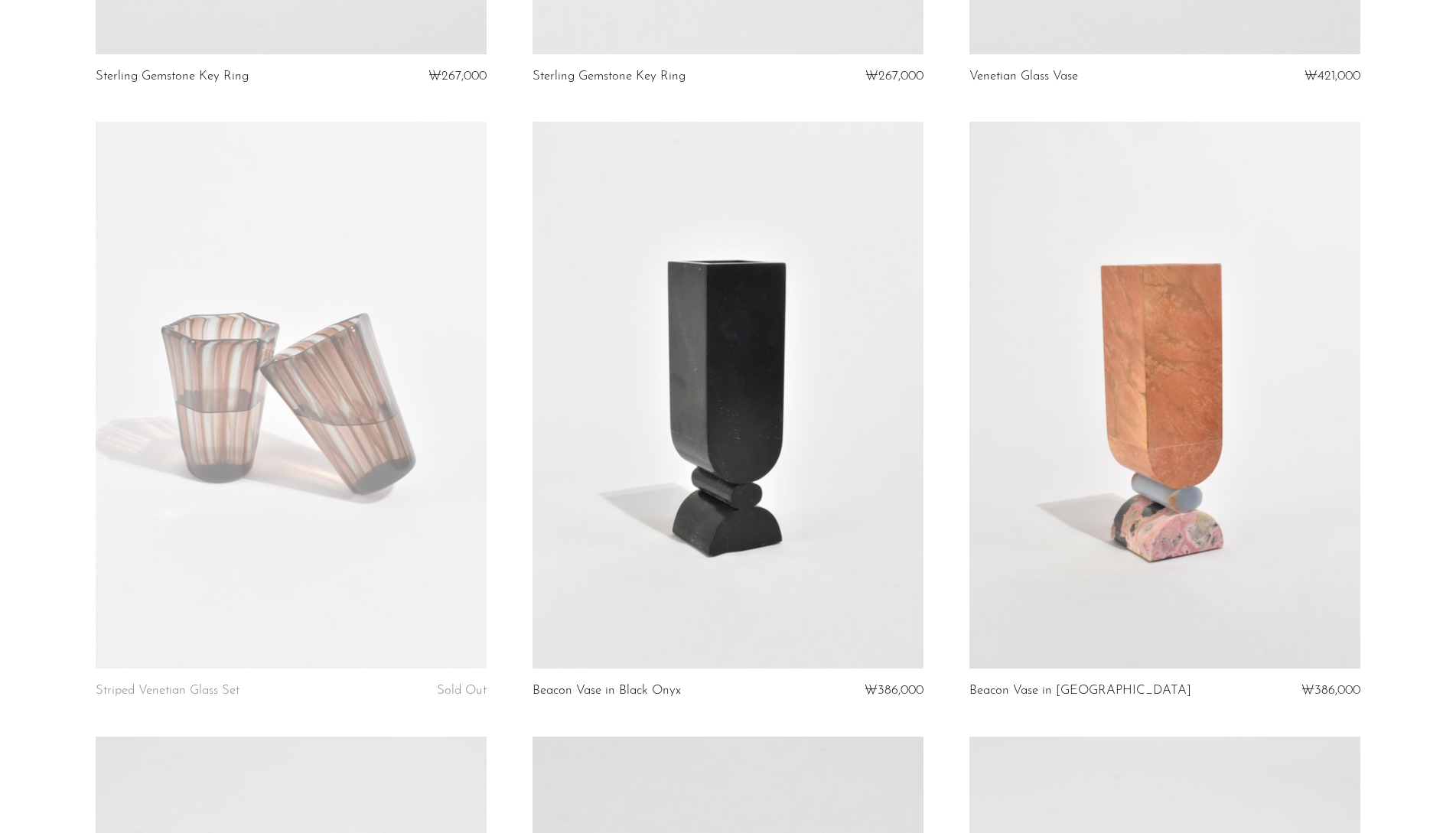
scroll to position [1415, 0]
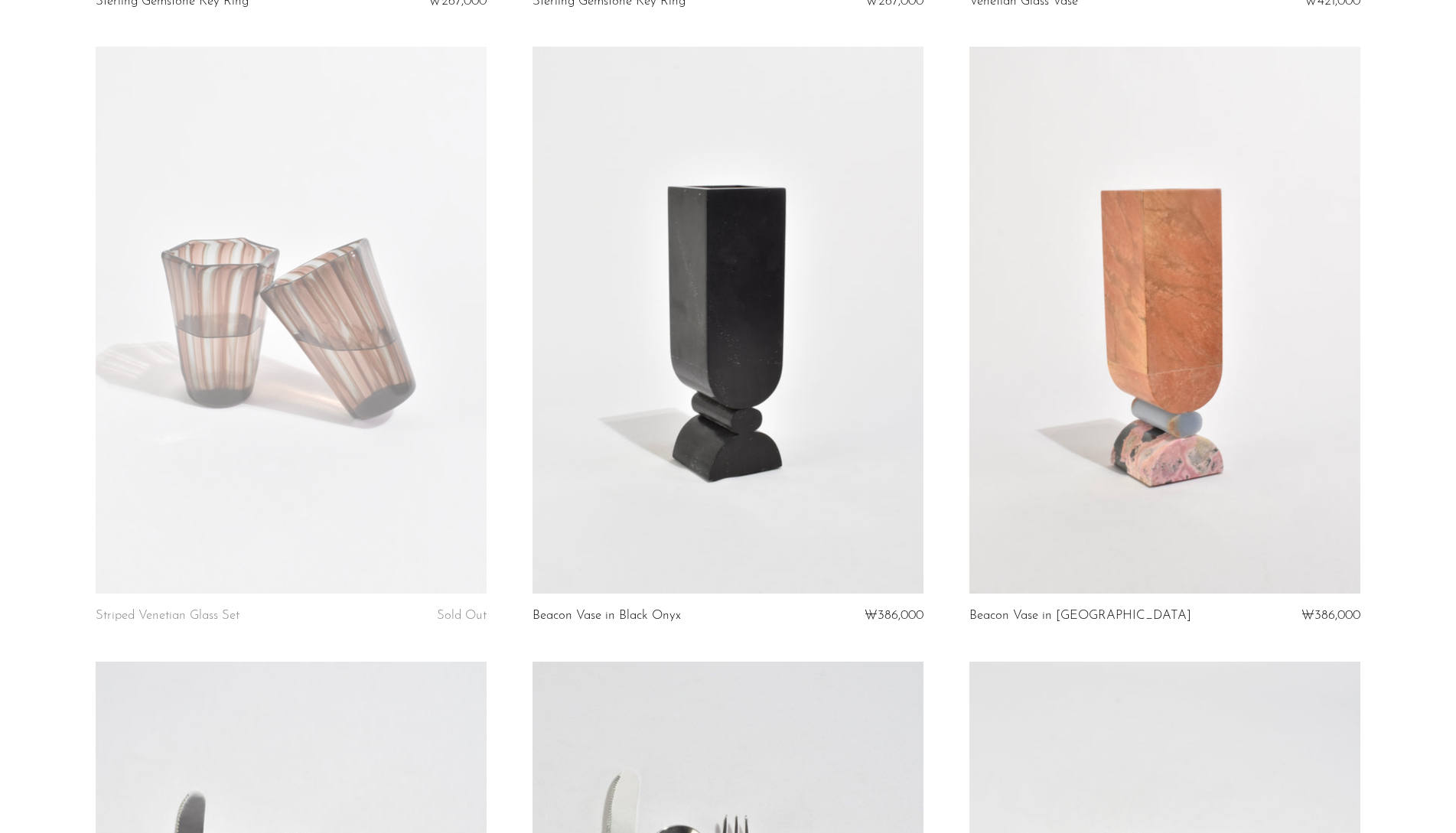
click at [1132, 525] on link at bounding box center [1164, 320] width 391 height 547
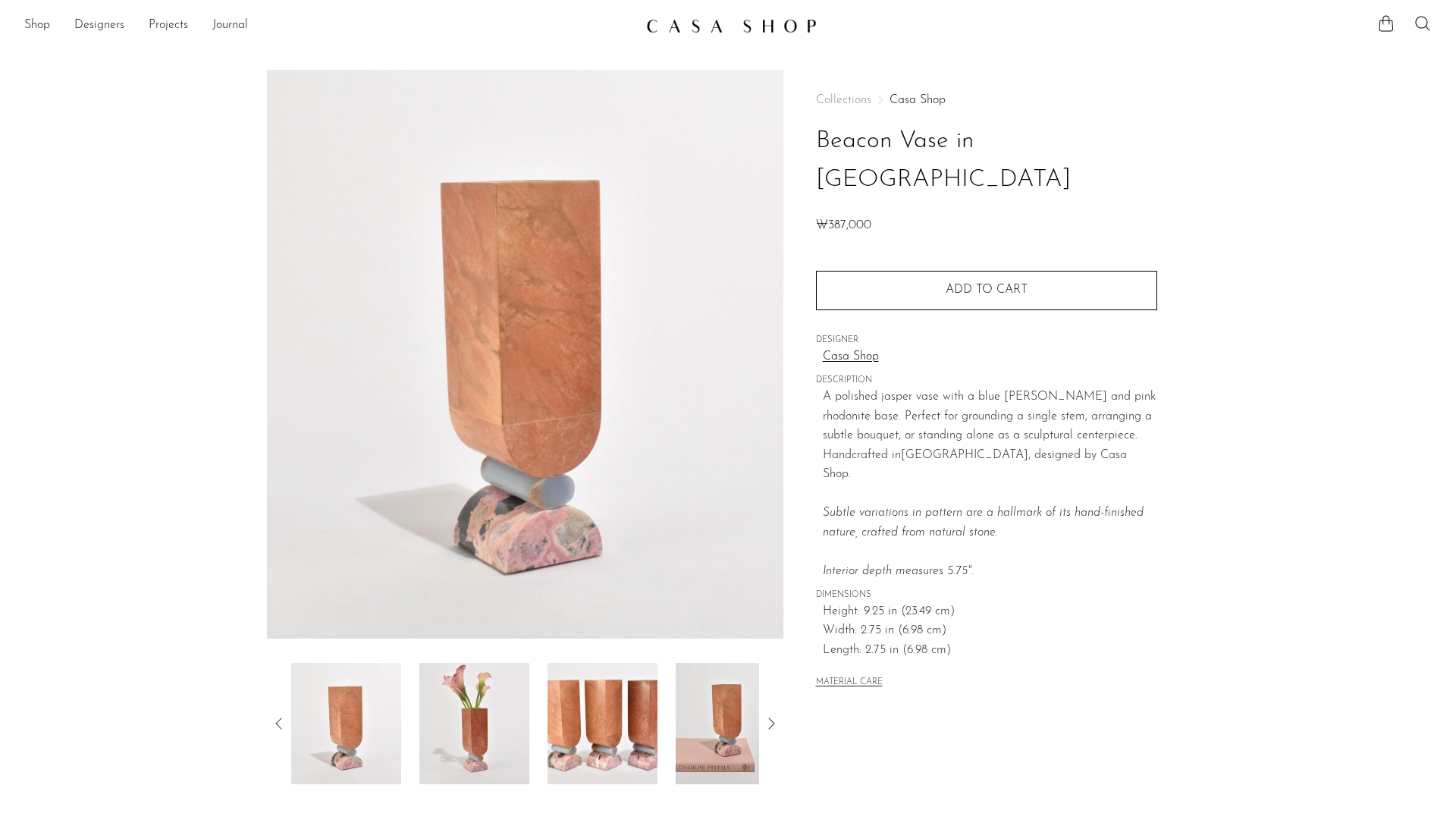
click at [769, 728] on icon at bounding box center [771, 723] width 18 height 18
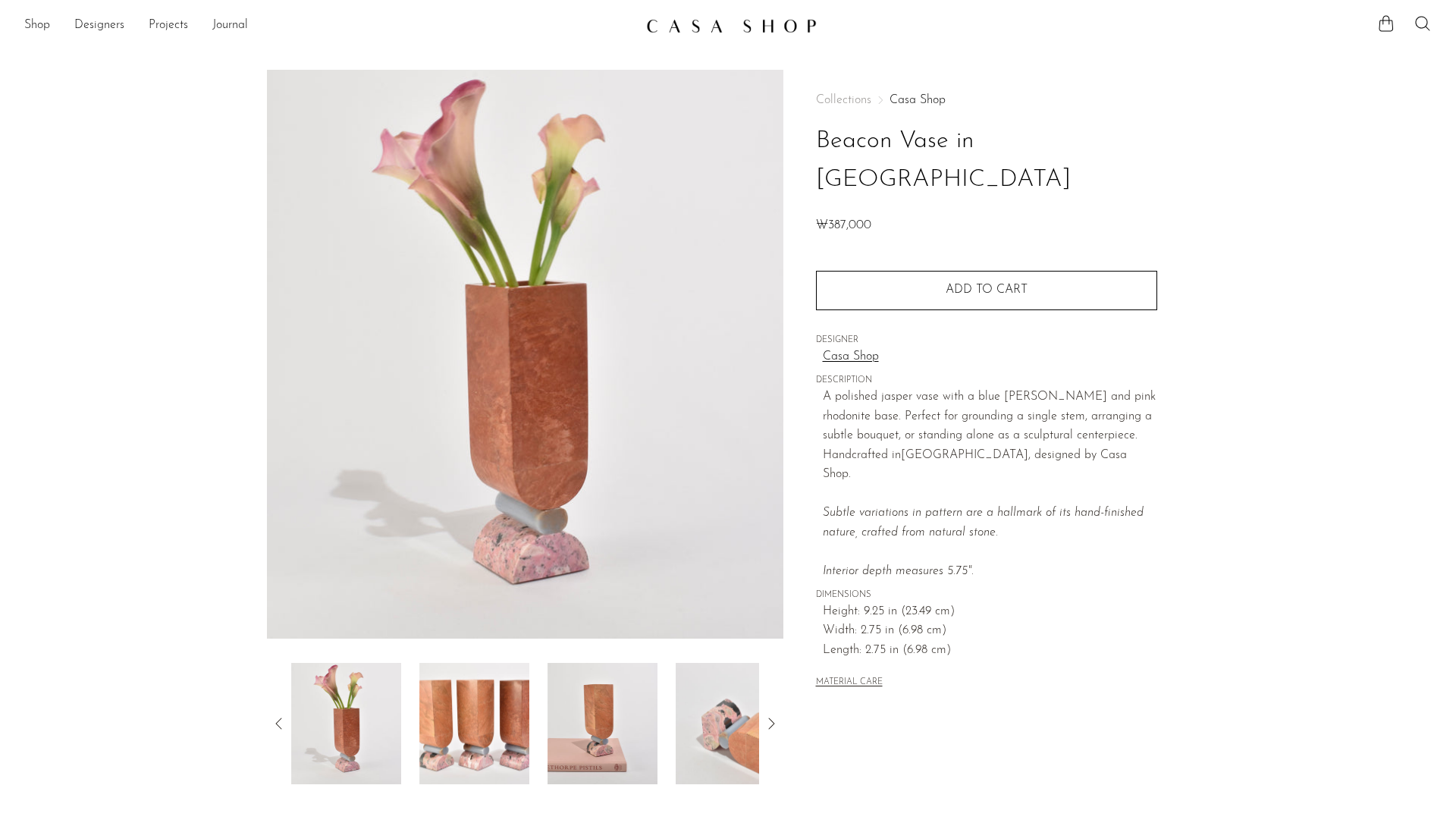
click at [769, 728] on icon at bounding box center [771, 723] width 18 height 18
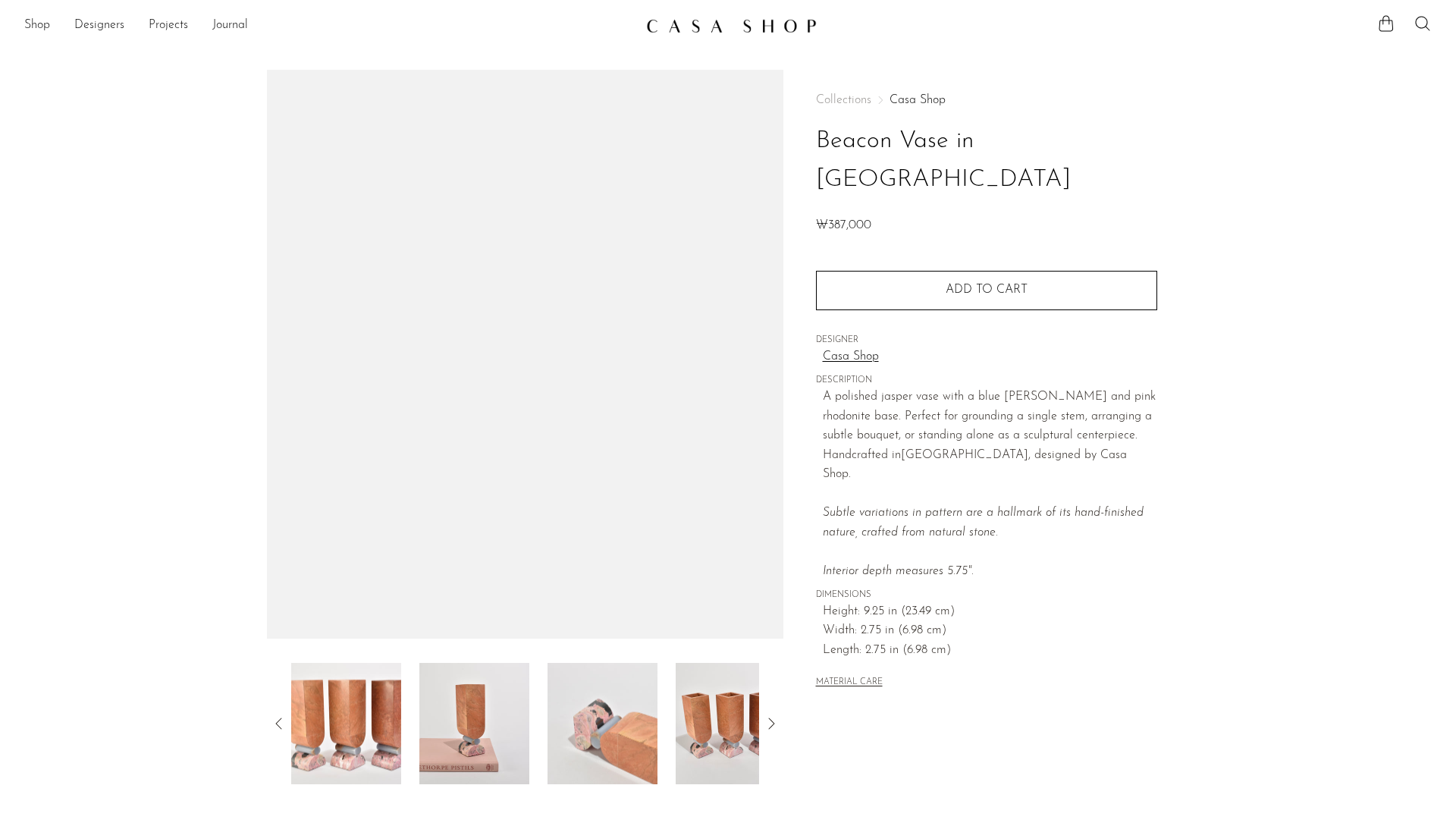
click at [769, 728] on icon at bounding box center [771, 723] width 18 height 18
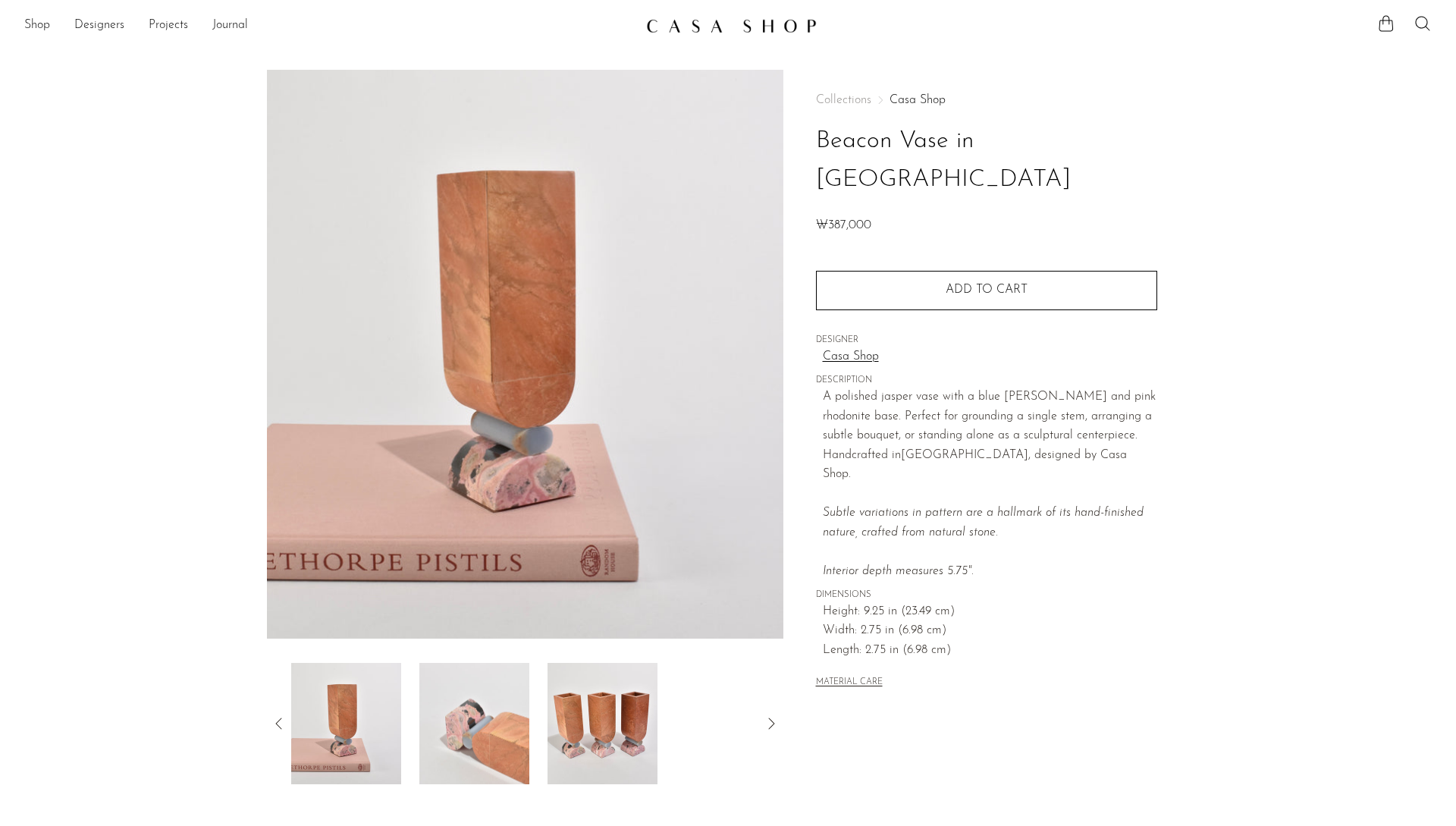
click at [769, 728] on icon at bounding box center [771, 723] width 18 height 18
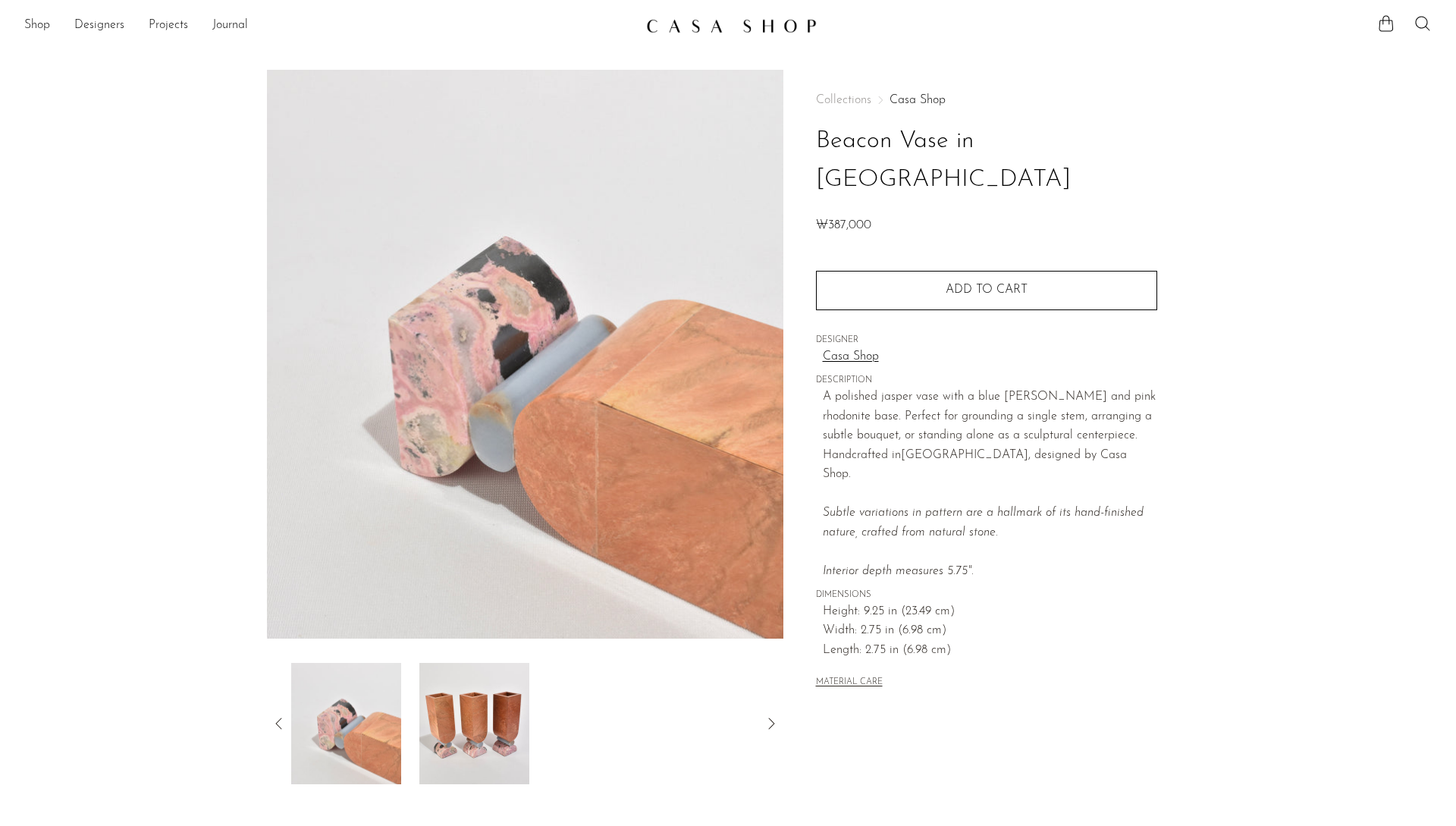
click at [1088, 511] on p "A polished jasper vase with a blue [PERSON_NAME] and pink rhodonite base. Perfe…" at bounding box center [990, 485] width 334 height 195
click at [231, 24] on link "Journal" at bounding box center [231, 26] width 36 height 20
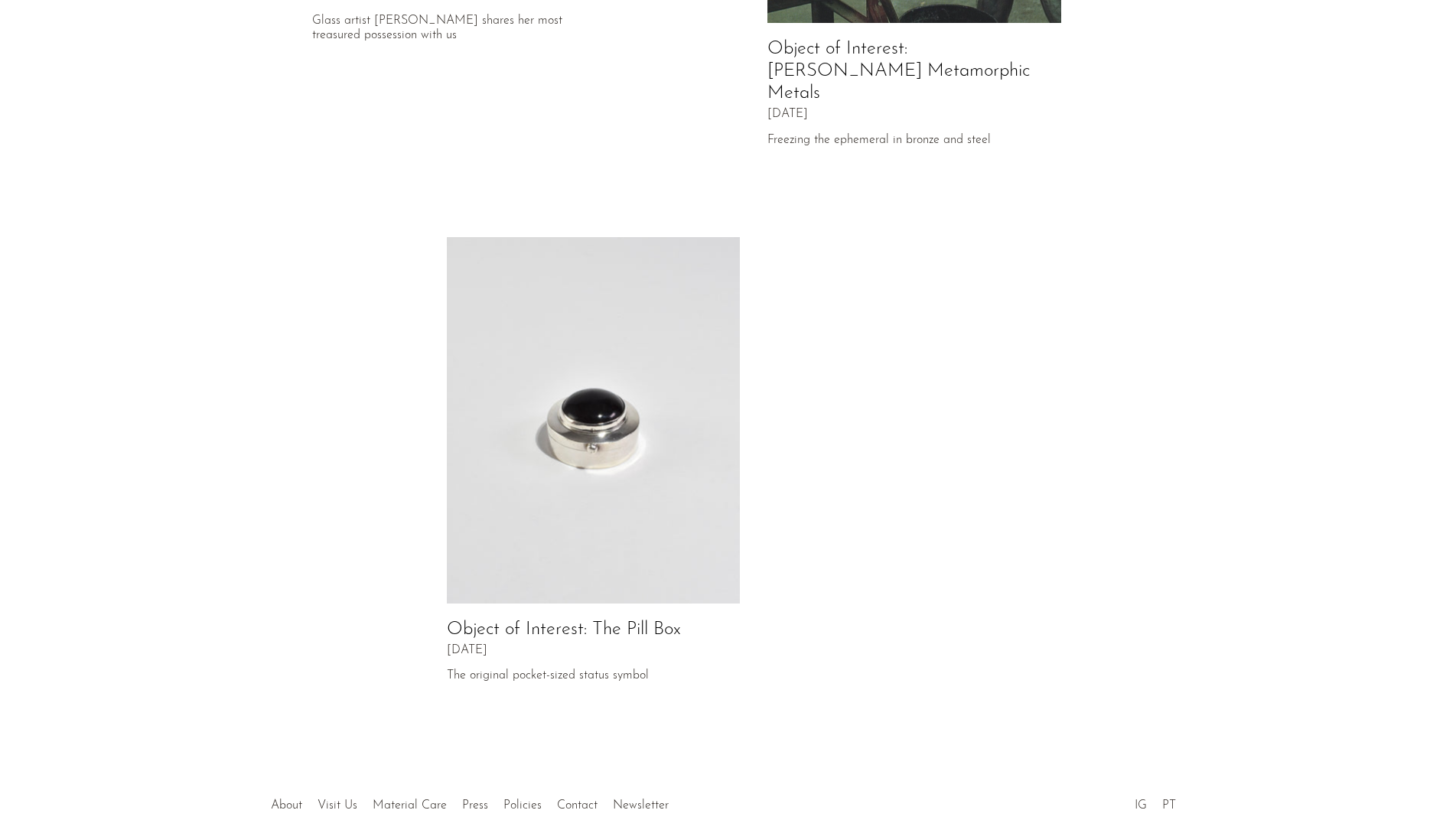
scroll to position [535, 0]
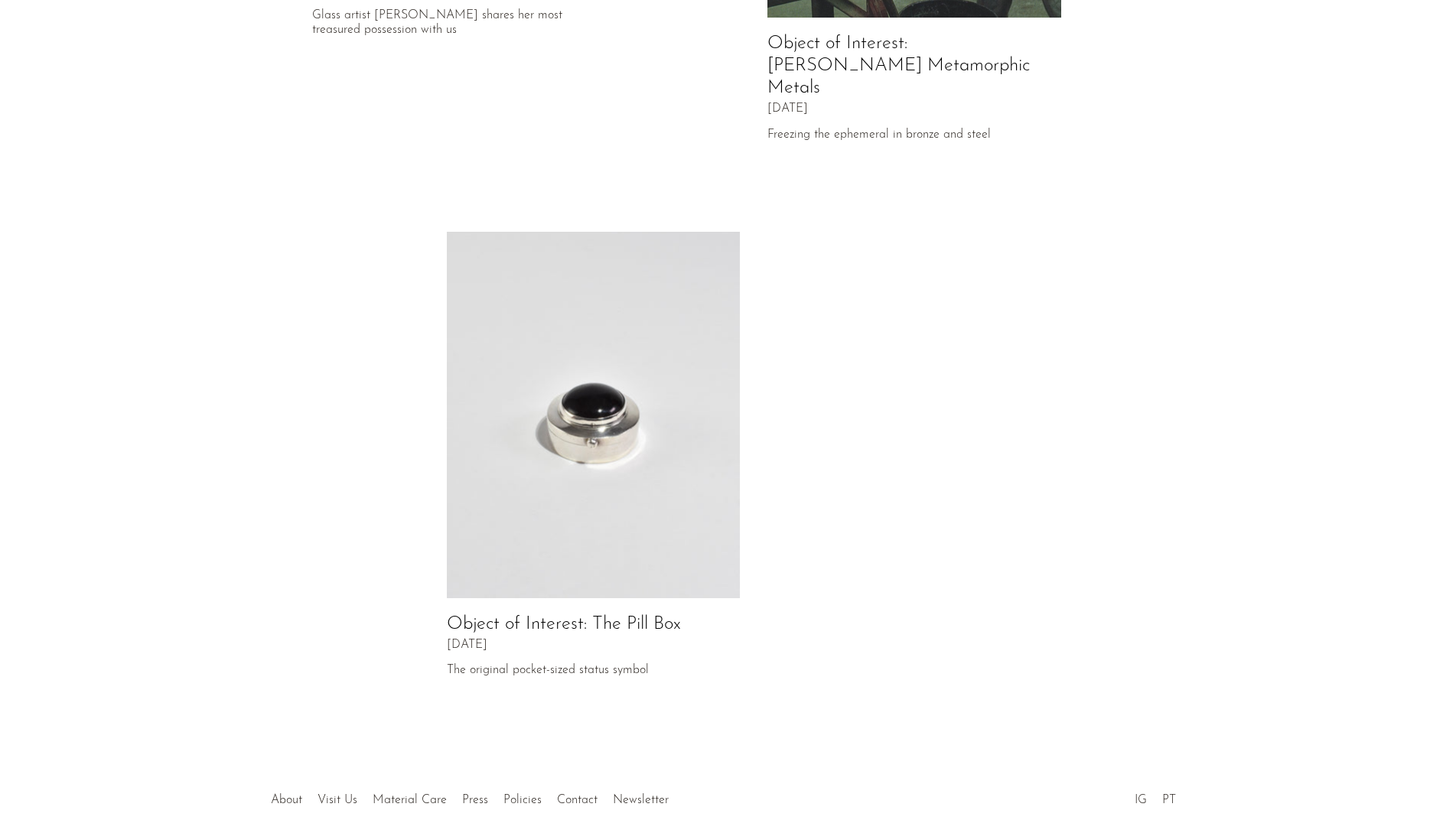
click at [633, 404] on img at bounding box center [593, 415] width 293 height 367
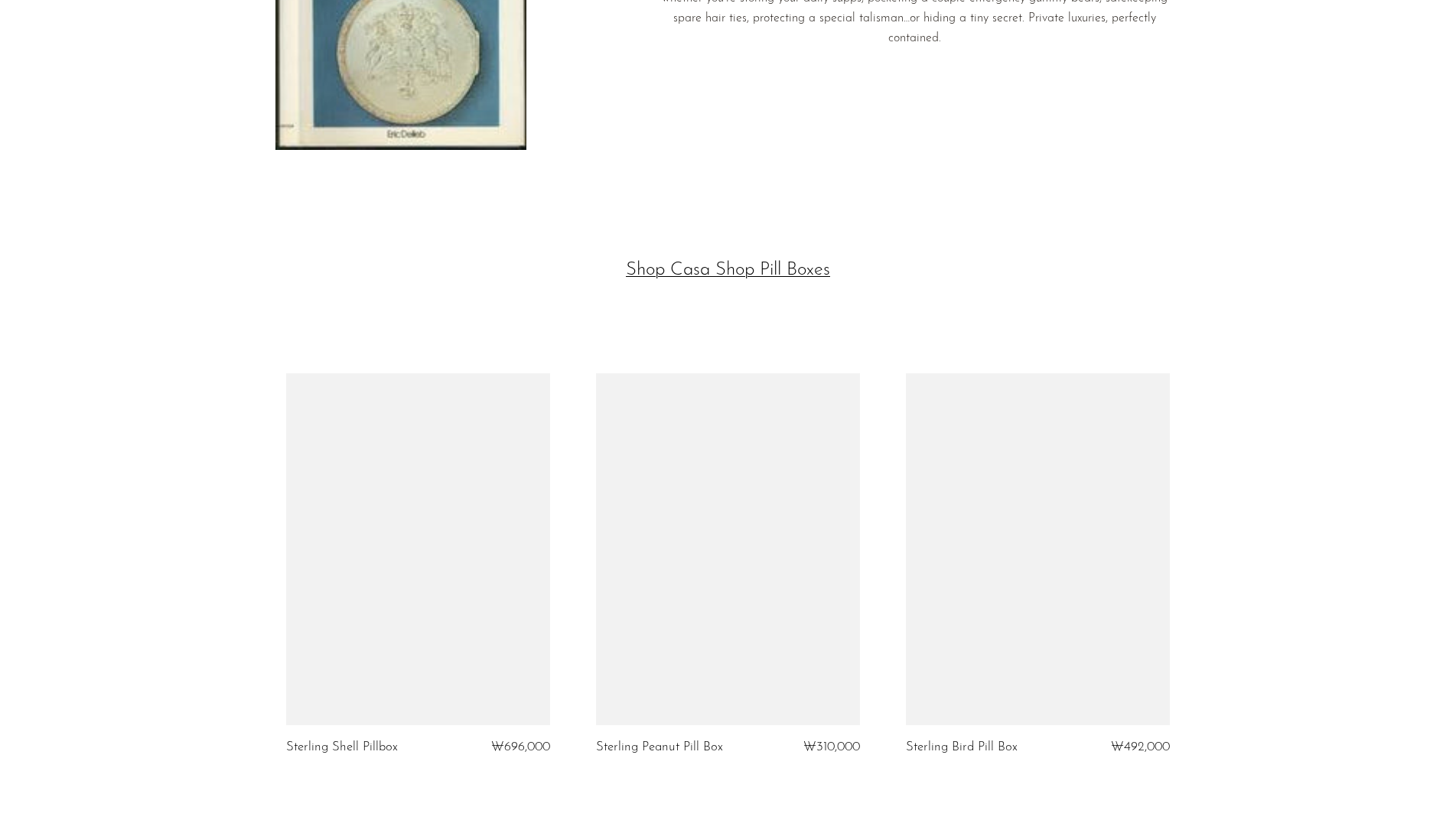
scroll to position [3777, 0]
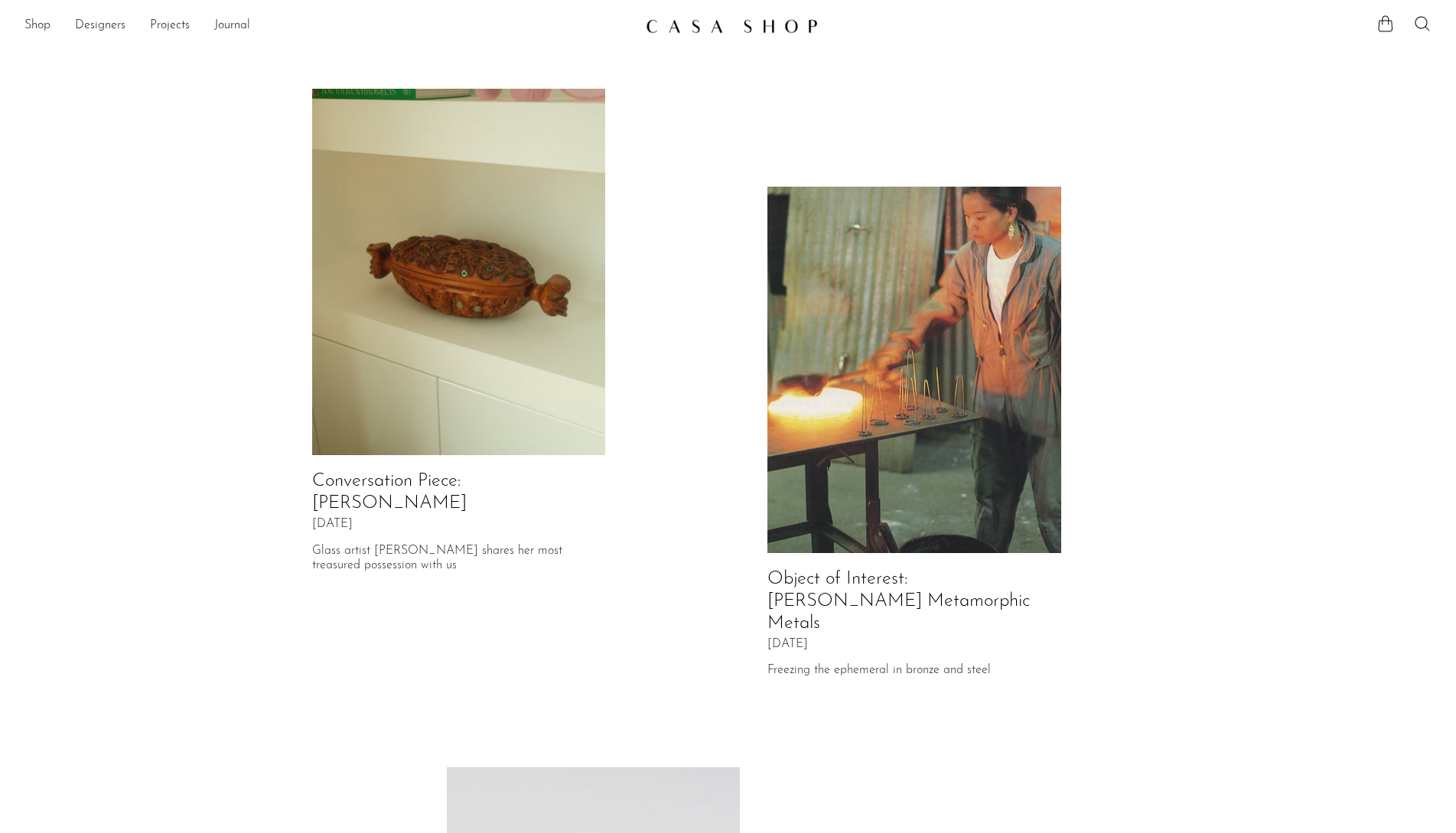
scroll to position [535, 0]
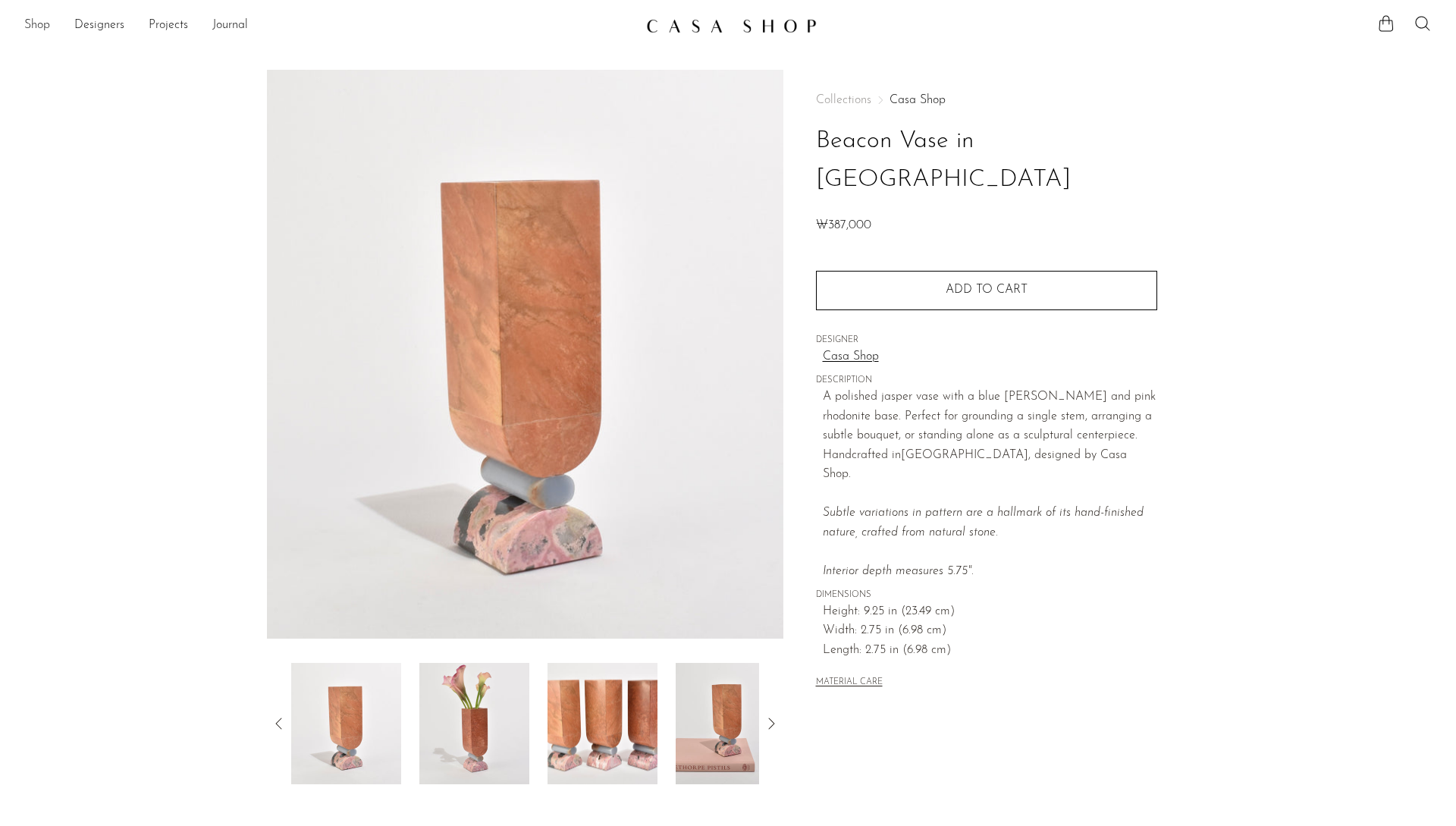
click at [38, 25] on link "Shop" at bounding box center [37, 26] width 26 height 20
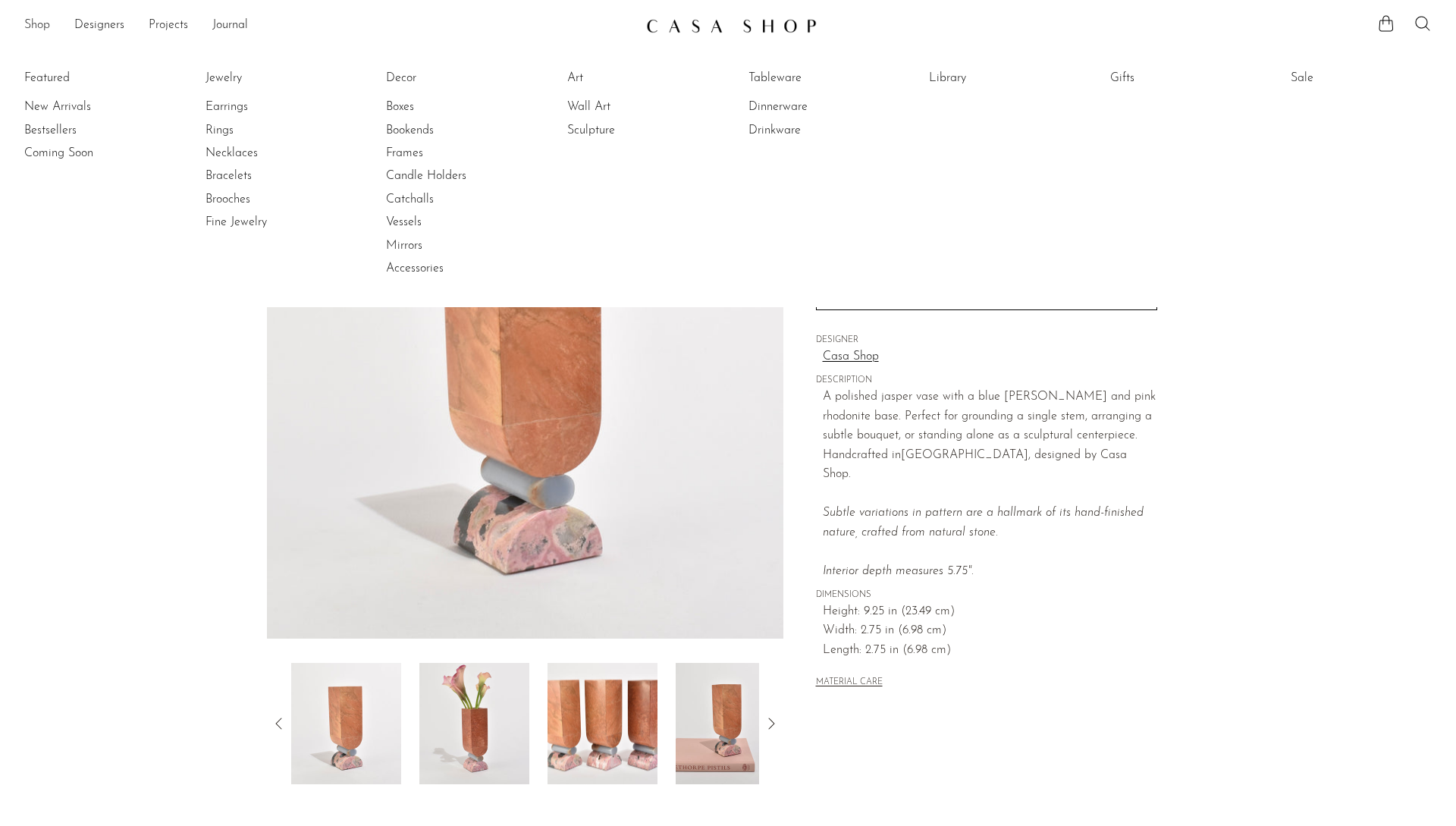
click at [38, 25] on link "Shop" at bounding box center [37, 26] width 26 height 20
click at [39, 25] on link "Shop" at bounding box center [37, 26] width 26 height 20
click at [792, 108] on link "Dinnerware" at bounding box center [805, 106] width 113 height 17
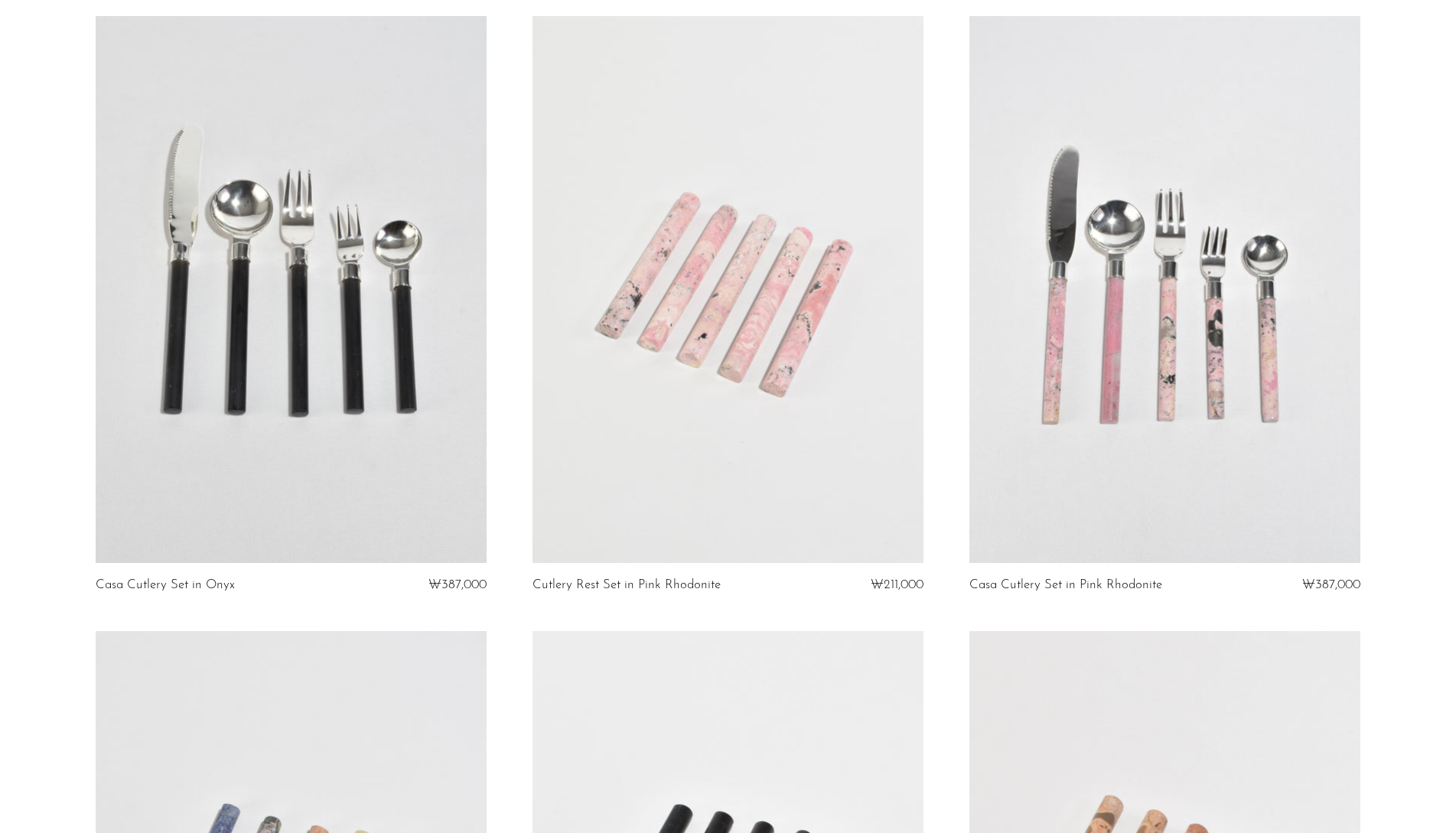
scroll to position [2578, 0]
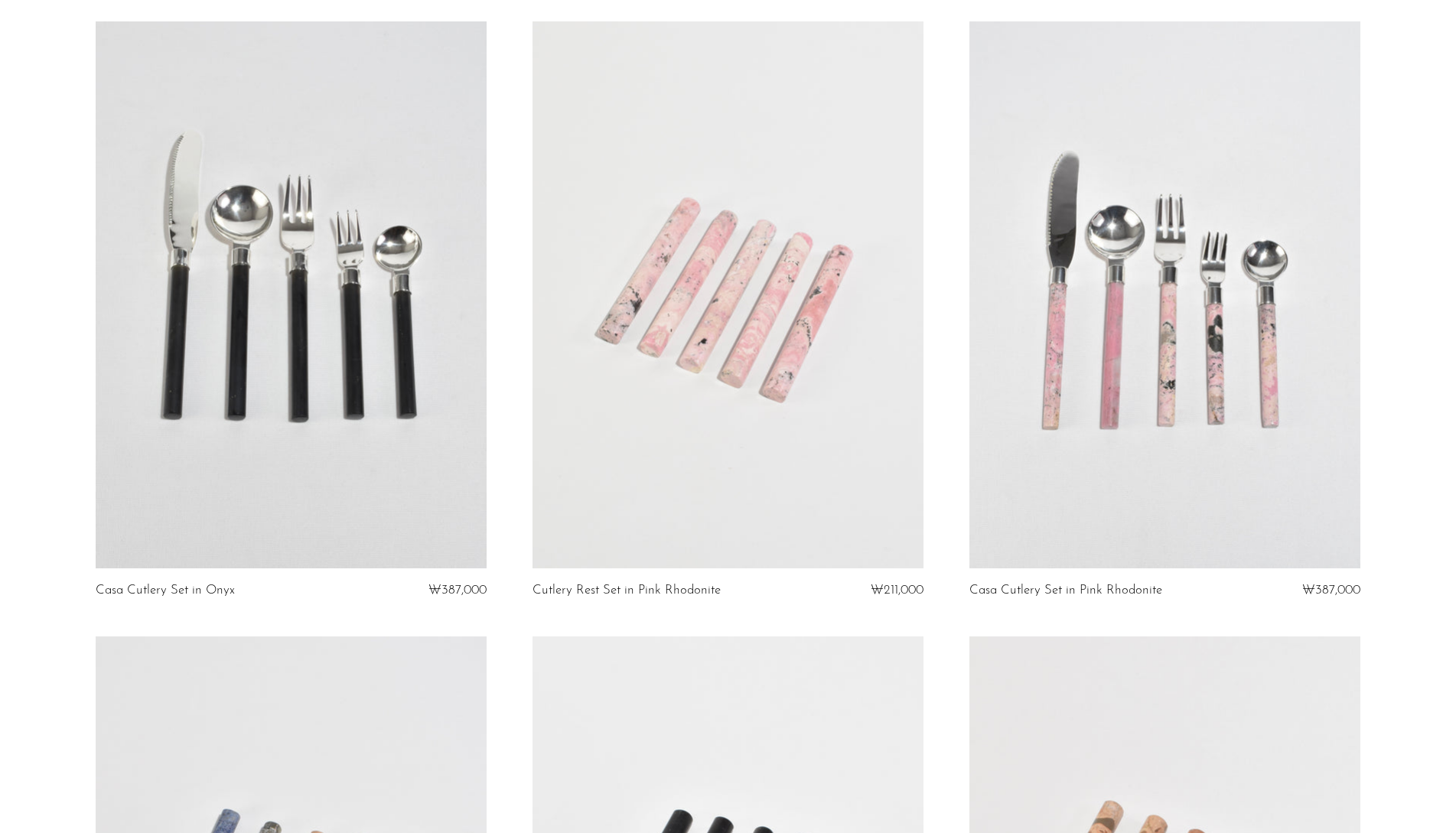
click at [1062, 453] on link at bounding box center [1164, 295] width 391 height 547
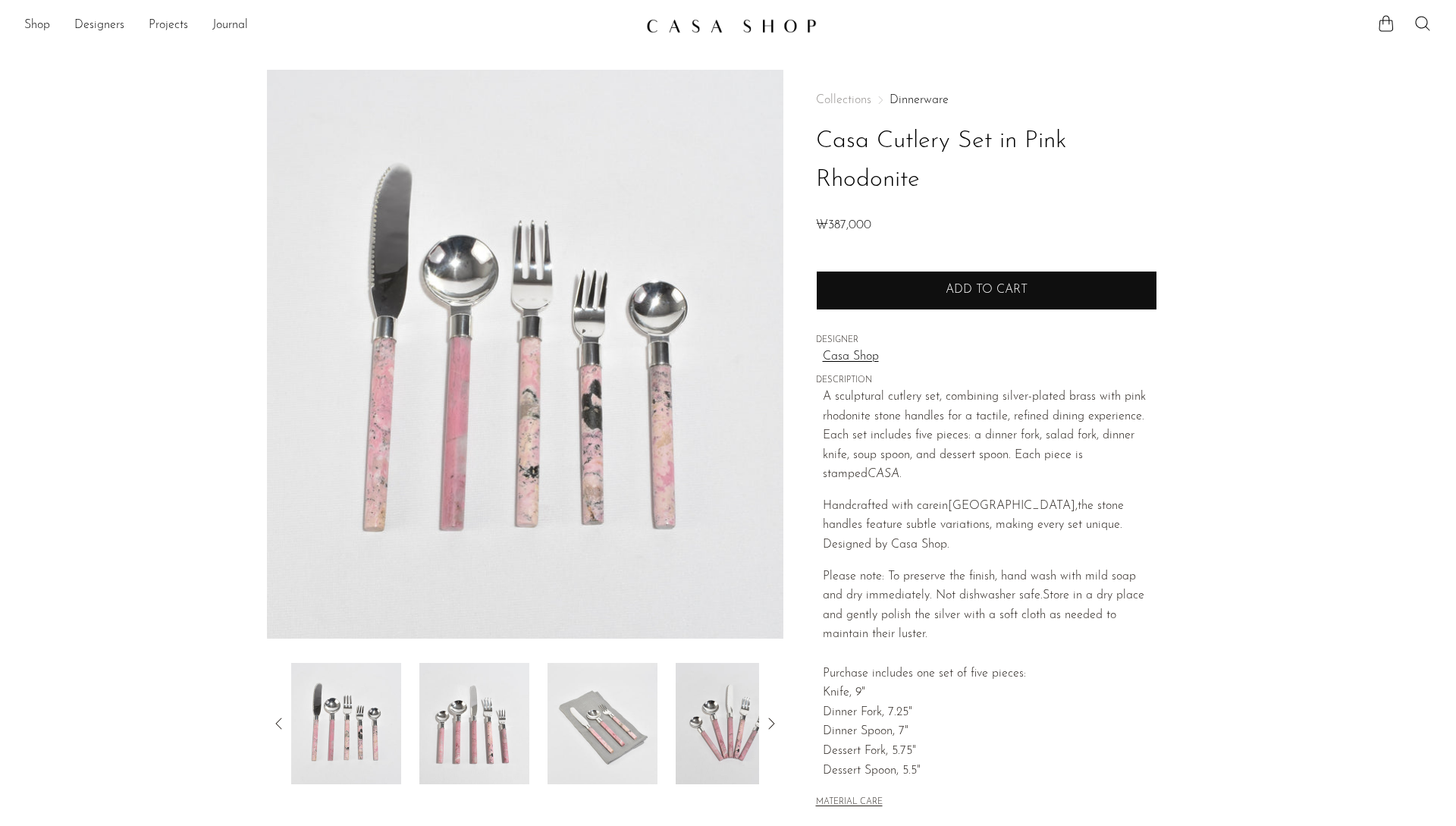
click at [919, 277] on button "Add to cart" at bounding box center [986, 291] width 341 height 40
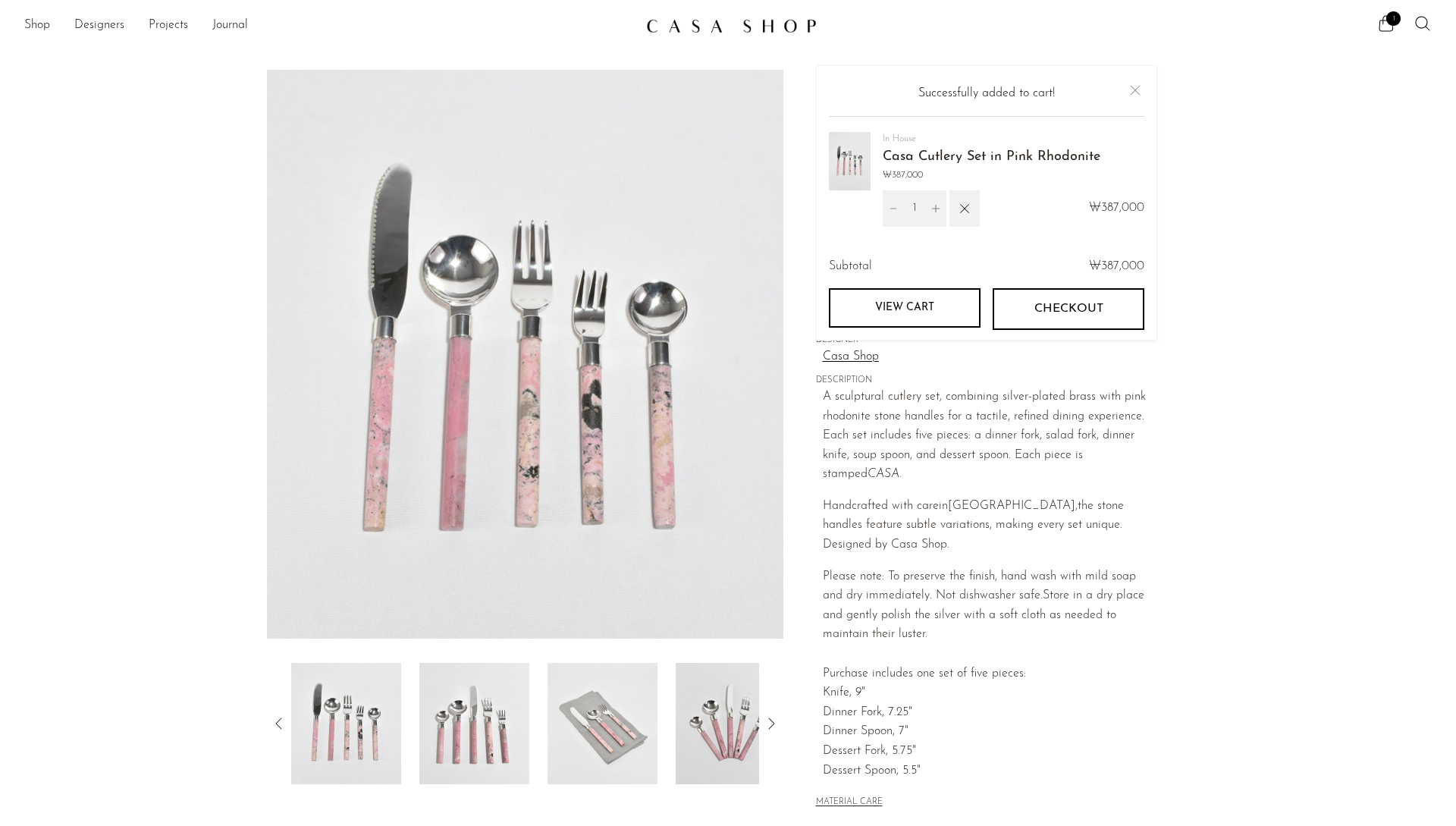
click at [1041, 303] on span "Checkout" at bounding box center [1068, 309] width 69 height 14
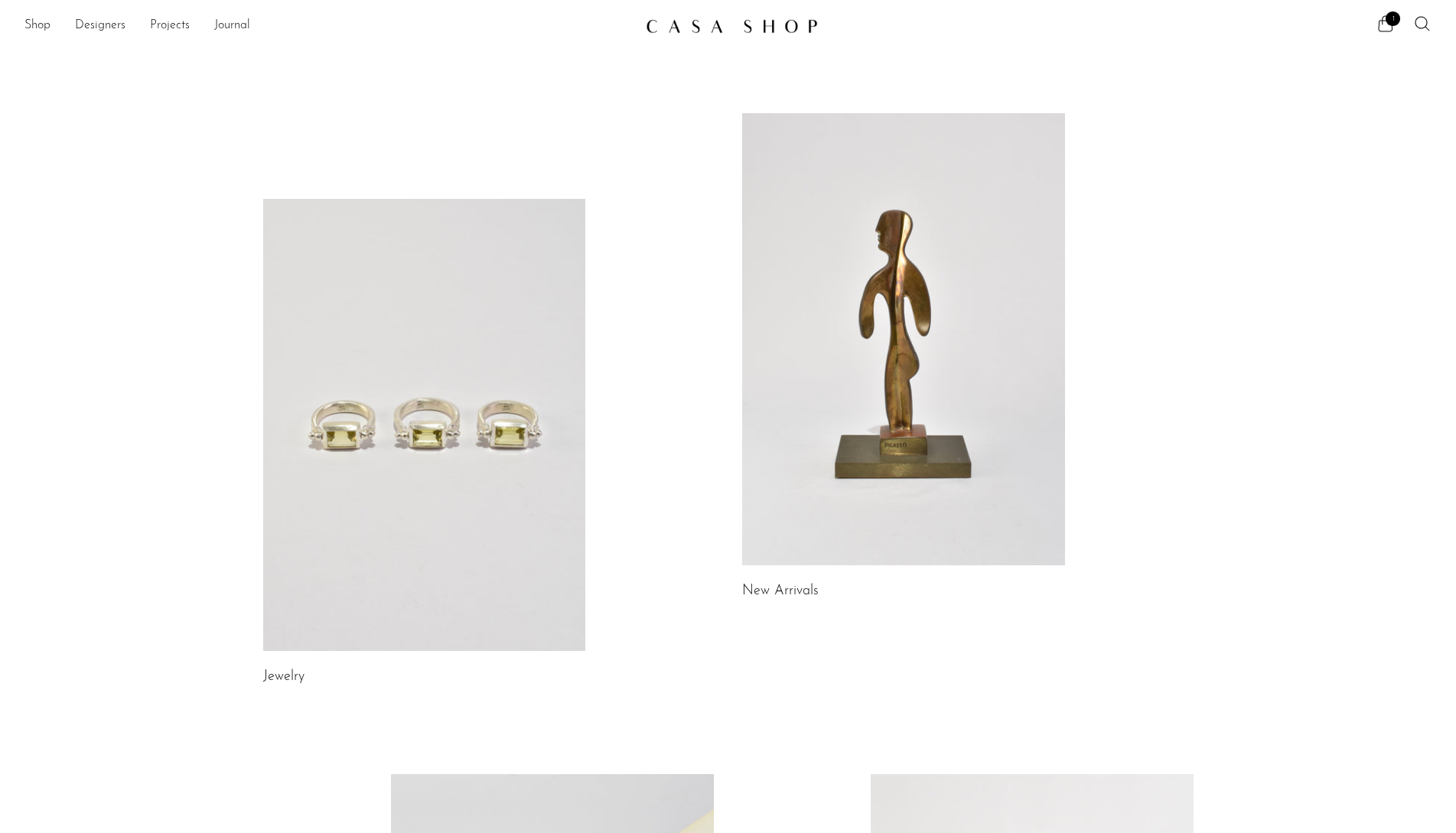
click at [491, 402] on link at bounding box center [424, 425] width 322 height 452
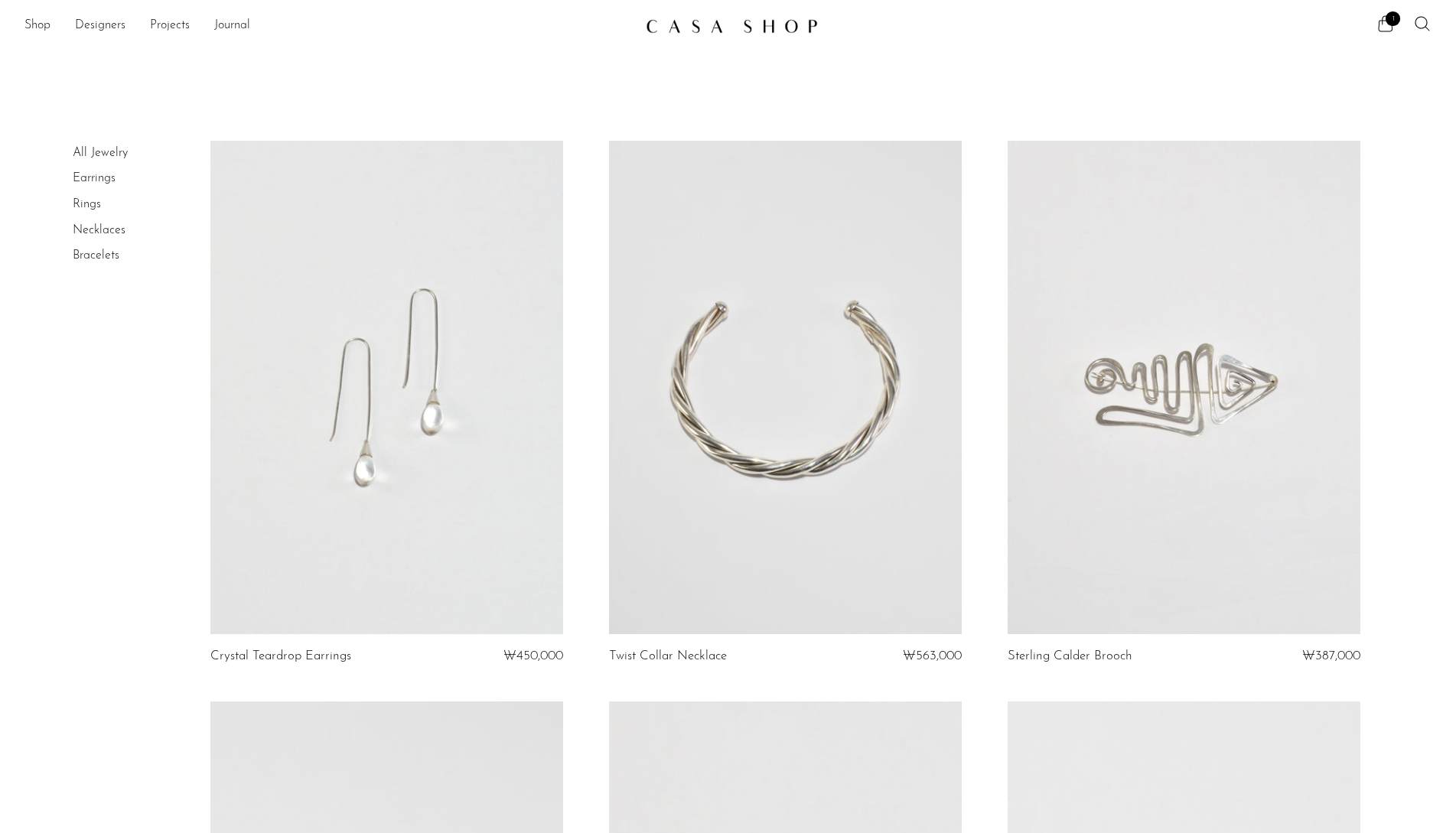
click at [903, 371] on link at bounding box center [785, 387] width 352 height 493
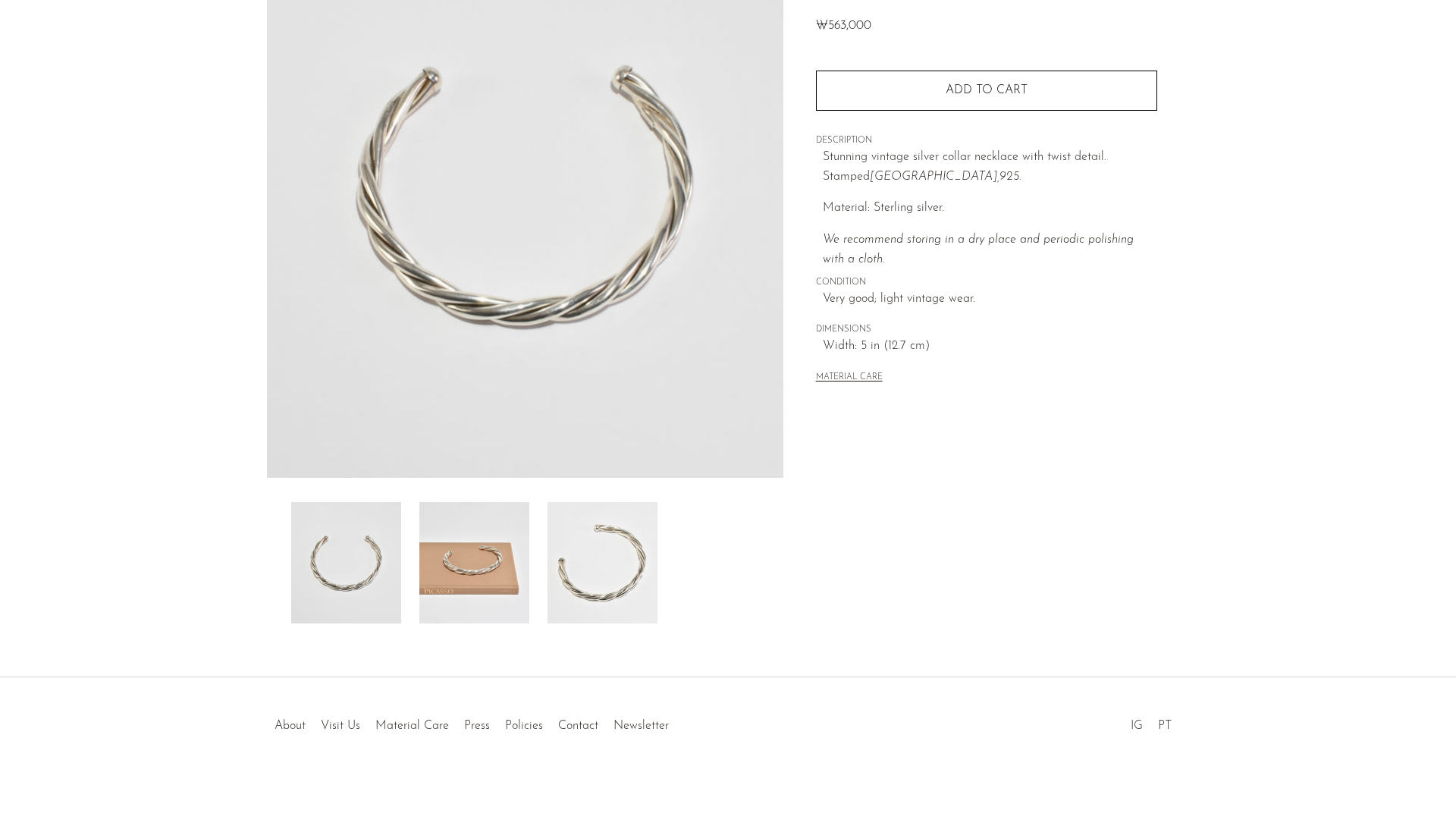
scroll to position [161, 0]
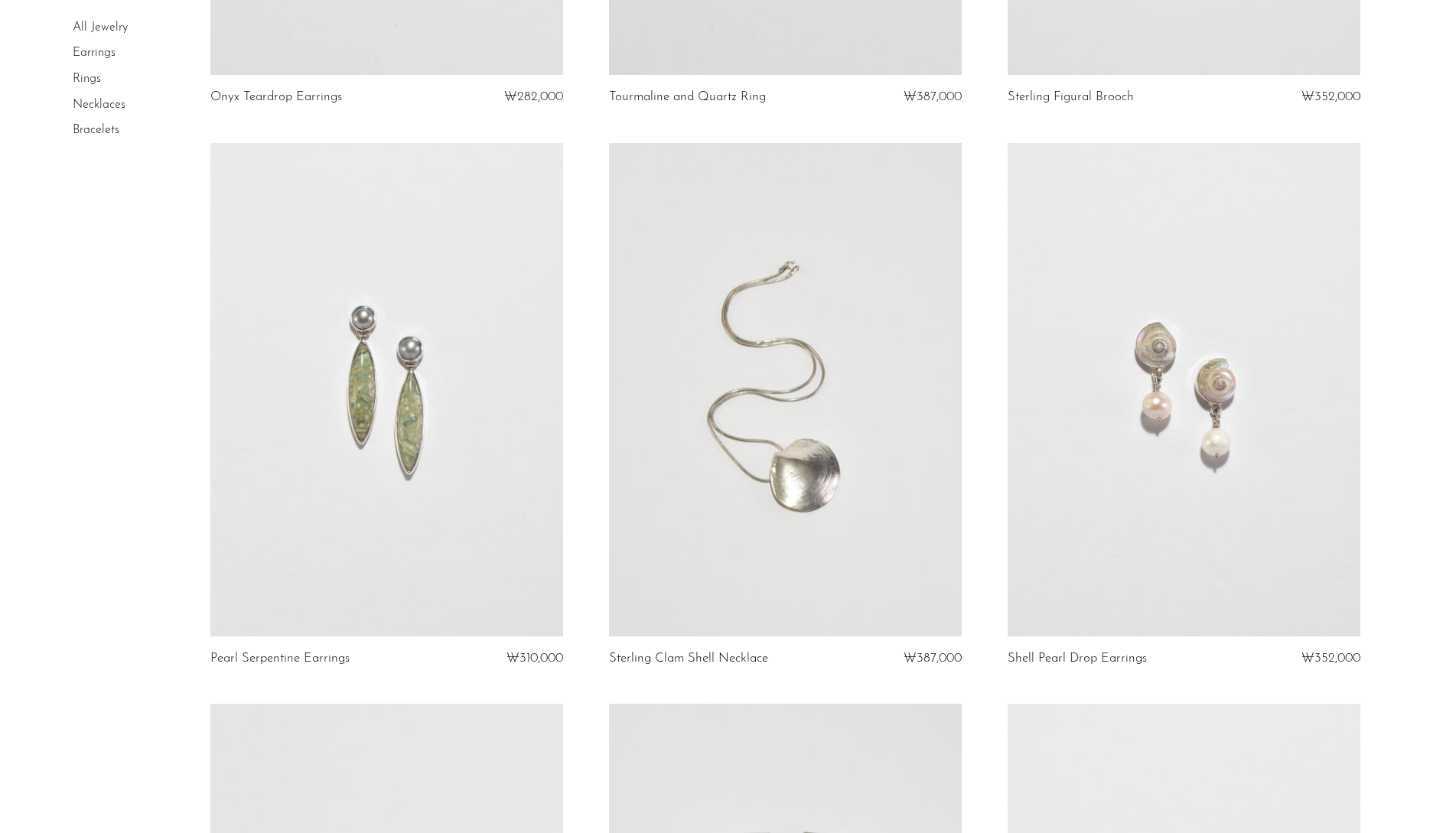
scroll to position [5202, 0]
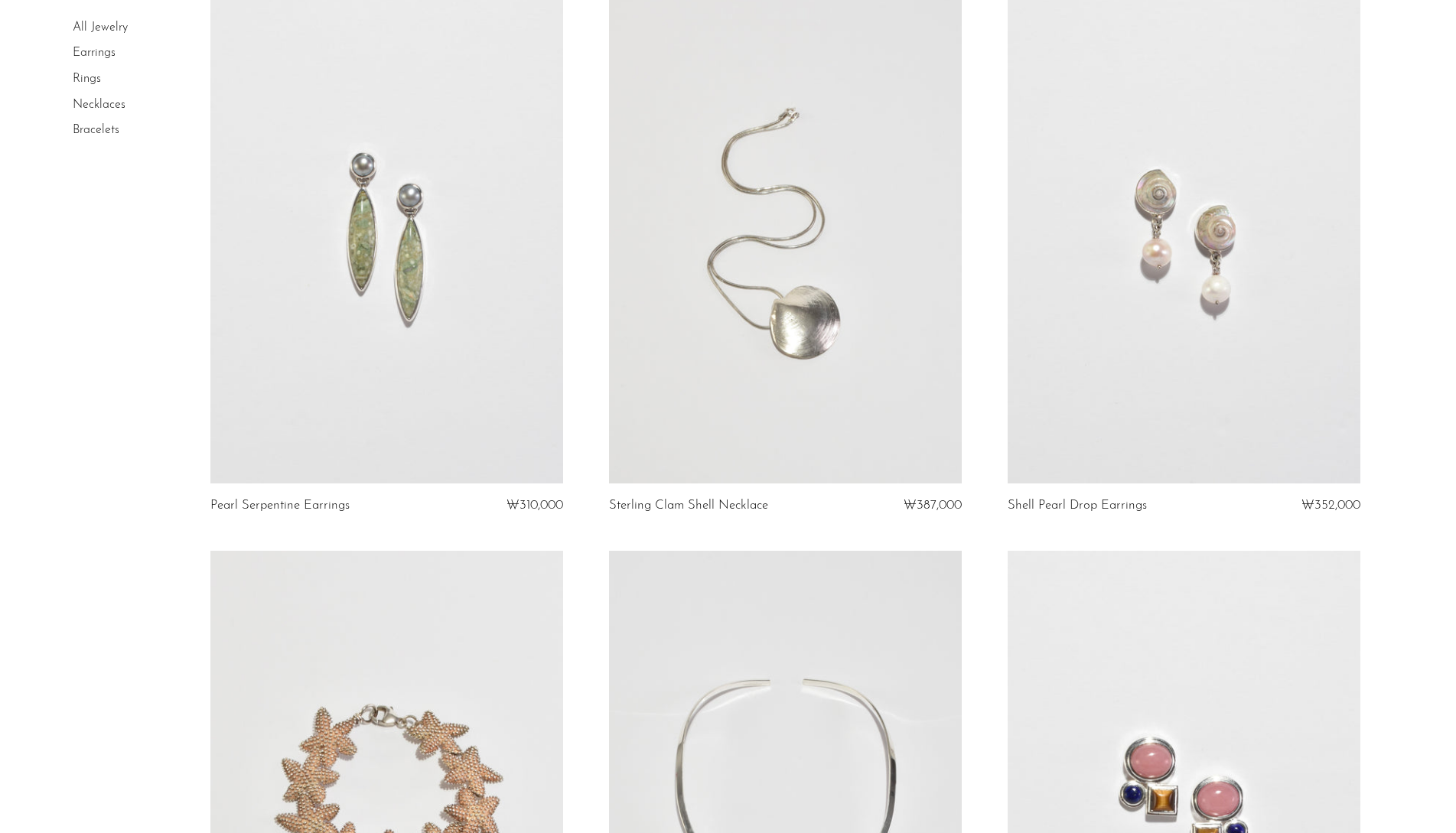
click at [831, 361] on link at bounding box center [785, 236] width 352 height 493
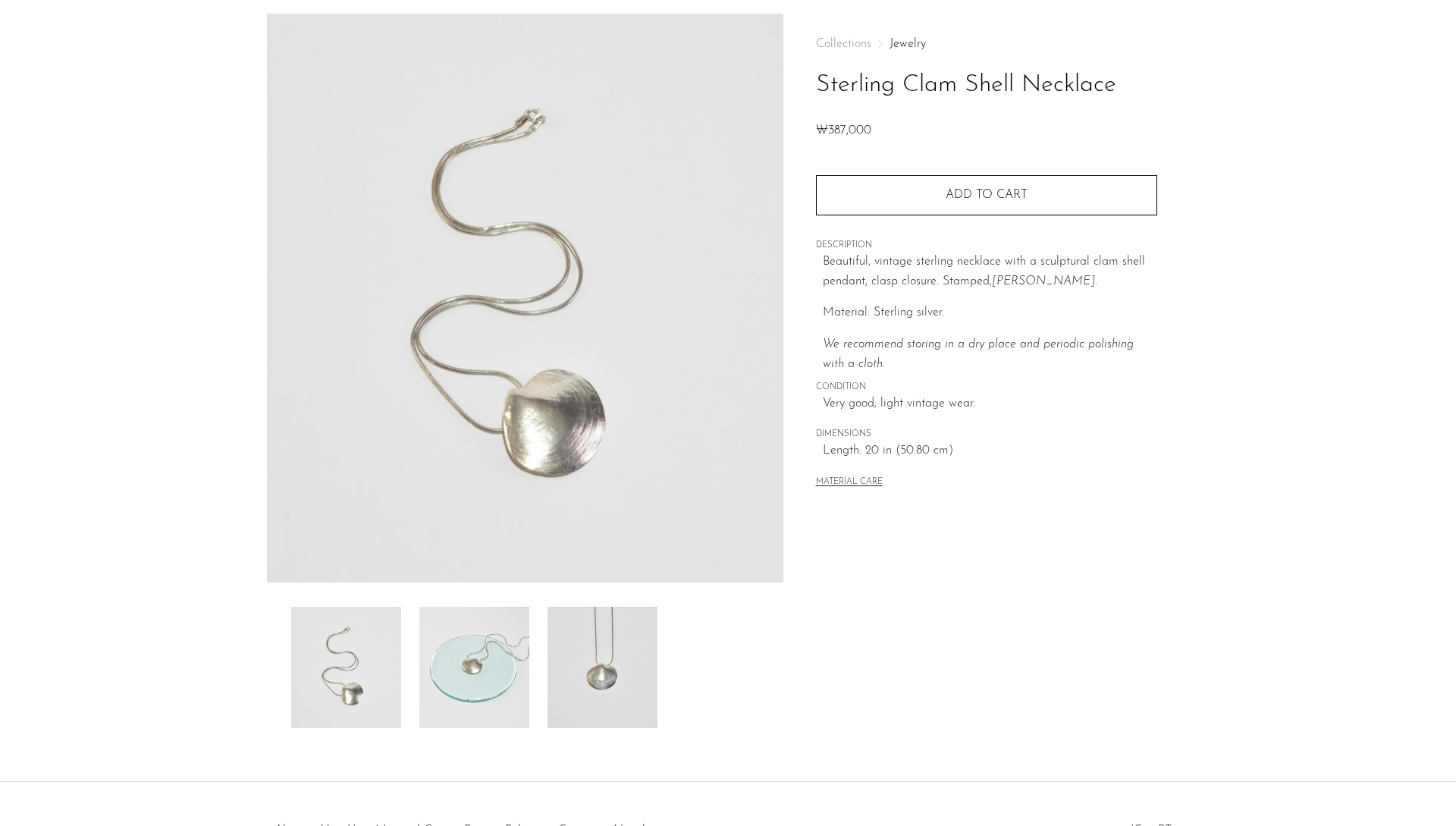
scroll to position [161, 0]
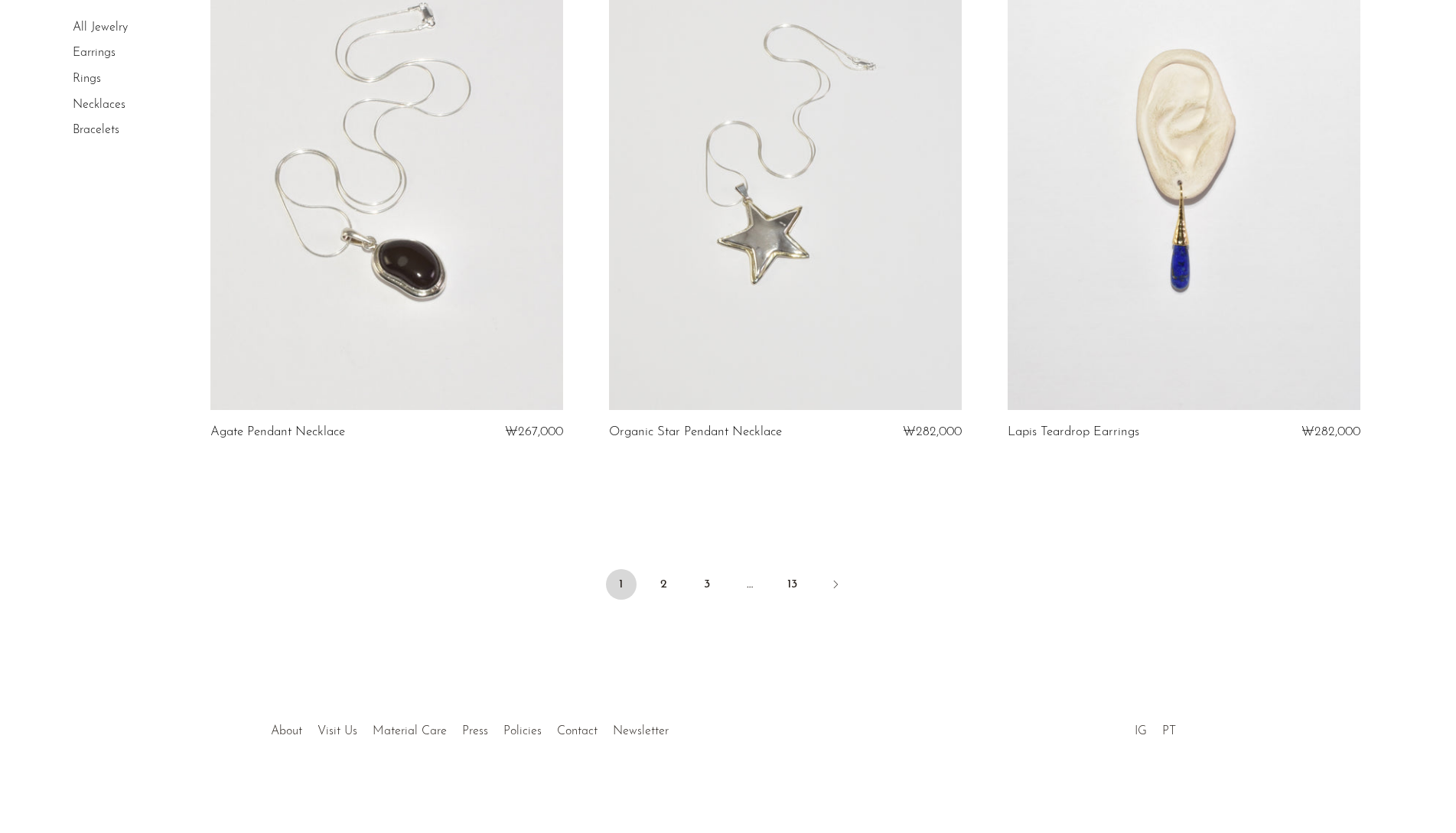
scroll to position [6399, 0]
click at [650, 583] on link "2" at bounding box center [664, 584] width 31 height 31
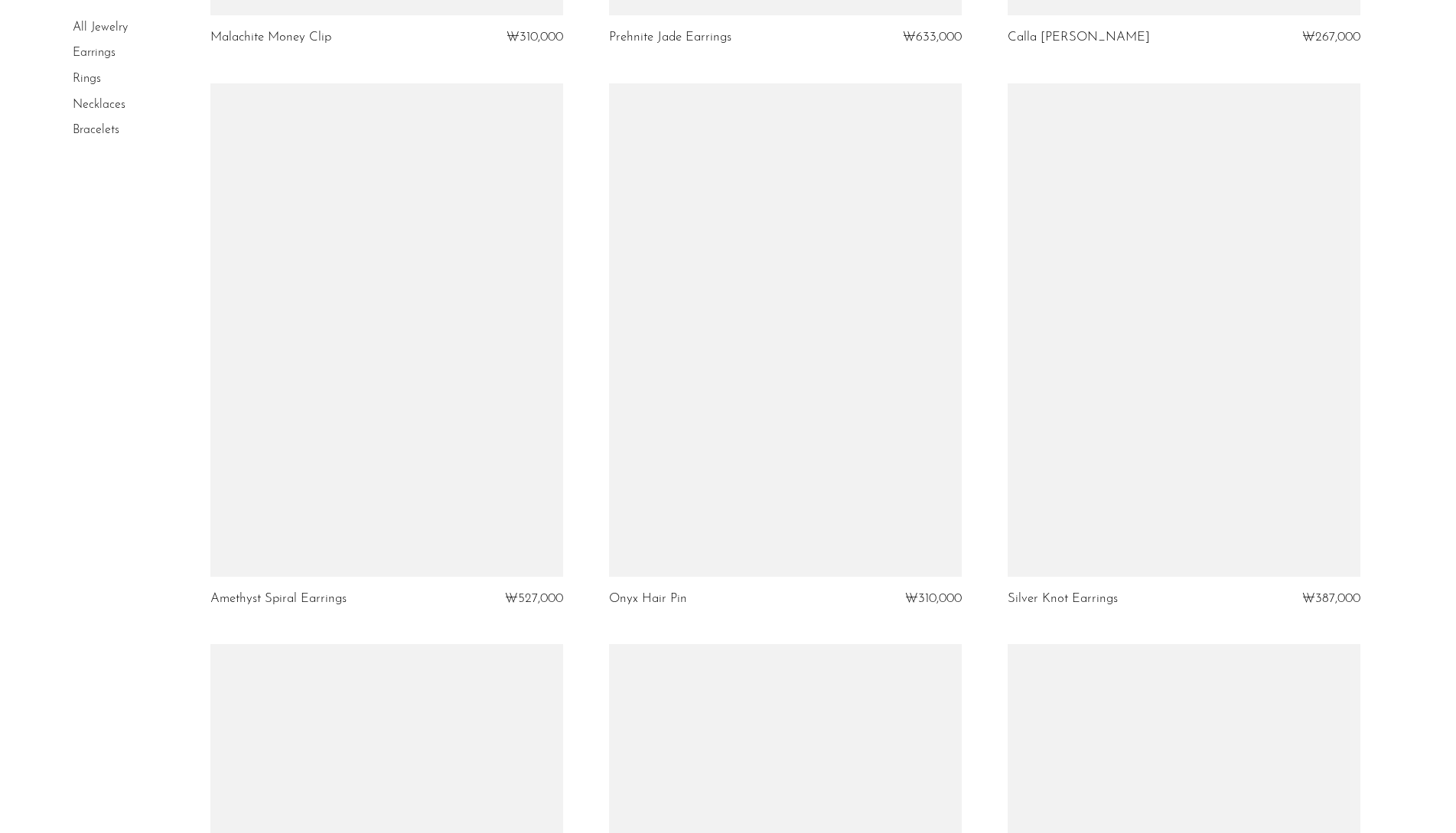
scroll to position [3978, 0]
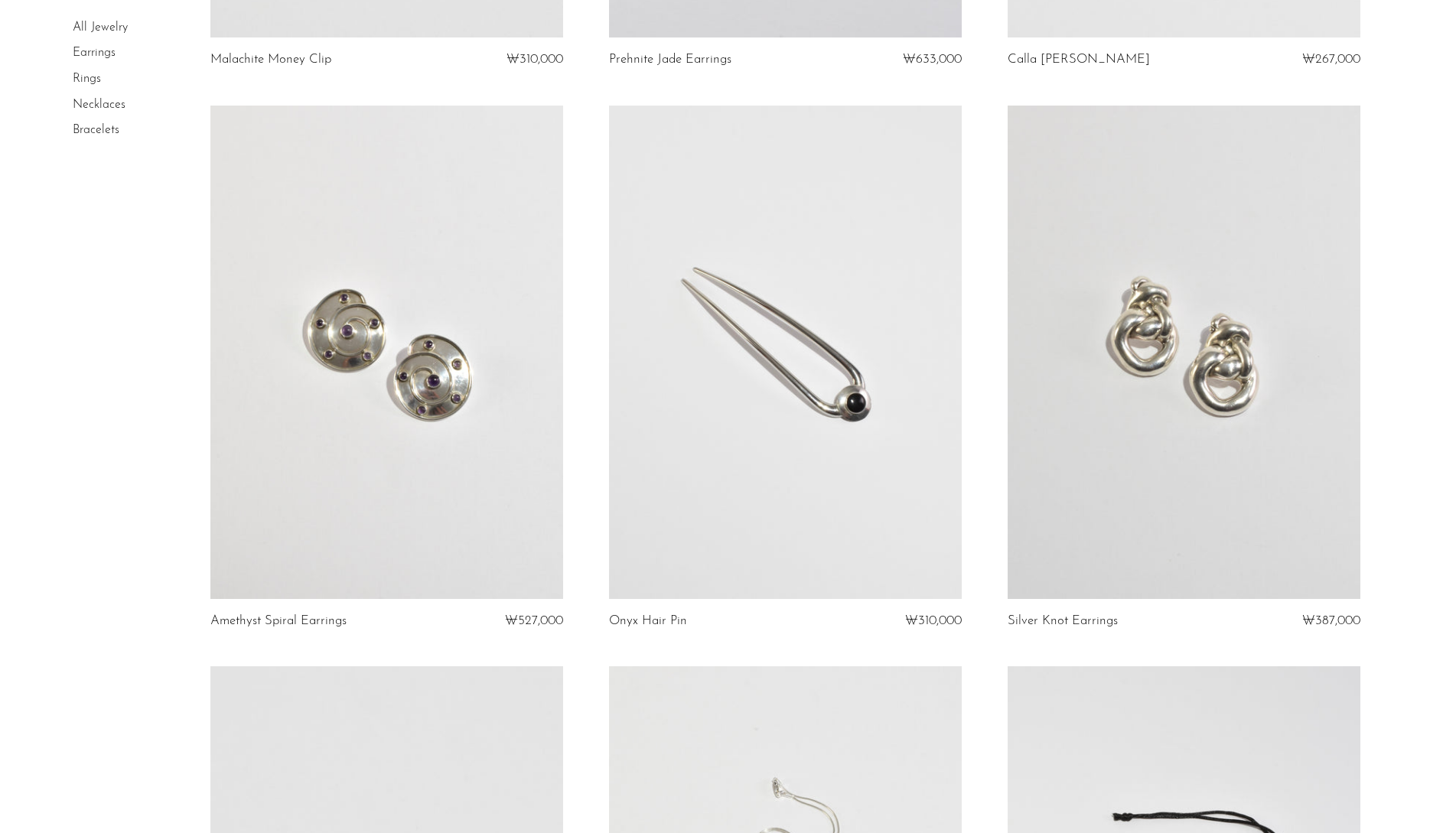
click at [768, 388] on link at bounding box center [785, 352] width 352 height 493
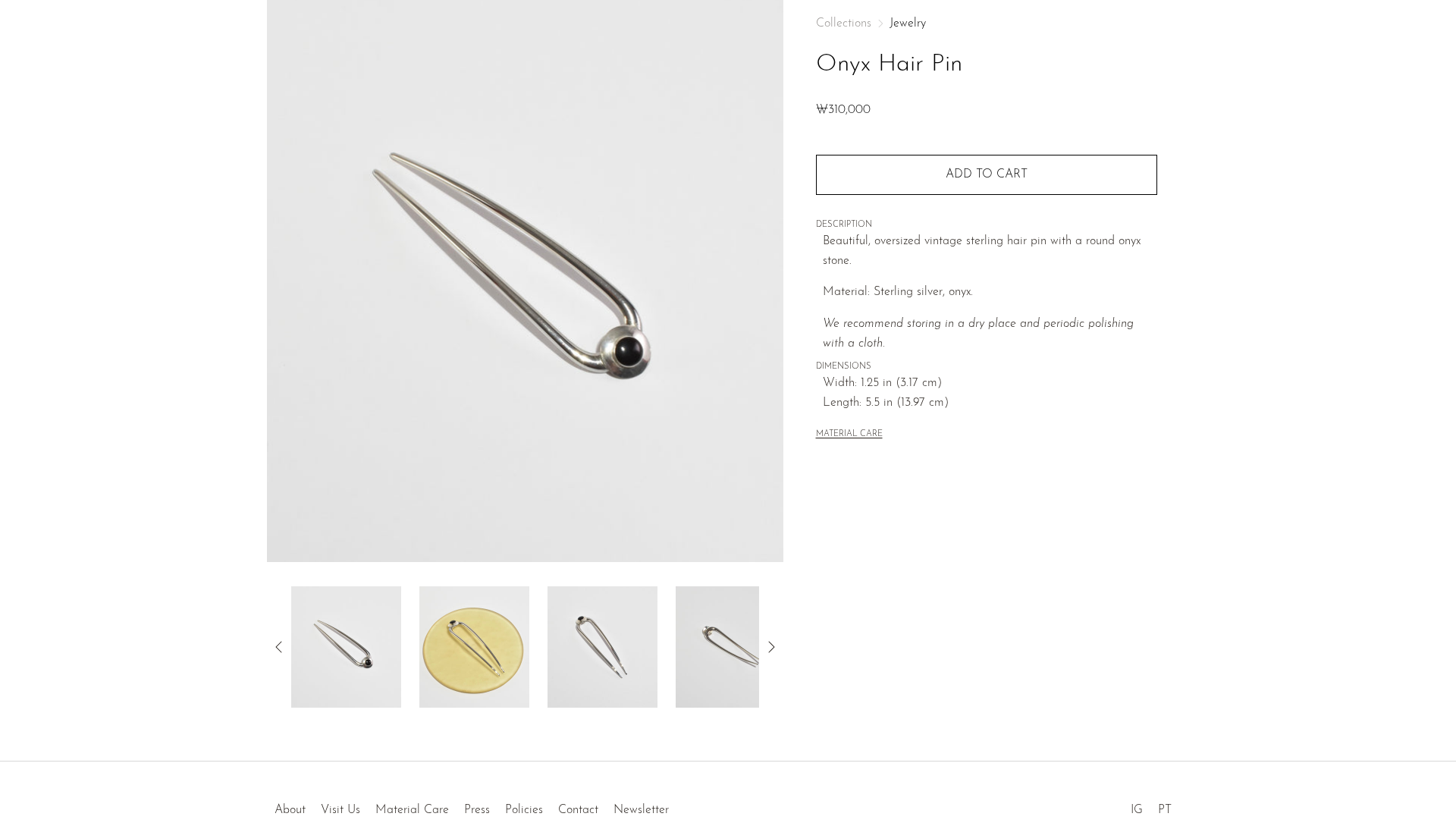
scroll to position [161, 0]
